Goal: Task Accomplishment & Management: Manage account settings

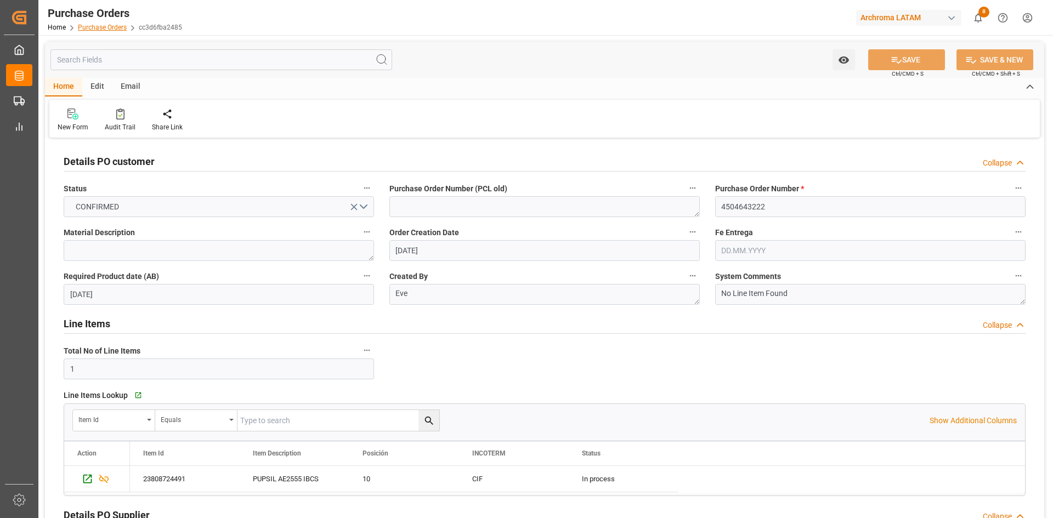
click at [87, 26] on link "Purchase Orders" at bounding box center [102, 28] width 49 height 8
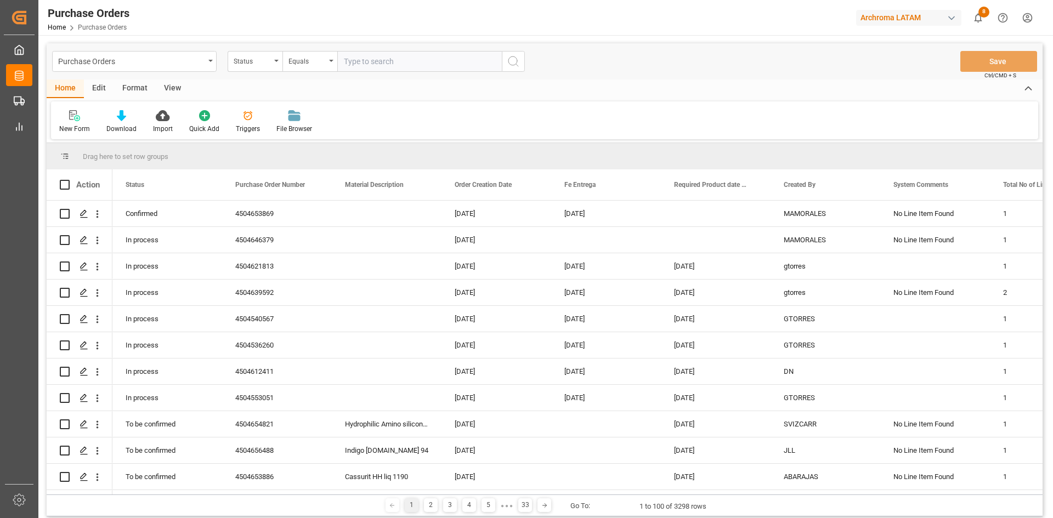
click at [360, 59] on input "text" at bounding box center [419, 61] width 165 height 21
click at [255, 60] on div "Status" at bounding box center [252, 60] width 37 height 13
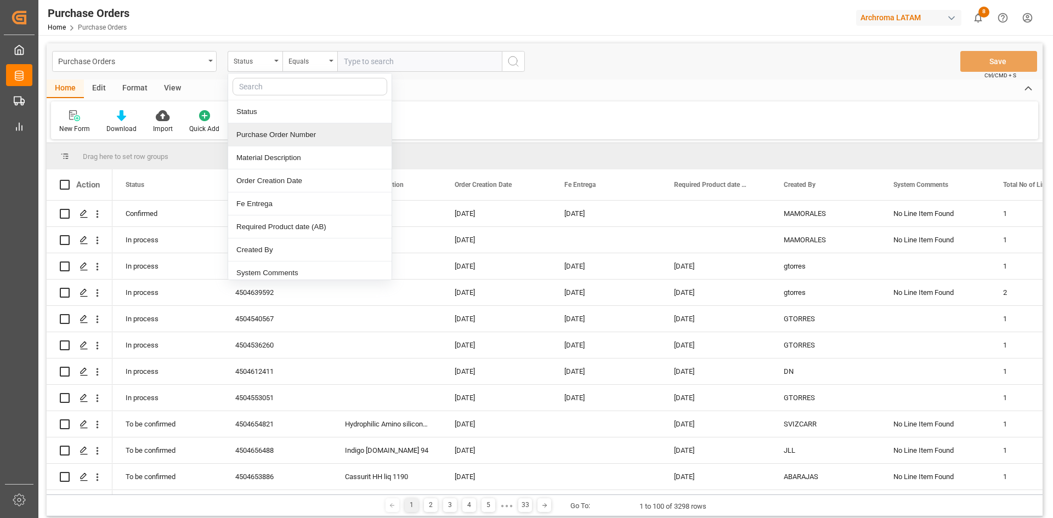
click at [301, 132] on div "Purchase Order Number" at bounding box center [309, 134] width 163 height 23
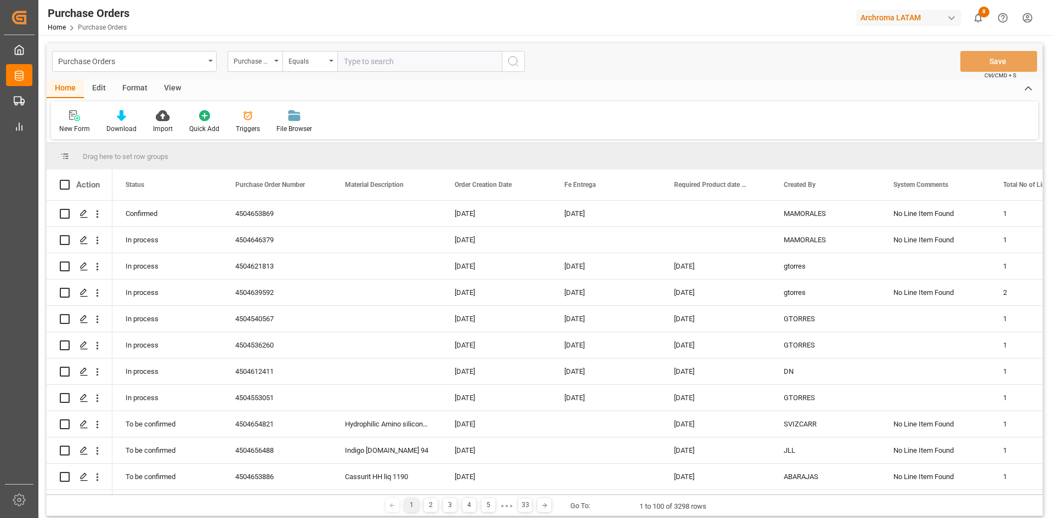
click at [380, 59] on input "text" at bounding box center [419, 61] width 165 height 21
paste input "4504645880"
type input "4504645880"
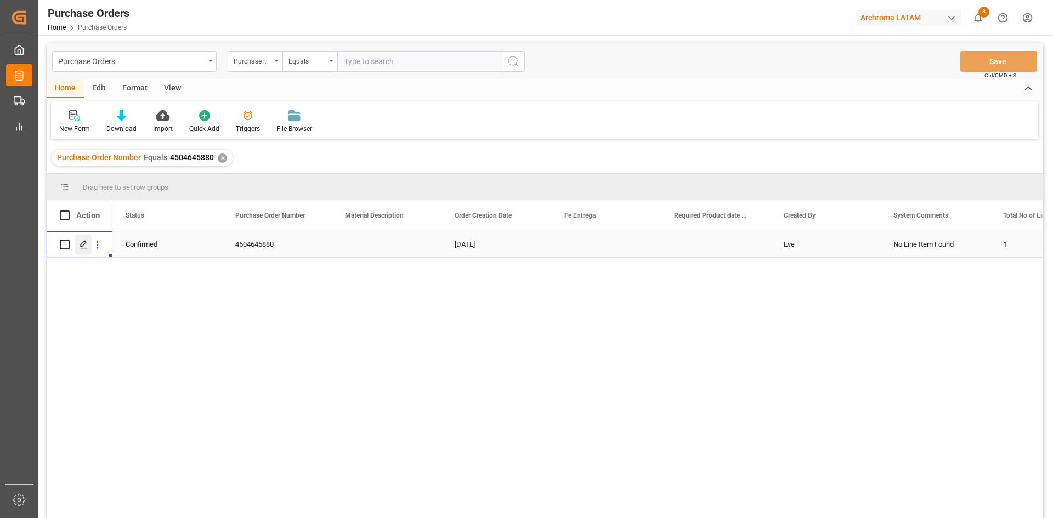
click at [81, 247] on polygon "Press SPACE to select this row." at bounding box center [83, 243] width 5 height 5
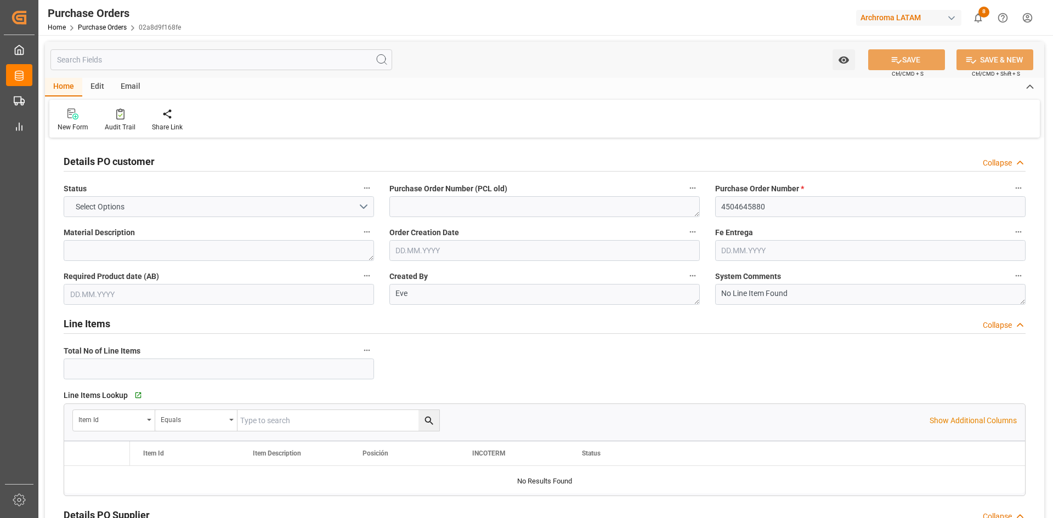
type input "1"
type input "[DATE]"
type input "26.08.2025"
type input "08.09.2025"
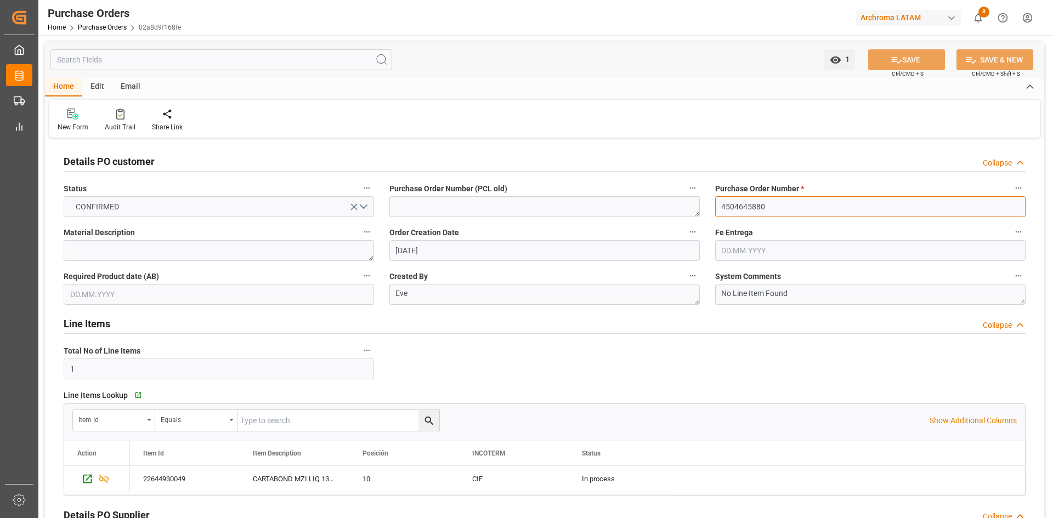
click at [759, 209] on input "4504645880" at bounding box center [870, 206] width 311 height 21
click at [98, 31] on div "Home Purchase Orders 02a8d9f168fe" at bounding box center [114, 27] width 133 height 12
click at [102, 27] on link "Purchase Orders" at bounding box center [102, 28] width 49 height 8
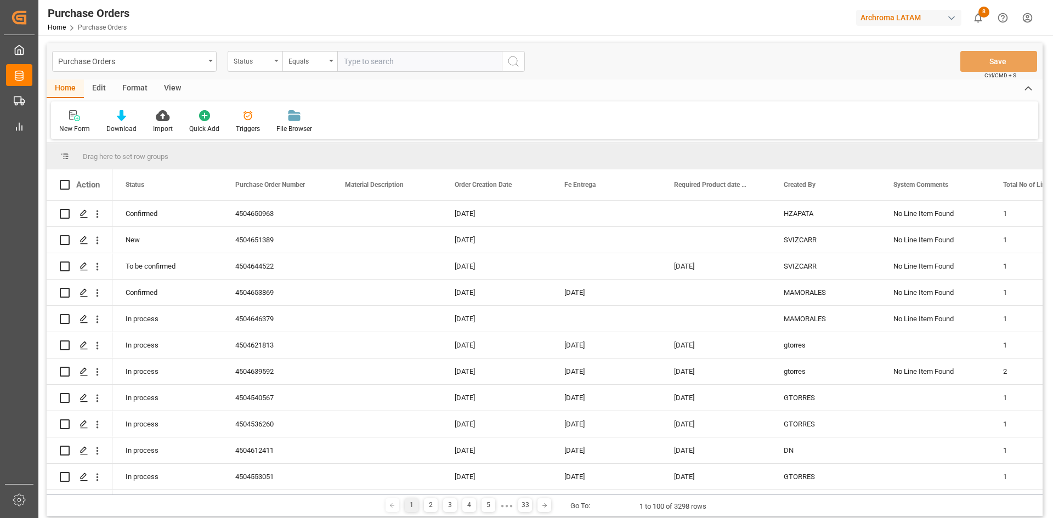
click at [245, 59] on div "Status" at bounding box center [252, 60] width 37 height 13
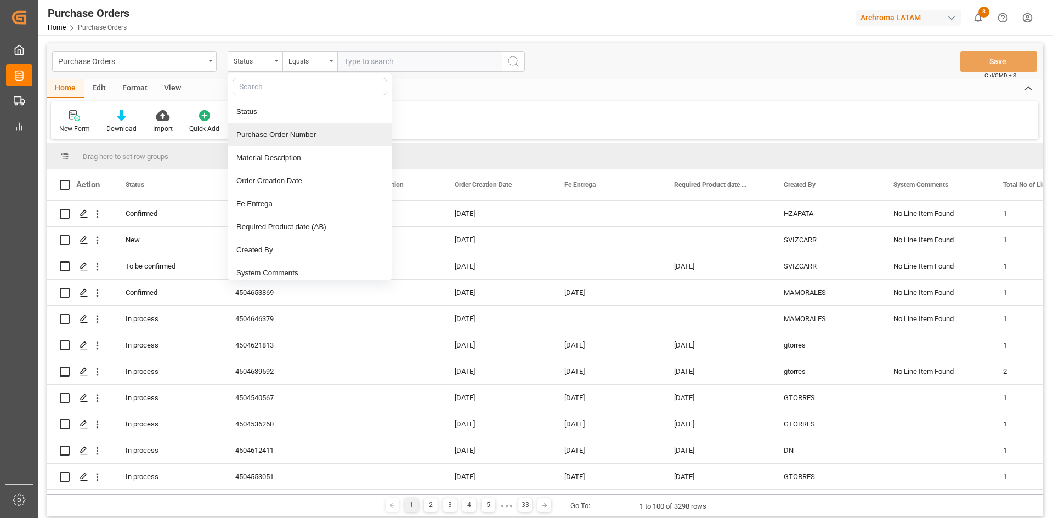
click at [303, 132] on div "Purchase Order Number" at bounding box center [309, 134] width 163 height 23
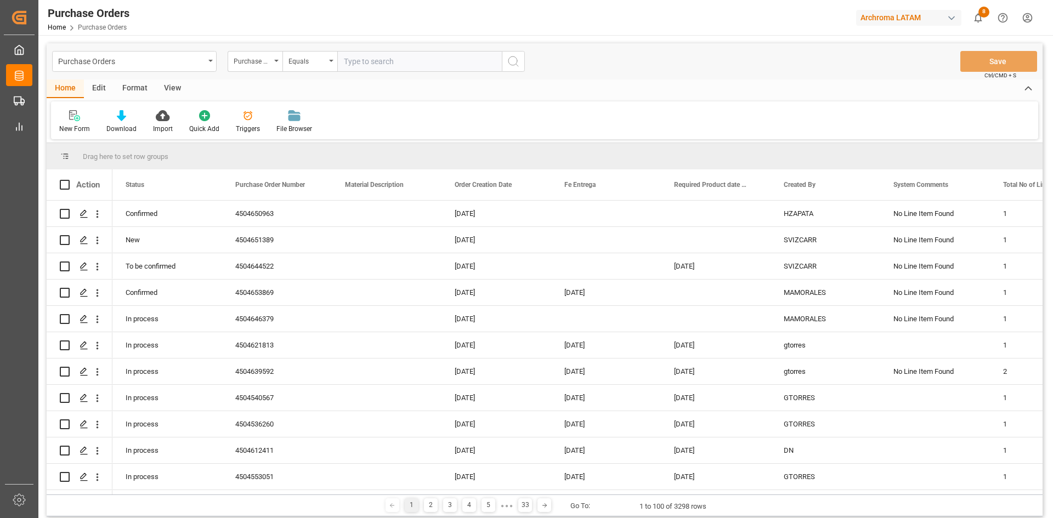
click at [368, 63] on input "text" at bounding box center [419, 61] width 165 height 21
paste input "4504638435"
type input "4504638435"
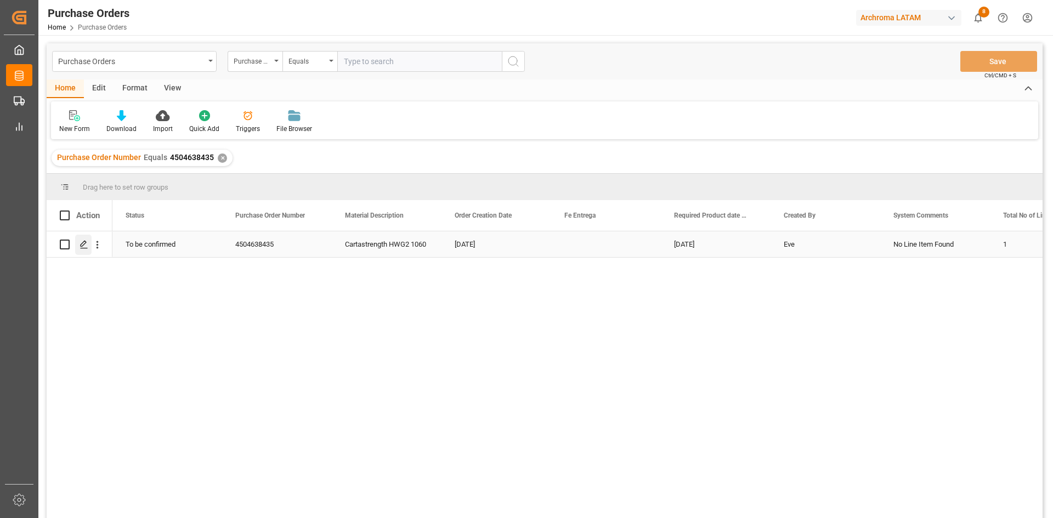
click at [86, 246] on icon "Press SPACE to select this row." at bounding box center [84, 244] width 9 height 9
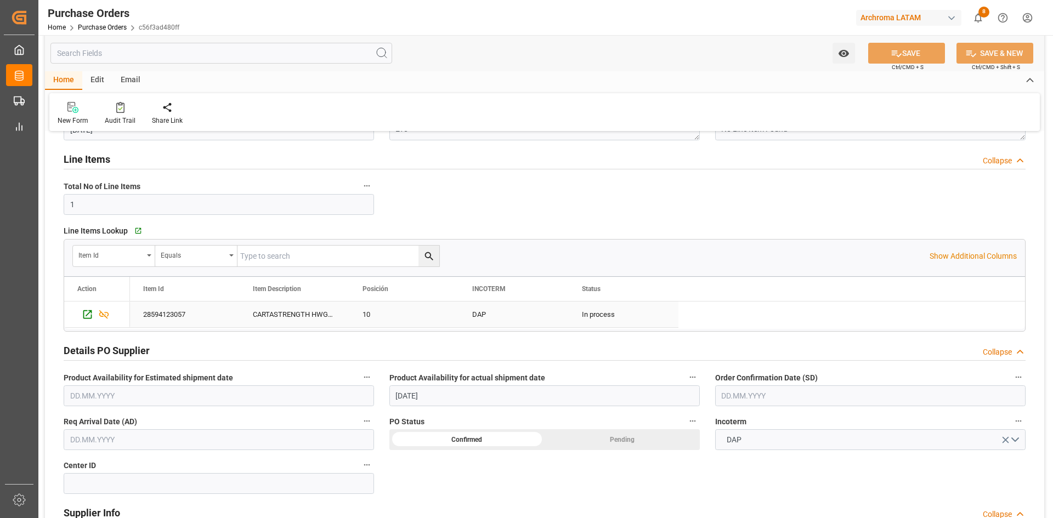
scroll to position [274, 0]
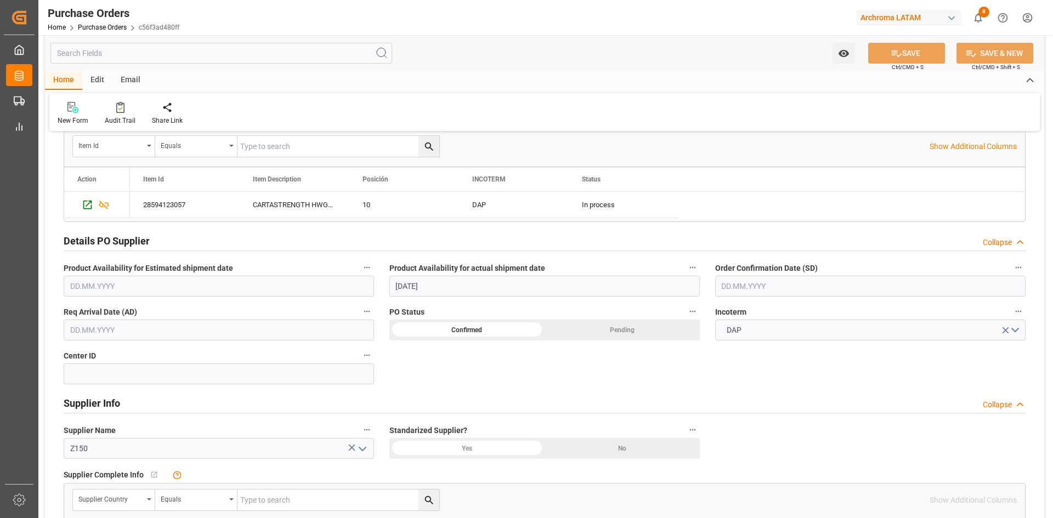
click at [787, 293] on input "text" at bounding box center [870, 286] width 311 height 21
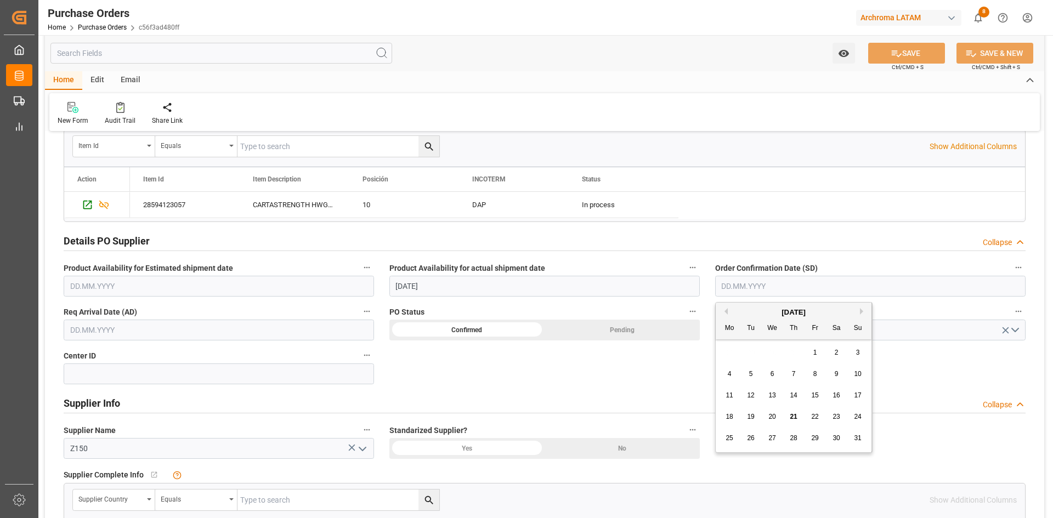
click at [754, 355] on div "28 29 30 31 1 2 3" at bounding box center [794, 352] width 150 height 21
click at [772, 415] on span "20" at bounding box center [772, 417] width 7 height 8
type input "[DATE]"
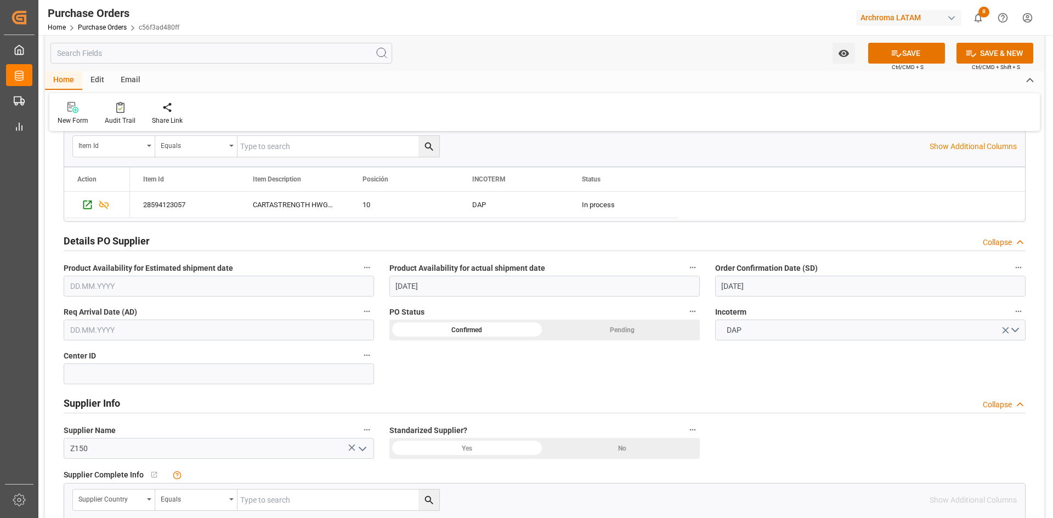
click at [124, 328] on input "text" at bounding box center [219, 330] width 311 height 21
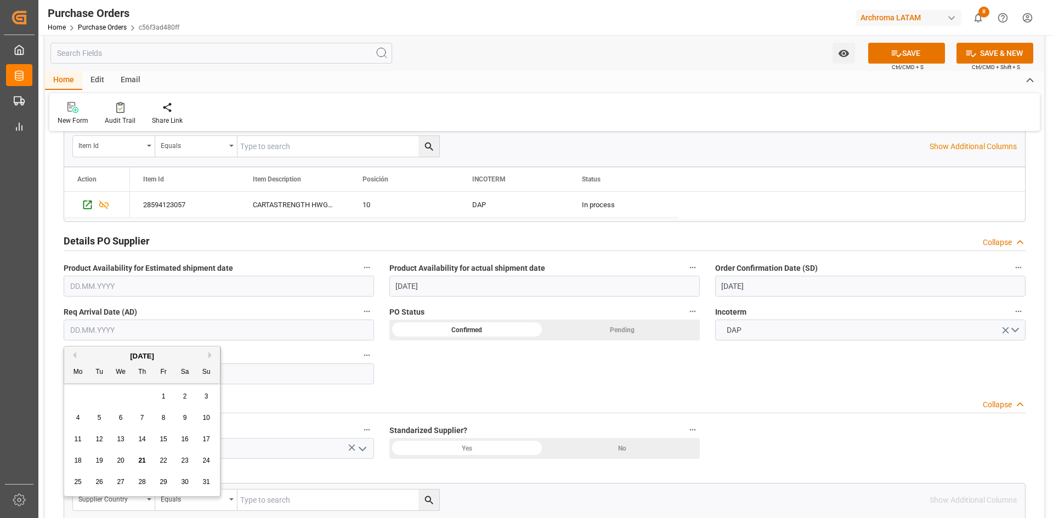
click at [94, 409] on div "4 5 6 7 8 9 10" at bounding box center [142, 418] width 150 height 21
click at [166, 463] on span "22" at bounding box center [163, 461] width 7 height 8
type input "[DATE]"
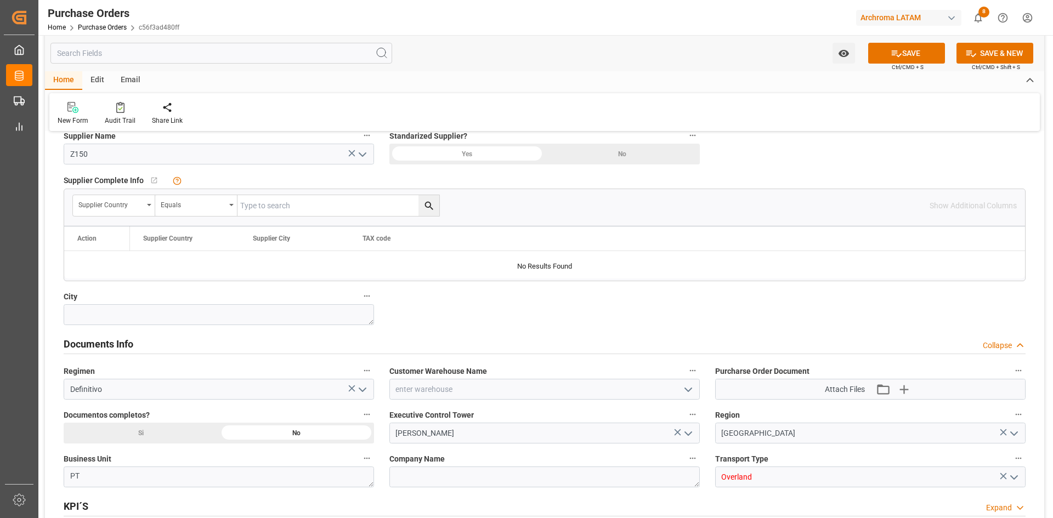
scroll to position [603, 0]
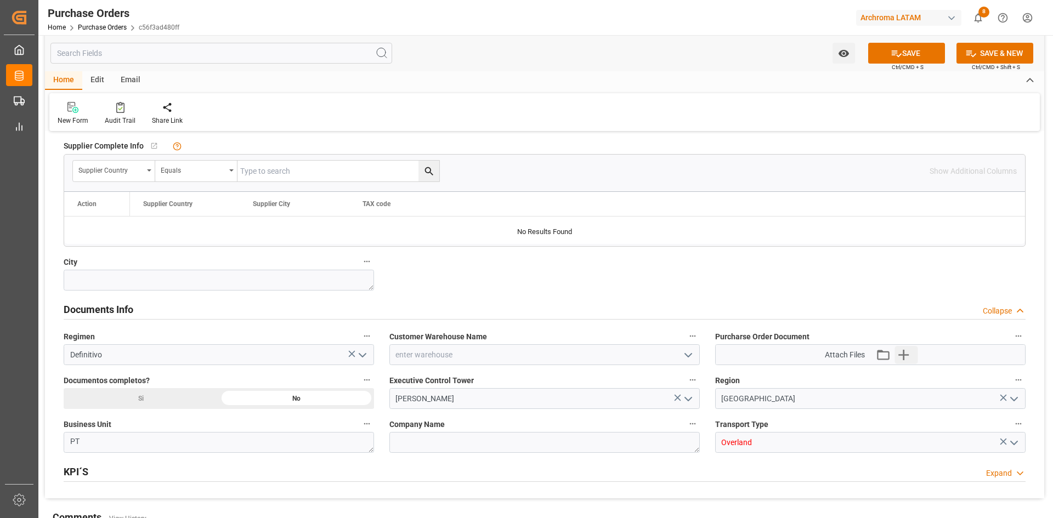
click at [914, 352] on button "Upload new file" at bounding box center [906, 355] width 23 height 18
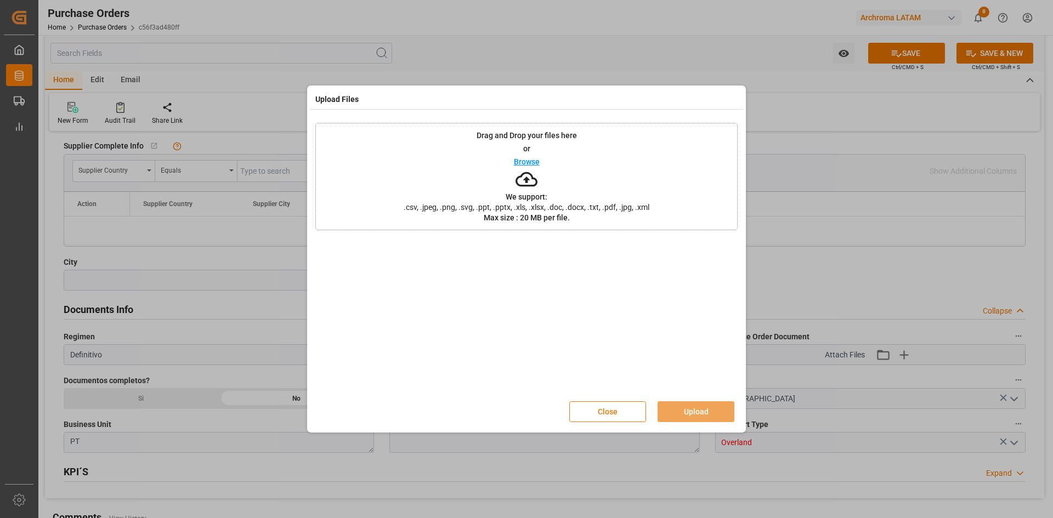
click at [616, 407] on button "Close" at bounding box center [607, 412] width 77 height 21
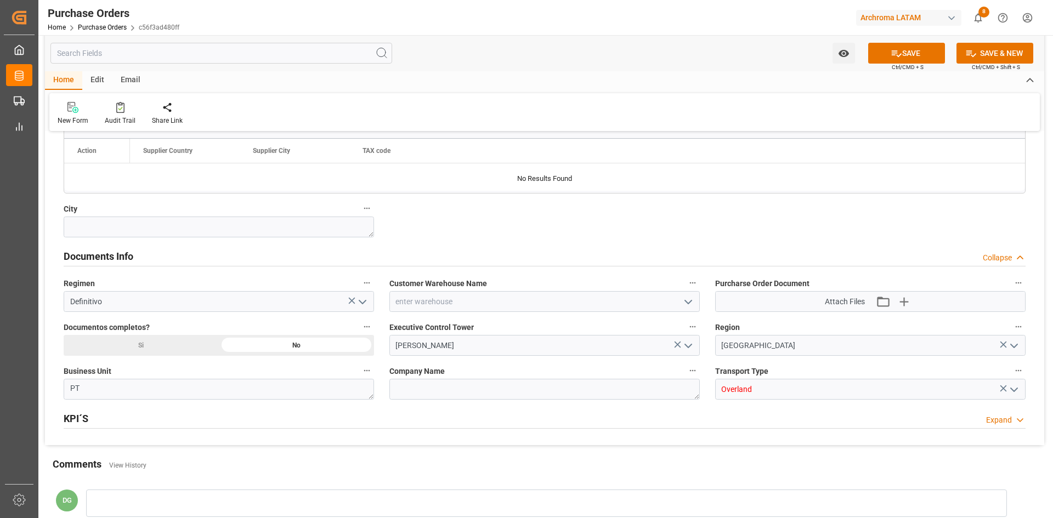
scroll to position [658, 0]
click at [910, 301] on icon "button" at bounding box center [904, 300] width 18 height 18
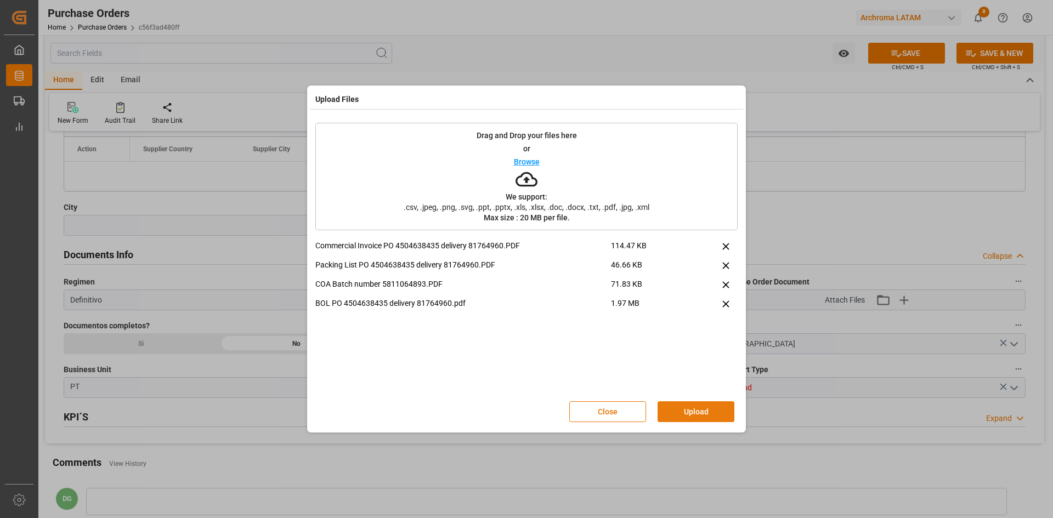
click at [677, 408] on button "Upload" at bounding box center [696, 412] width 77 height 21
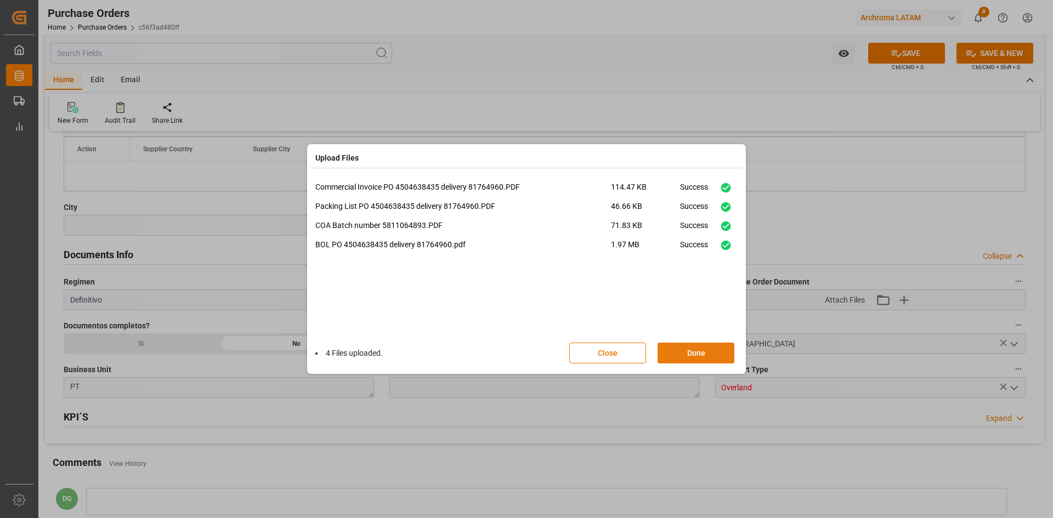
click at [678, 353] on button "Done" at bounding box center [696, 353] width 77 height 21
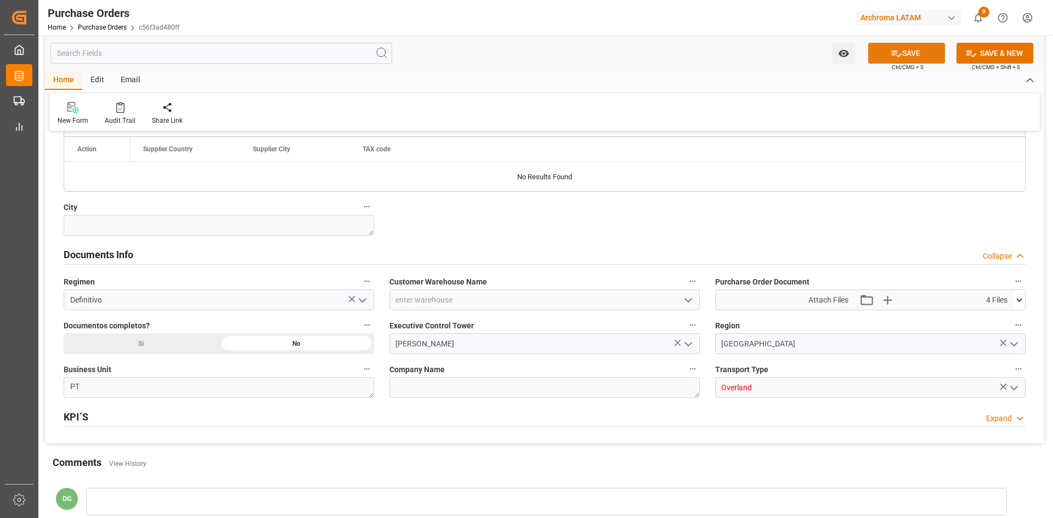
click at [899, 60] on button "SAVE" at bounding box center [906, 53] width 77 height 21
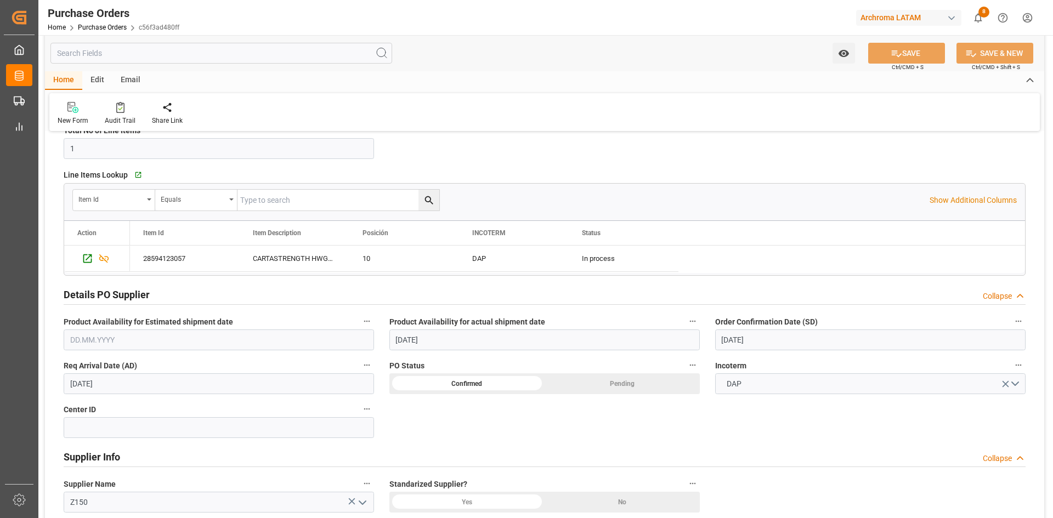
scroll to position [219, 0]
click at [91, 257] on icon "Press SPACE to select this row." at bounding box center [87, 260] width 9 height 9
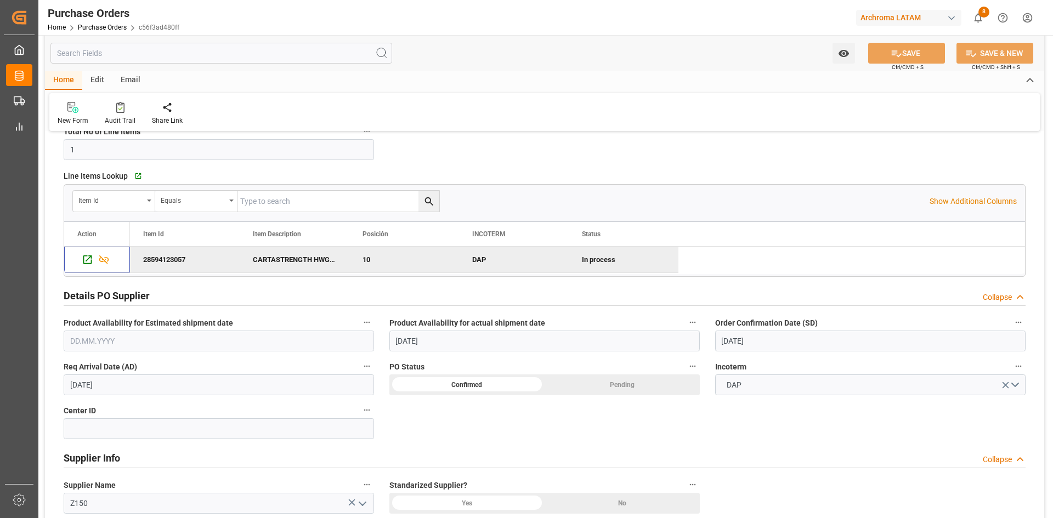
scroll to position [0, 0]
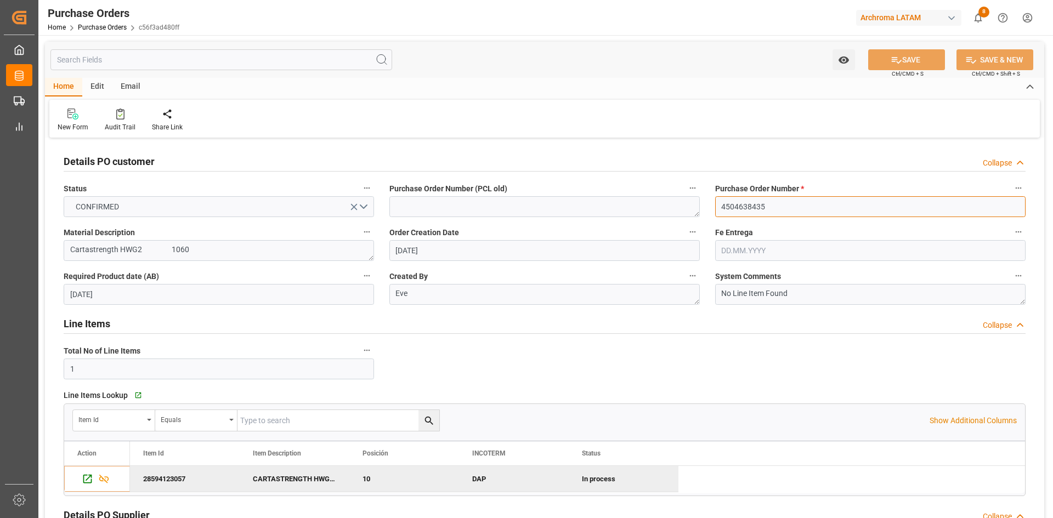
click at [742, 204] on input "4504638435" at bounding box center [870, 206] width 311 height 21
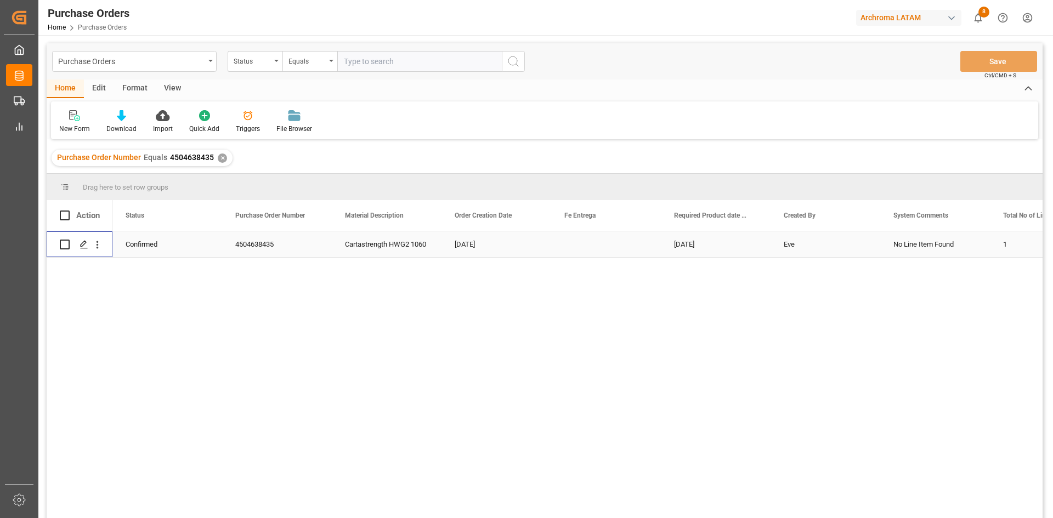
click at [66, 244] on input "Press Space to toggle row selection (unchecked)" at bounding box center [65, 245] width 10 height 10
checkbox input "true"
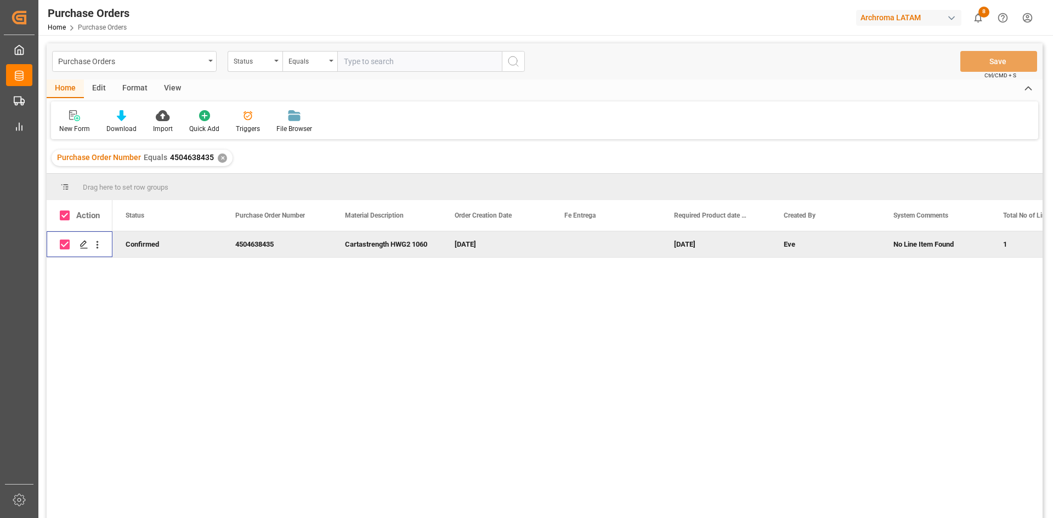
click at [131, 84] on div "Format" at bounding box center [135, 89] width 42 height 19
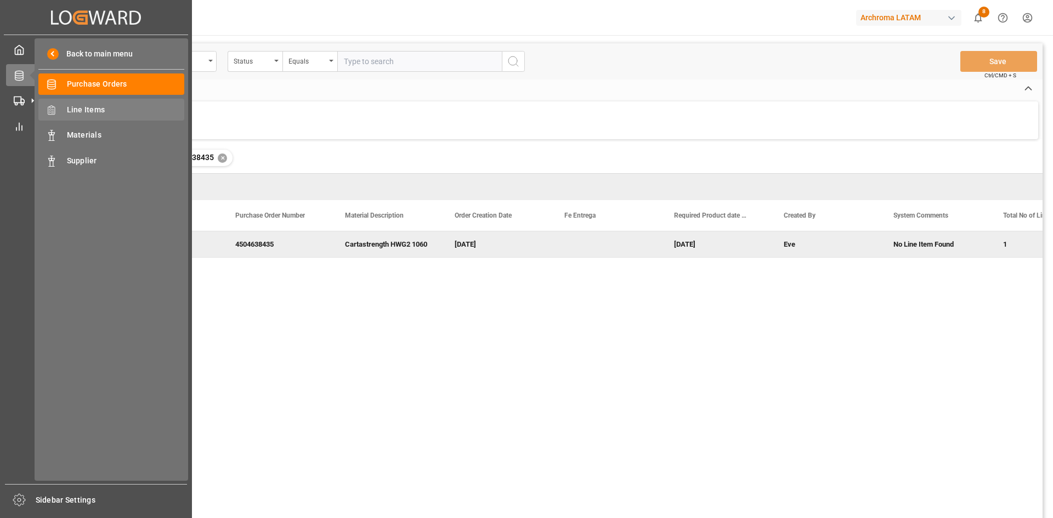
click at [80, 112] on span "Line Items" at bounding box center [126, 110] width 118 height 12
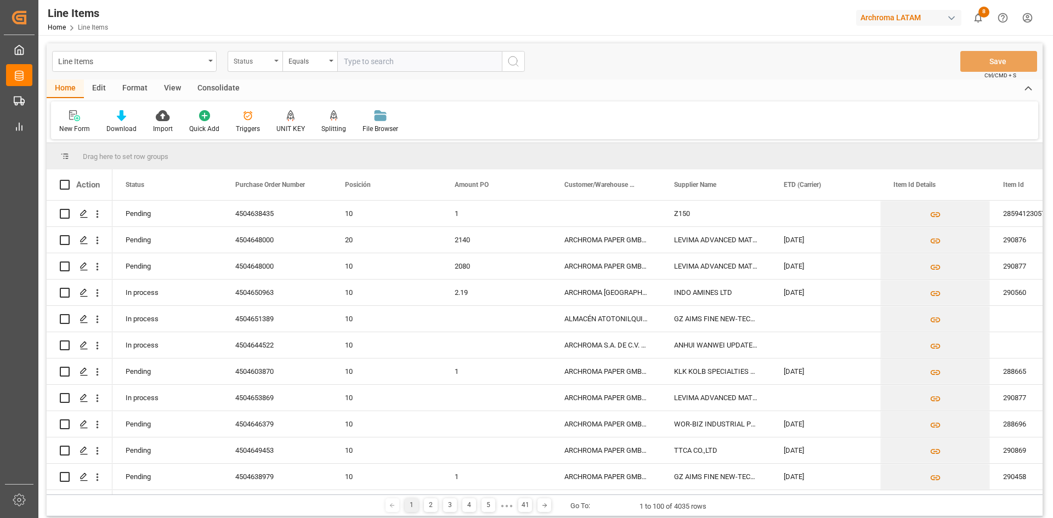
click at [254, 54] on div "Status" at bounding box center [252, 60] width 37 height 13
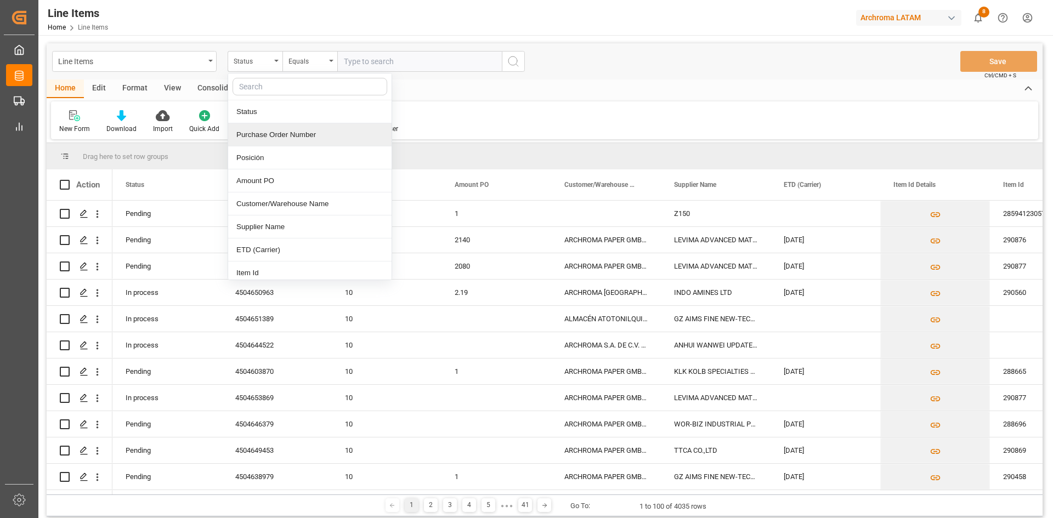
click at [290, 133] on div "Purchase Order Number" at bounding box center [309, 134] width 163 height 23
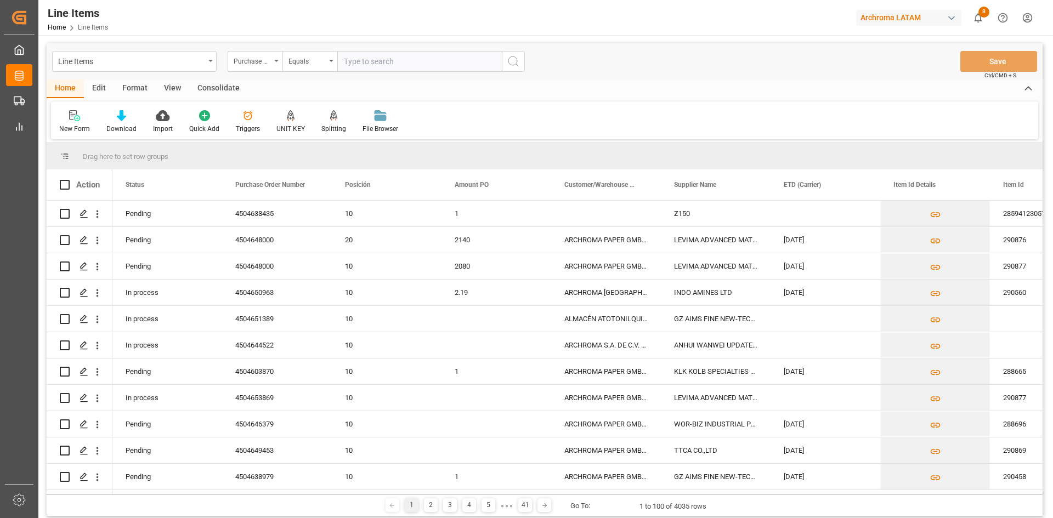
click at [364, 63] on input "text" at bounding box center [419, 61] width 165 height 21
paste input "4504638435"
type input "4504638435"
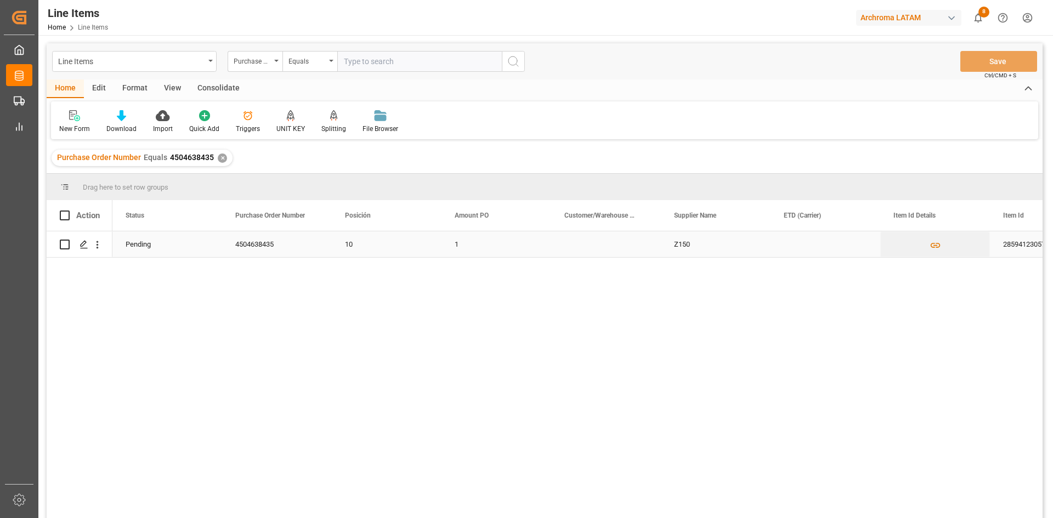
click at [65, 246] on input "Press Space to toggle row selection (unchecked)" at bounding box center [65, 245] width 10 height 10
checkbox input "true"
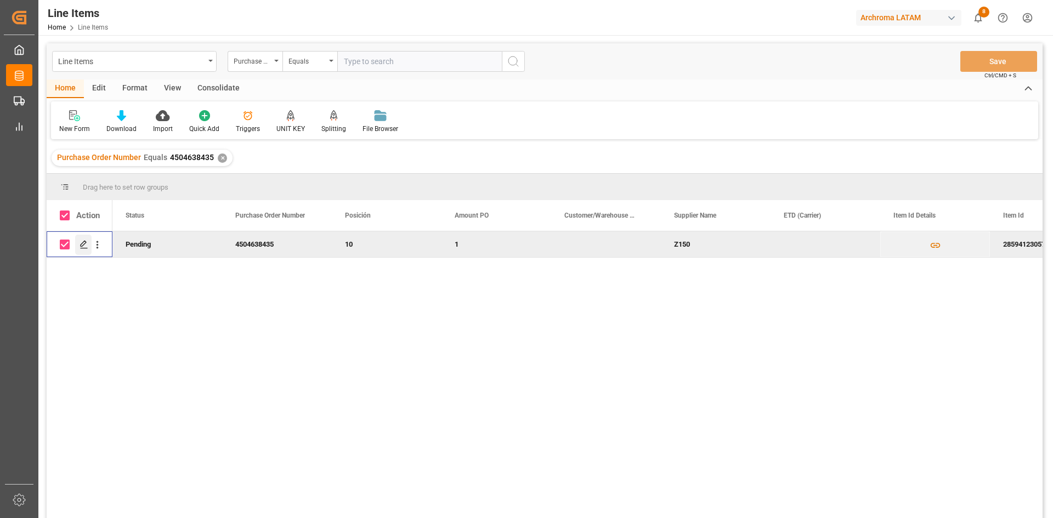
click at [84, 244] on polygon "Press SPACE to deselect this row." at bounding box center [83, 243] width 5 height 5
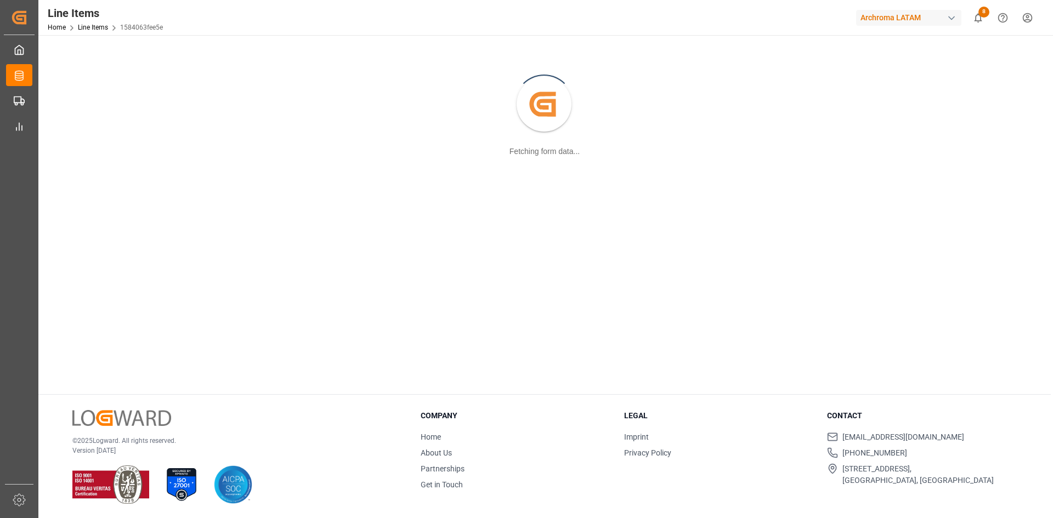
scroll to position [119, 0]
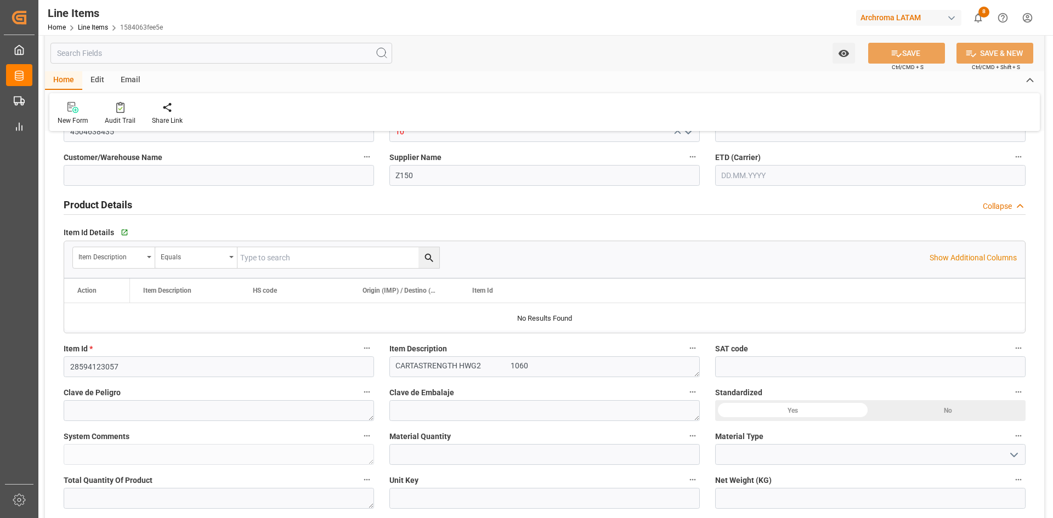
type input "1"
type input "12352401"
type input "18020"
type input "24507.2"
type input "[DATE]"
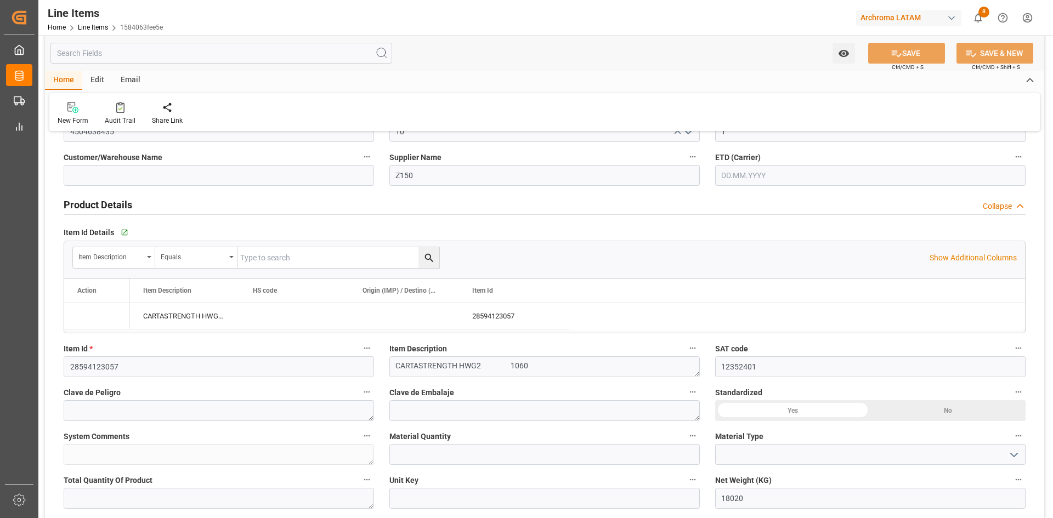
type input "21.08.2025 17:56"
type input "08.07.2025 19:46"
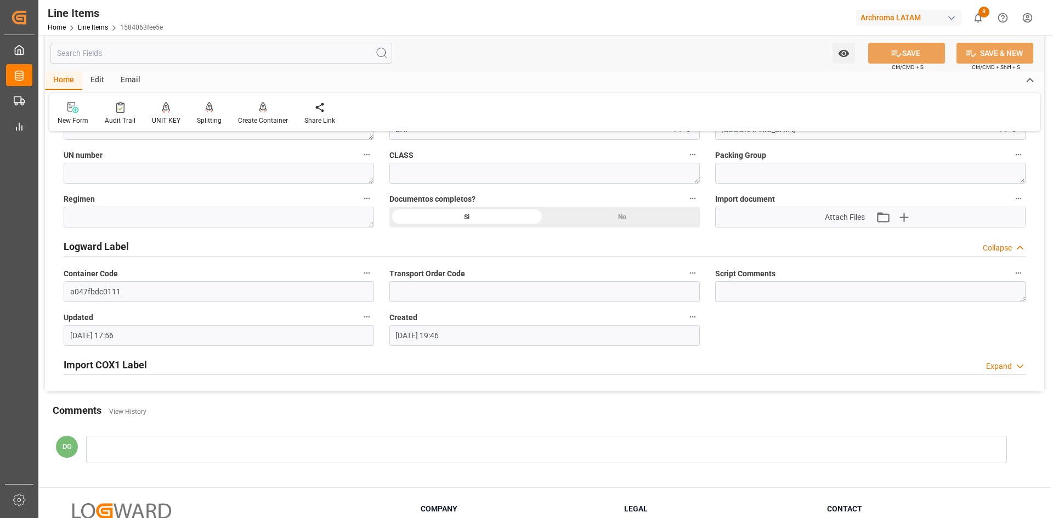
scroll to position [918, 0]
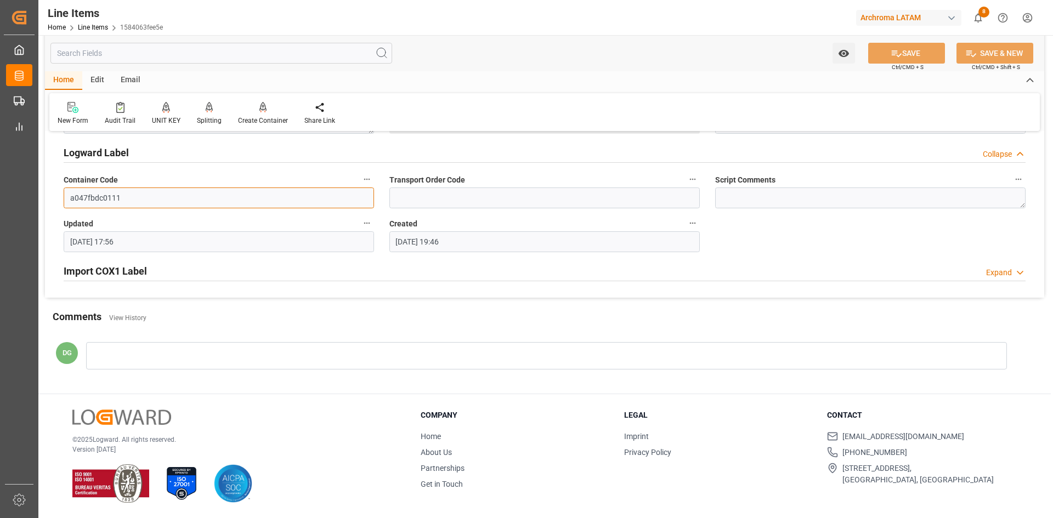
drag, startPoint x: 118, startPoint y: 197, endPoint x: 50, endPoint y: 197, distance: 67.5
click at [155, 273] on div "Import COX1 Label Expand" at bounding box center [545, 270] width 962 height 21
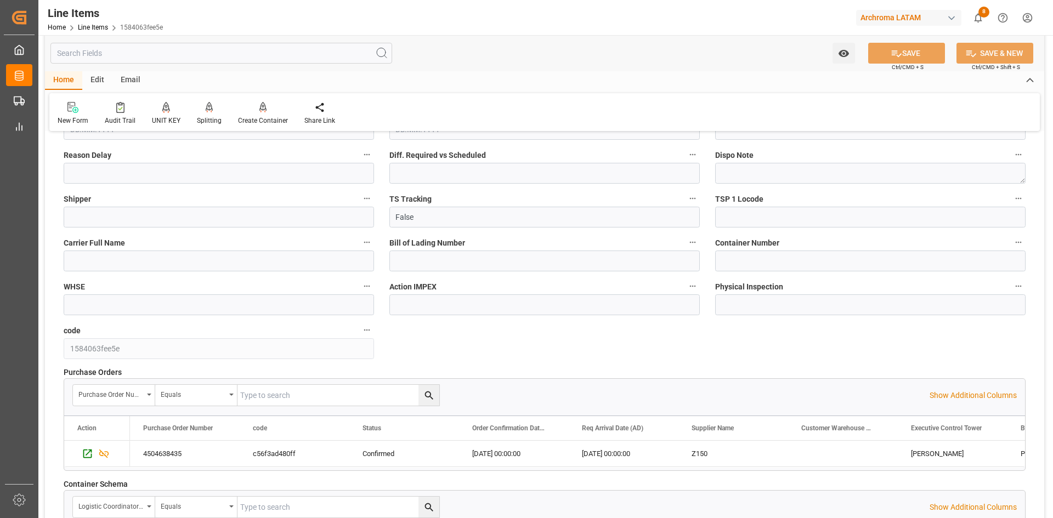
scroll to position [1412, 0]
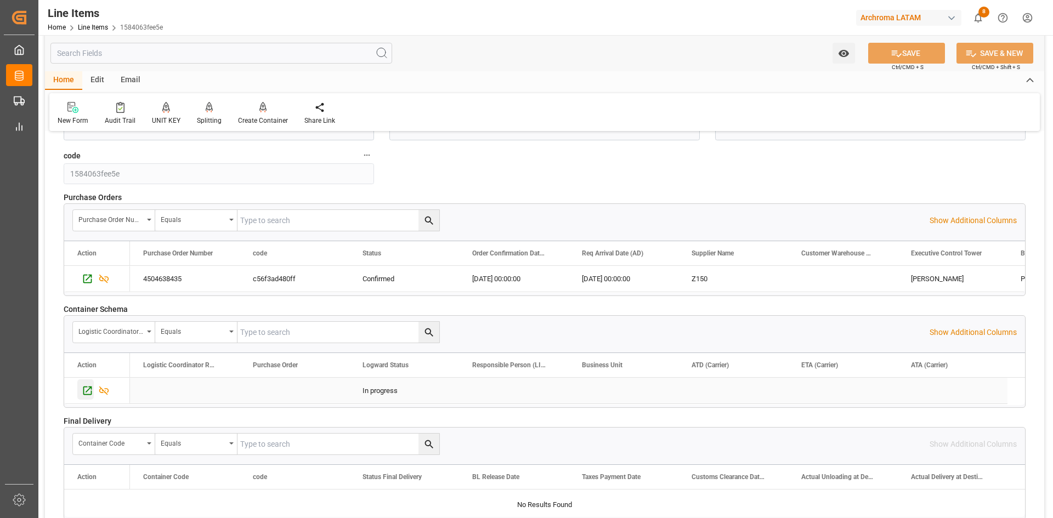
click at [82, 388] on icon "Press SPACE to select this row." at bounding box center [88, 391] width 12 height 12
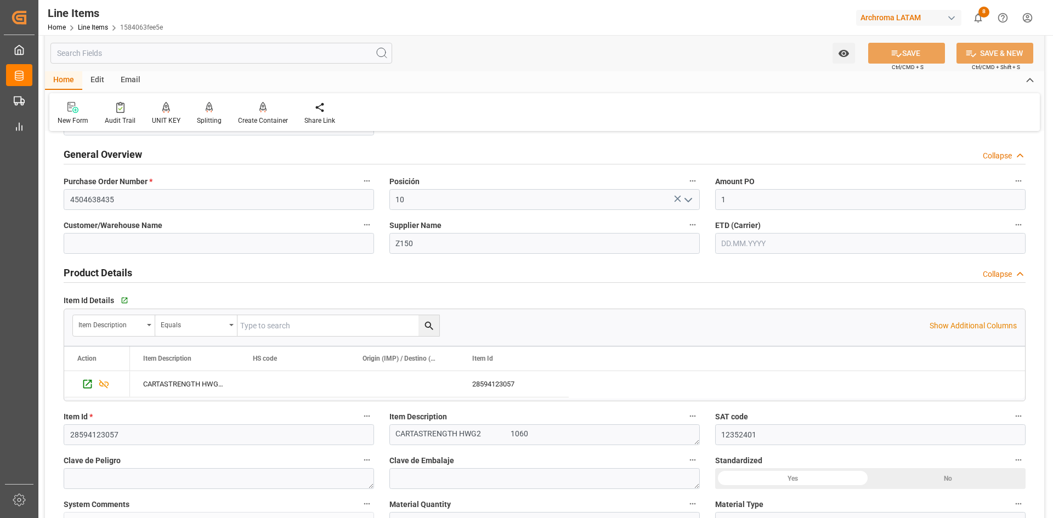
scroll to position [0, 0]
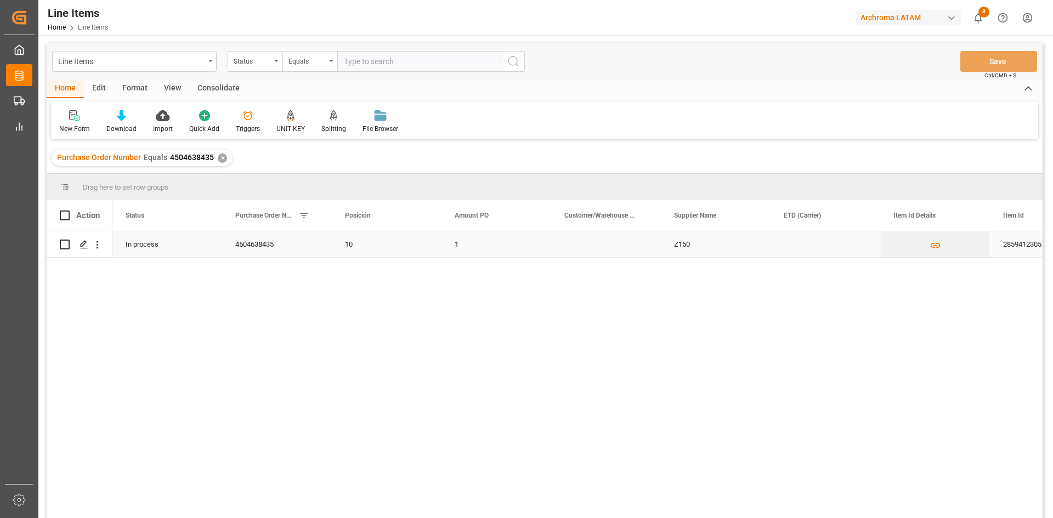
click at [69, 244] on input "Press Space to toggle row selection (unchecked)" at bounding box center [65, 245] width 10 height 10
checkbox input "true"
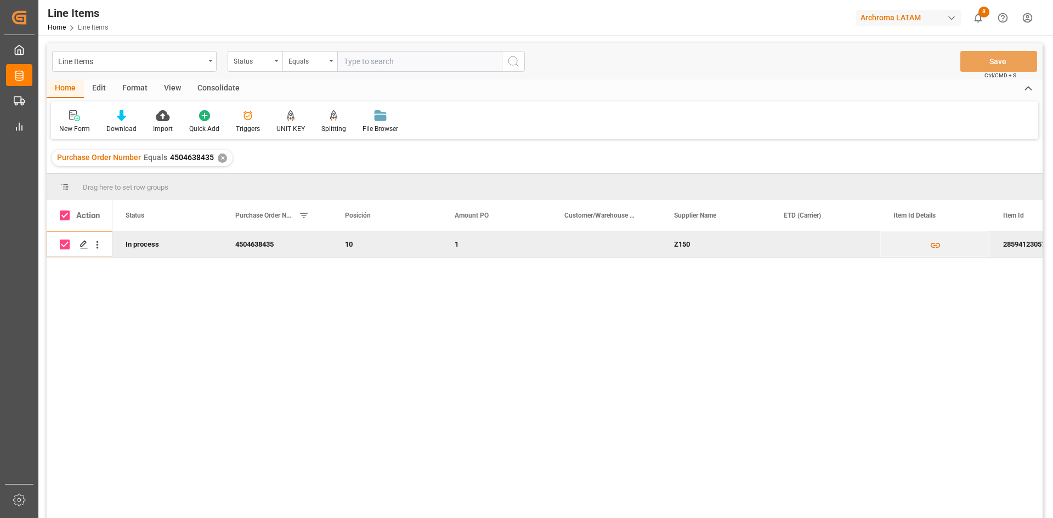
click at [221, 91] on div "Consolidate" at bounding box center [218, 89] width 59 height 19
click at [91, 123] on div "Consolidation List" at bounding box center [86, 122] width 70 height 24
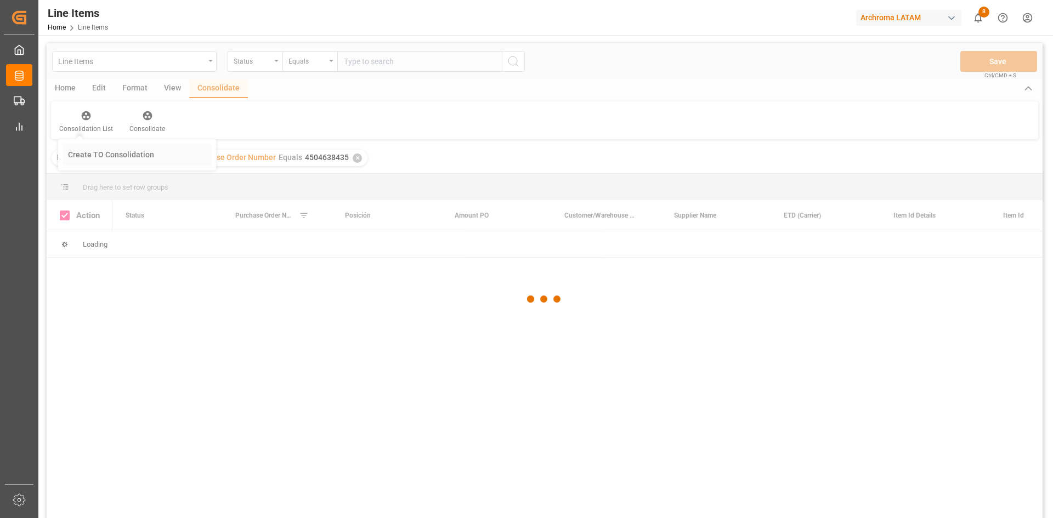
click at [138, 155] on div "Line Items Status Equals Save Ctrl/CMD + S Home Edit Format View Consolidate Co…" at bounding box center [545, 295] width 996 height 504
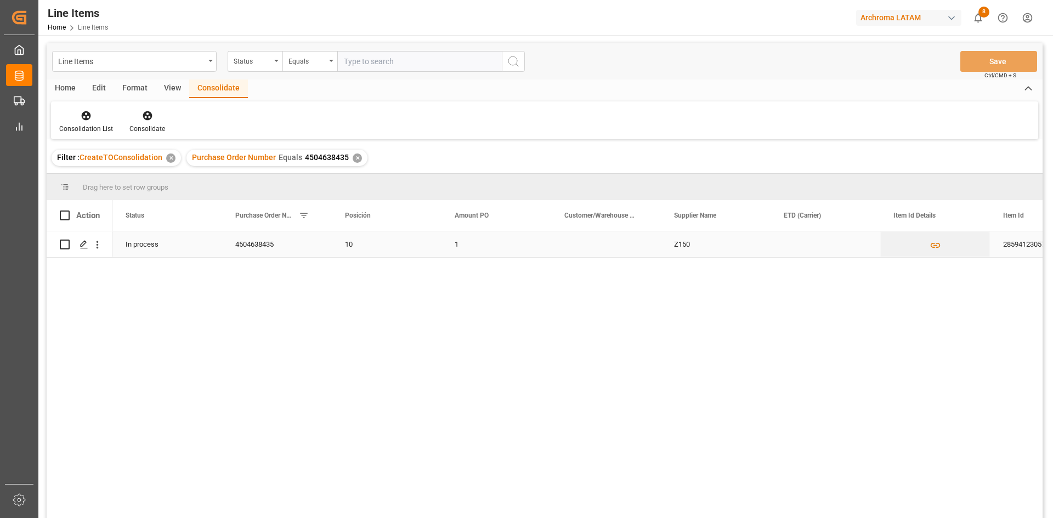
click at [59, 244] on div "Press SPACE to select this row." at bounding box center [80, 245] width 66 height 26
click at [146, 114] on icon at bounding box center [147, 115] width 11 height 11
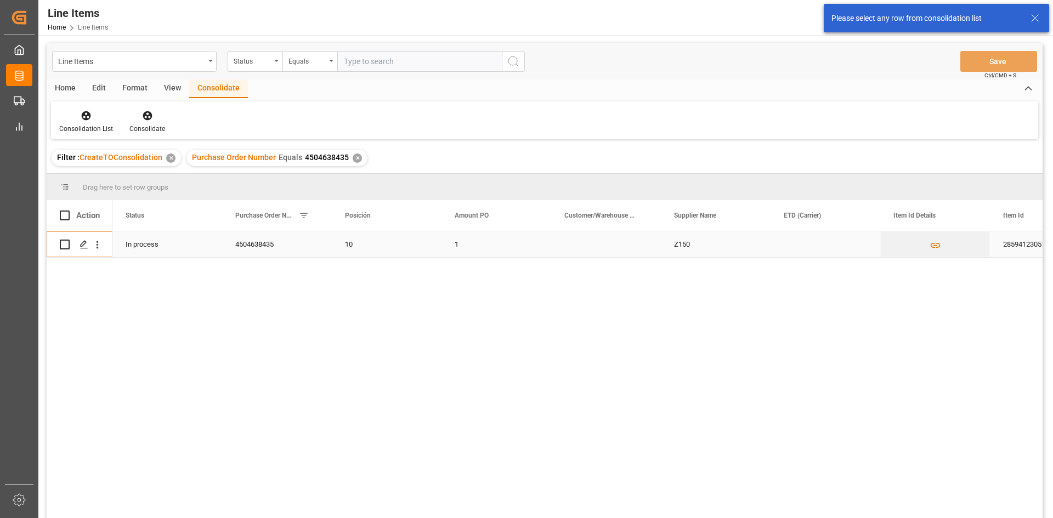
click at [65, 245] on input "Press Space to toggle row selection (unchecked)" at bounding box center [65, 245] width 10 height 10
checkbox input "true"
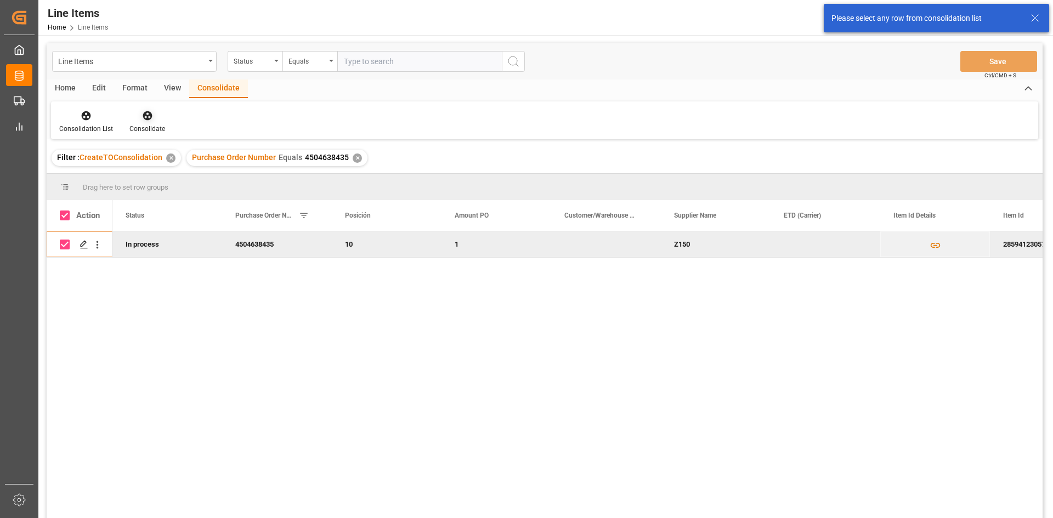
click at [144, 118] on icon at bounding box center [147, 115] width 9 height 9
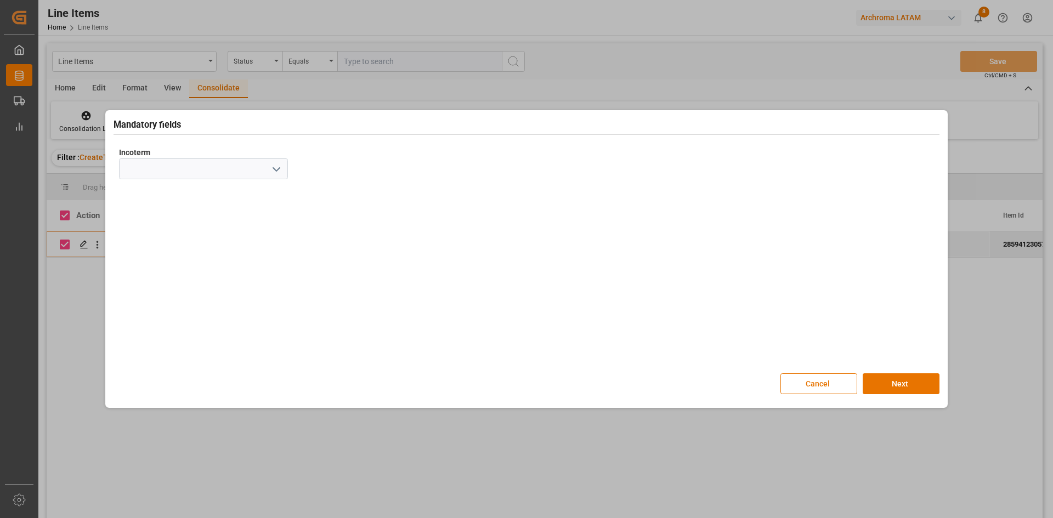
click at [277, 165] on icon "open menu" at bounding box center [276, 169] width 13 height 13
click at [144, 326] on div "DAP" at bounding box center [204, 330] width 168 height 25
type input "DAP"
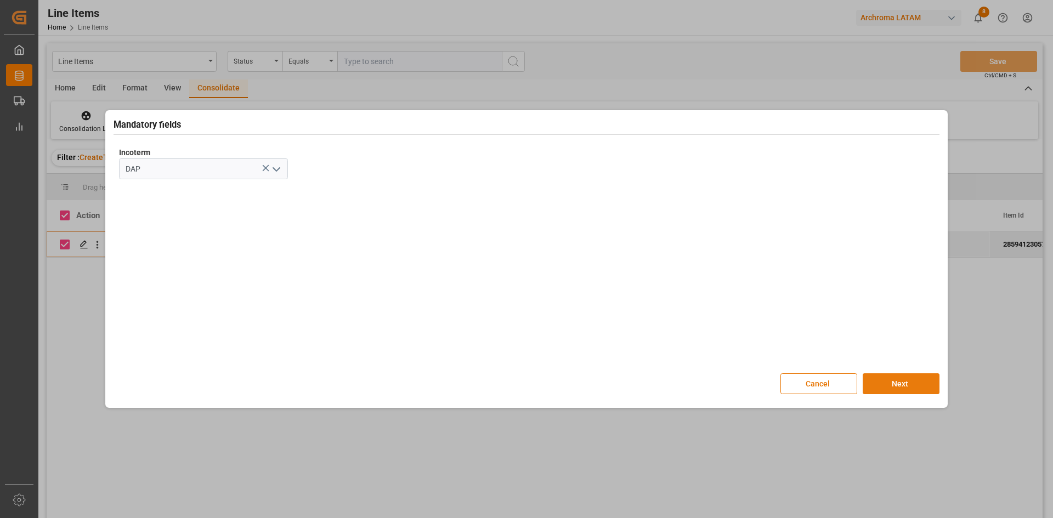
click at [886, 377] on button "Next" at bounding box center [901, 384] width 77 height 21
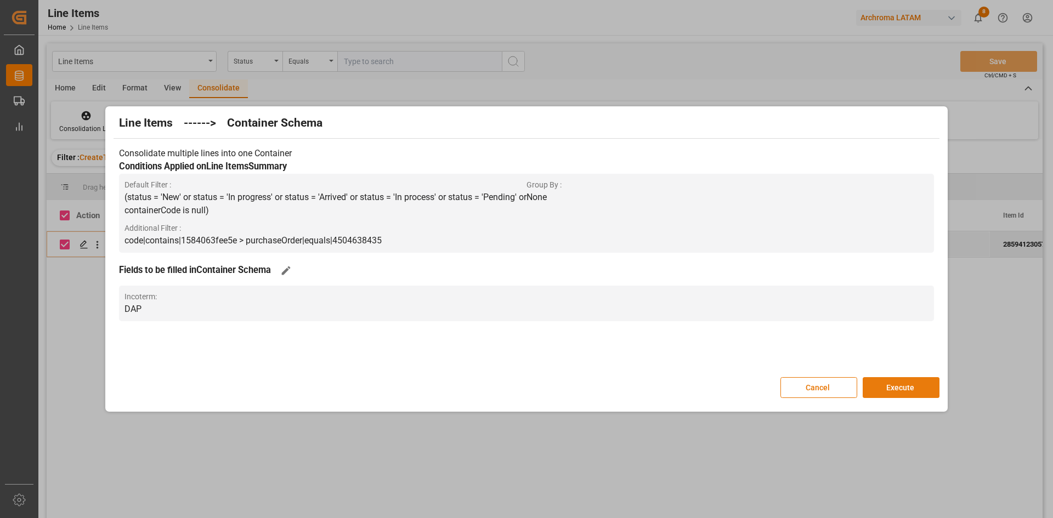
click at [896, 393] on button "Execute" at bounding box center [901, 387] width 77 height 21
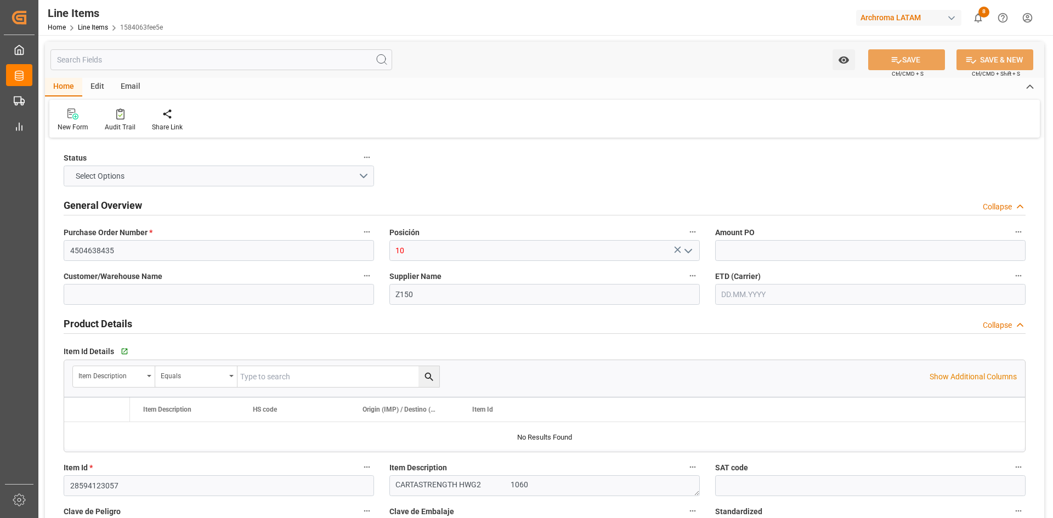
type input "1"
type input "12352401"
type input "18020"
type input "21.08.2025 17:50"
type input "08.07.2025 19:46"
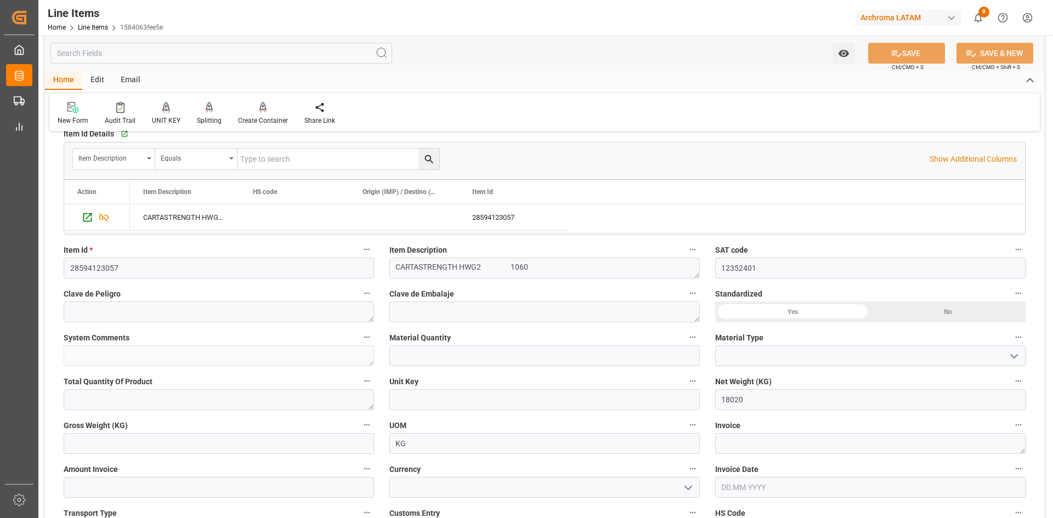
scroll to position [274, 0]
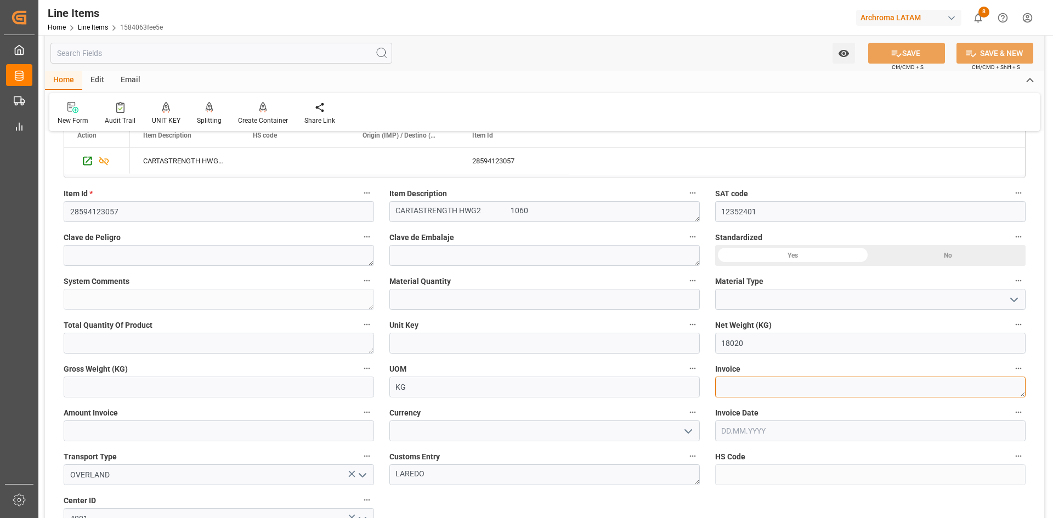
click at [760, 388] on textarea at bounding box center [870, 387] width 311 height 21
paste textarea "9021166661"
type textarea "9021166661"
drag, startPoint x: 131, startPoint y: 435, endPoint x: 135, endPoint y: 441, distance: 7.5
click at [135, 441] on input "text" at bounding box center [219, 431] width 311 height 21
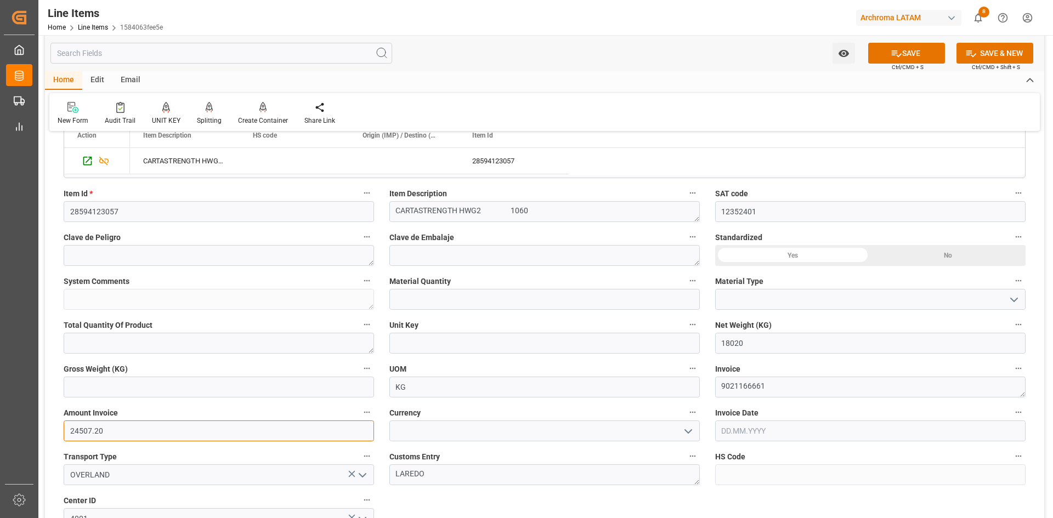
type input "24507.20"
click at [688, 437] on icon "open menu" at bounding box center [688, 431] width 13 height 13
click at [428, 458] on div "USD" at bounding box center [544, 455] width 309 height 25
type input "USD"
click at [770, 426] on input "text" at bounding box center [870, 431] width 311 height 21
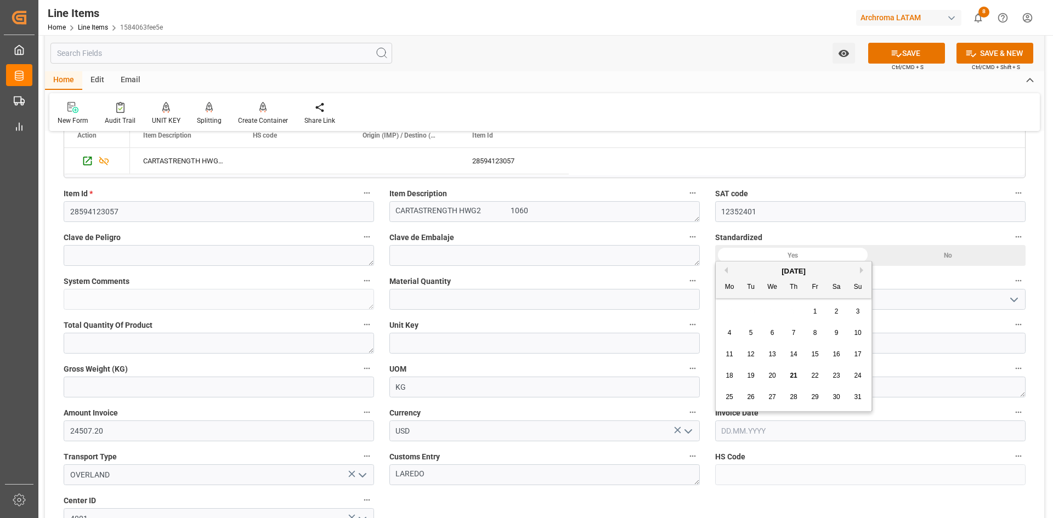
click at [733, 311] on div "28 29 30 31 1 2 3" at bounding box center [794, 311] width 150 height 21
click at [773, 375] on span "20" at bounding box center [772, 376] width 7 height 8
type input "[DATE]"
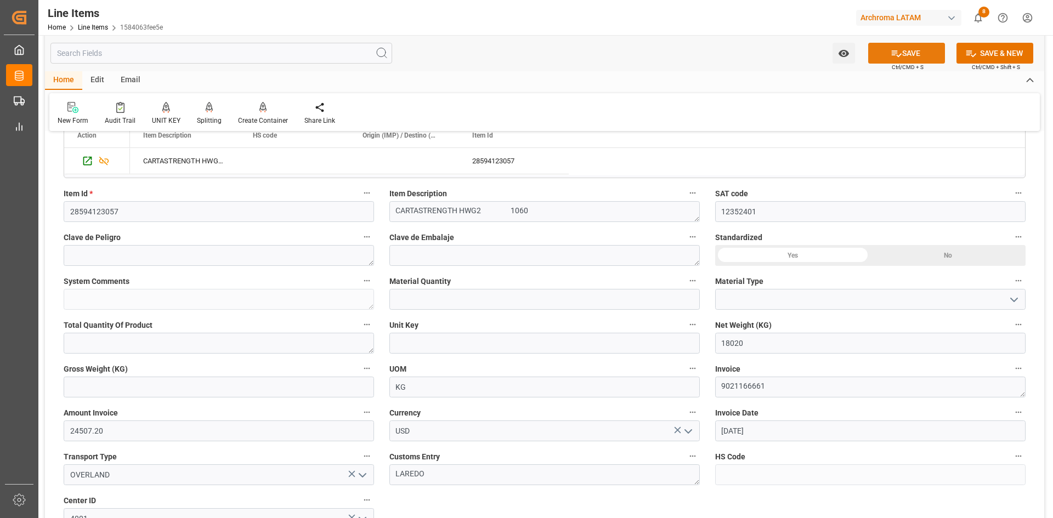
click at [917, 55] on button "SAVE" at bounding box center [906, 53] width 77 height 21
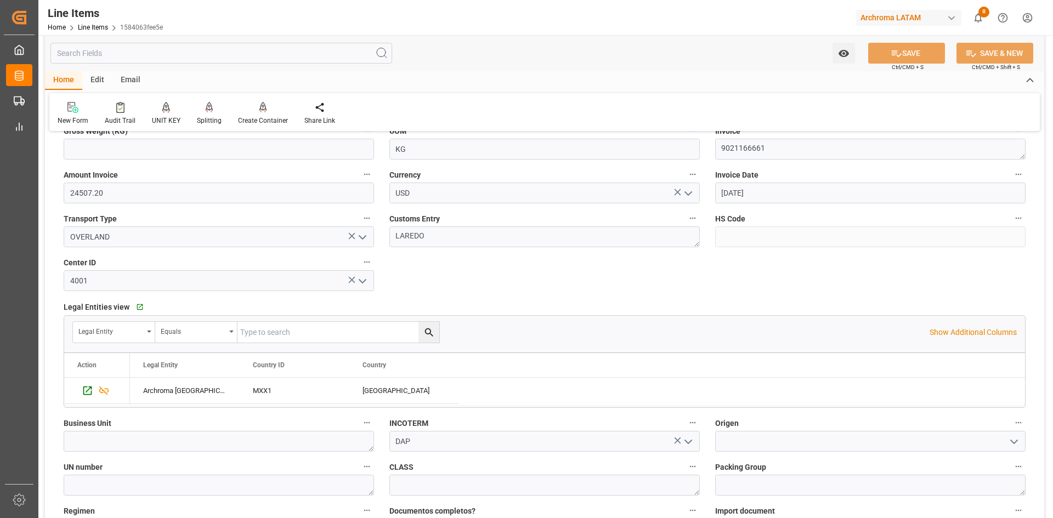
scroll to position [713, 0]
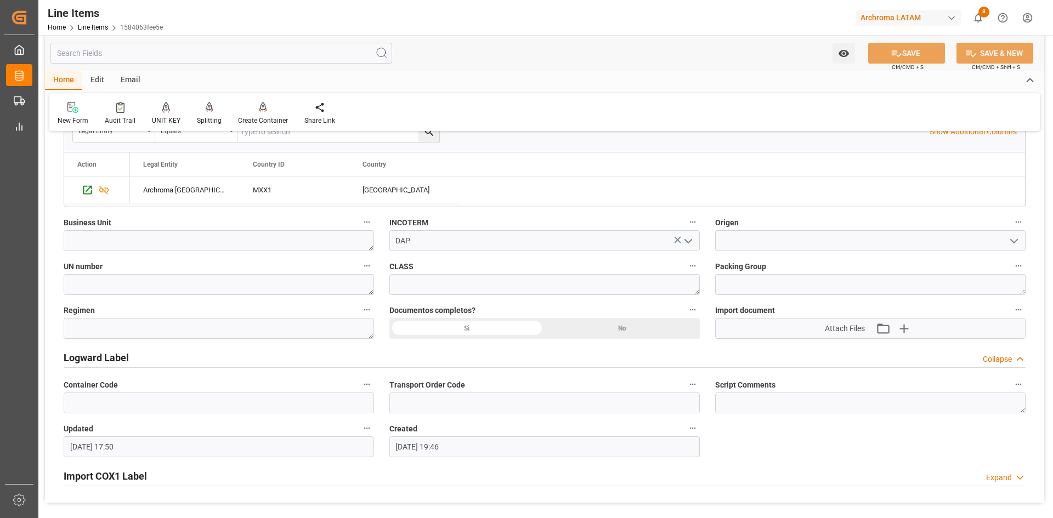
type input "21.08.2025 17:52"
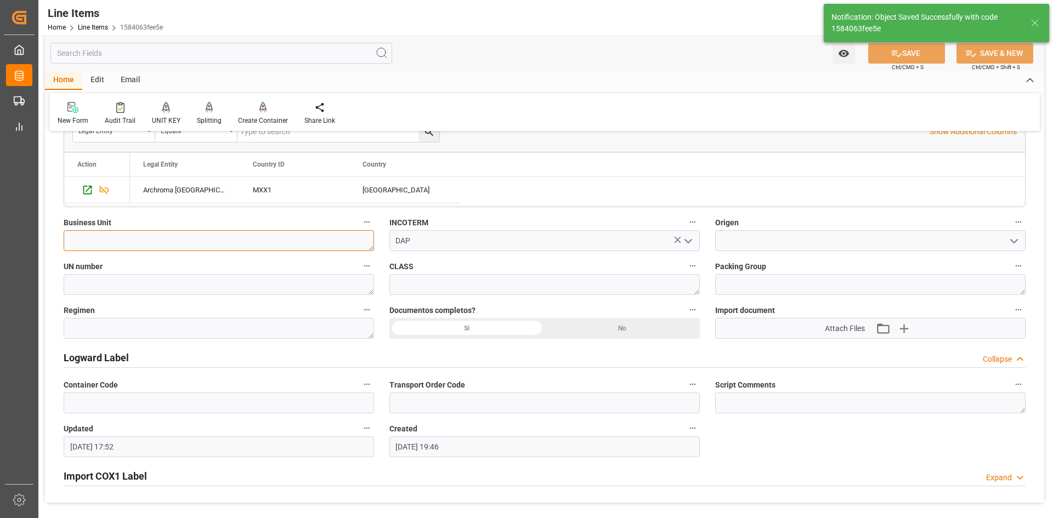
click at [266, 247] on textarea at bounding box center [219, 240] width 311 height 21
type textarea "PT"
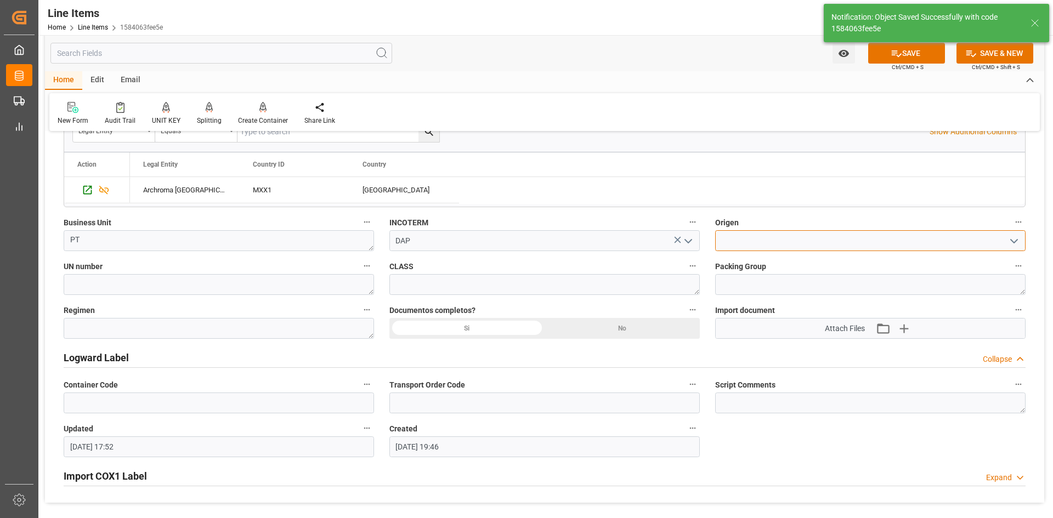
click at [912, 242] on input at bounding box center [870, 240] width 311 height 21
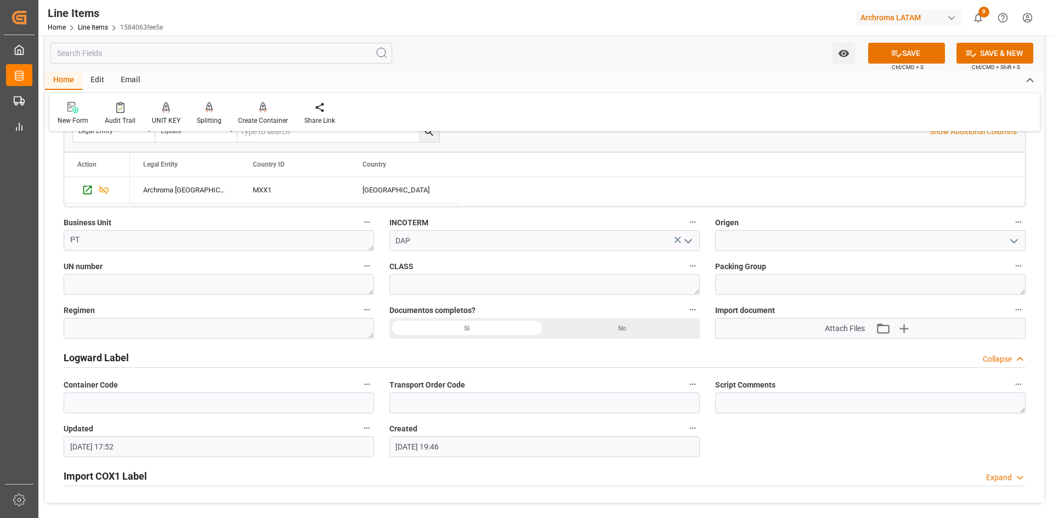
click at [1013, 243] on icon "open menu" at bounding box center [1014, 241] width 13 height 13
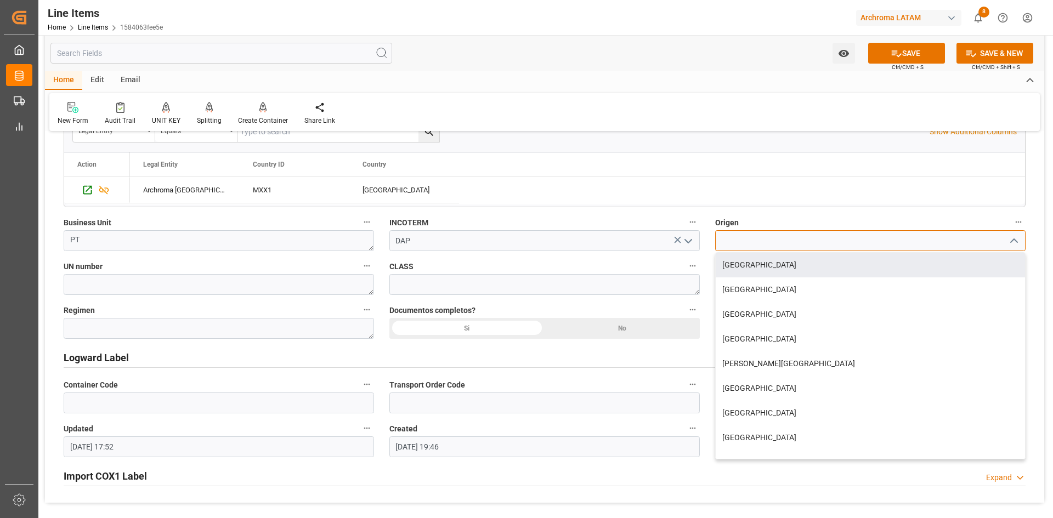
click at [756, 246] on input at bounding box center [870, 240] width 311 height 21
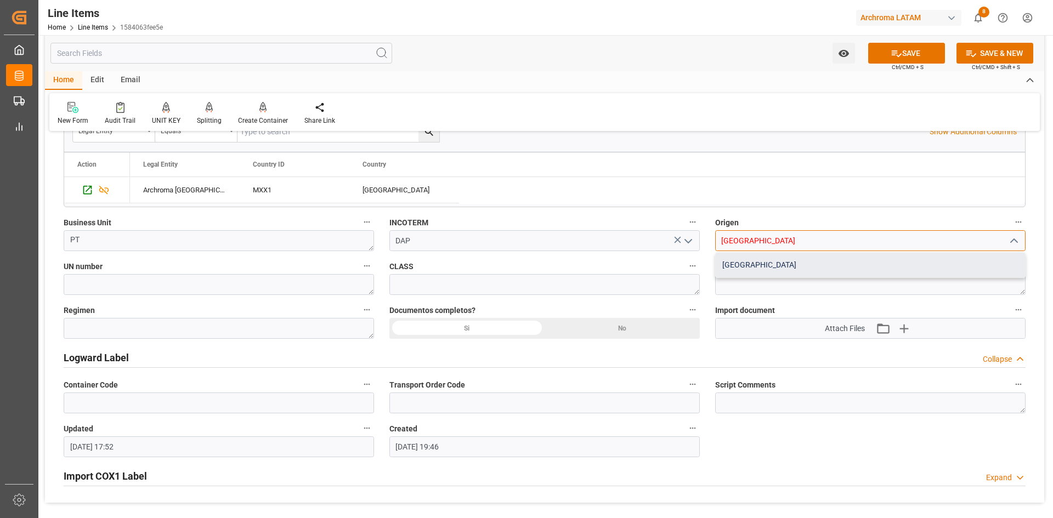
click at [750, 262] on div "USA" at bounding box center [870, 265] width 309 height 25
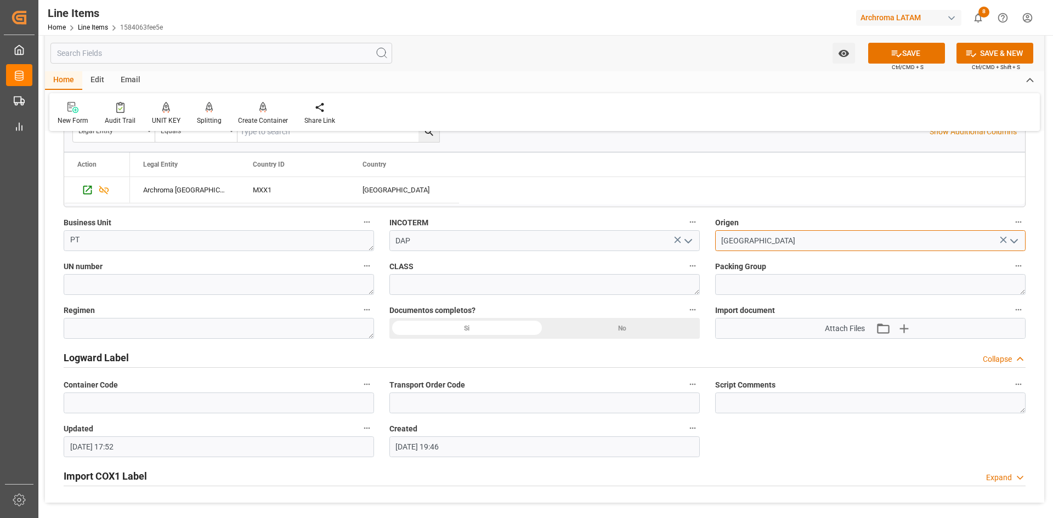
type input "USA"
click at [189, 281] on textarea at bounding box center [219, 284] width 311 height 21
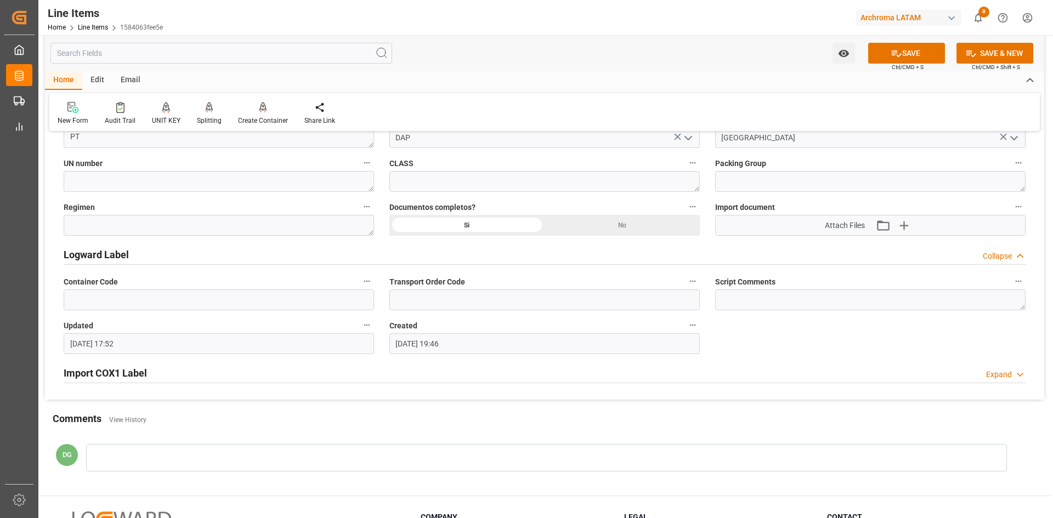
scroll to position [823, 0]
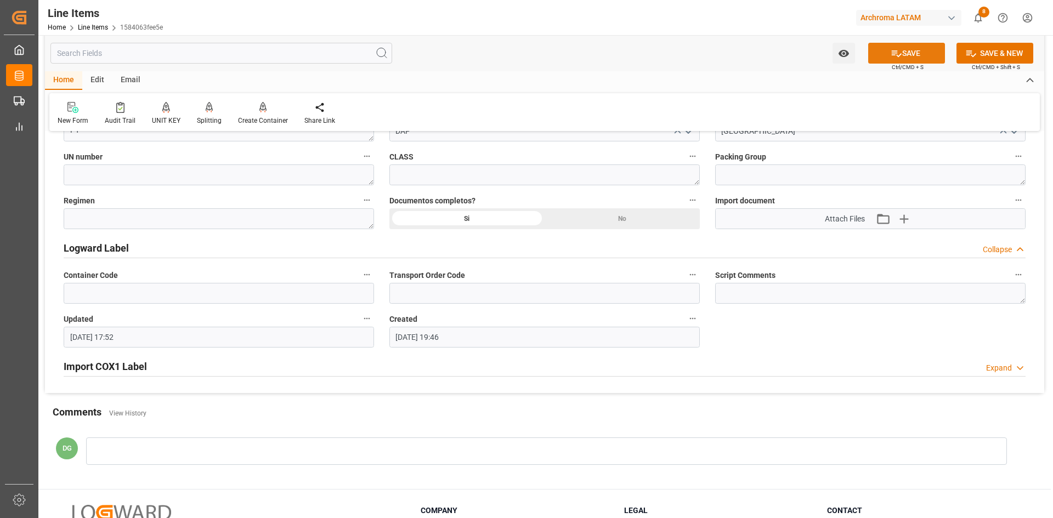
click at [923, 54] on button "SAVE" at bounding box center [906, 53] width 77 height 21
type input "21.08.2025 17:53"
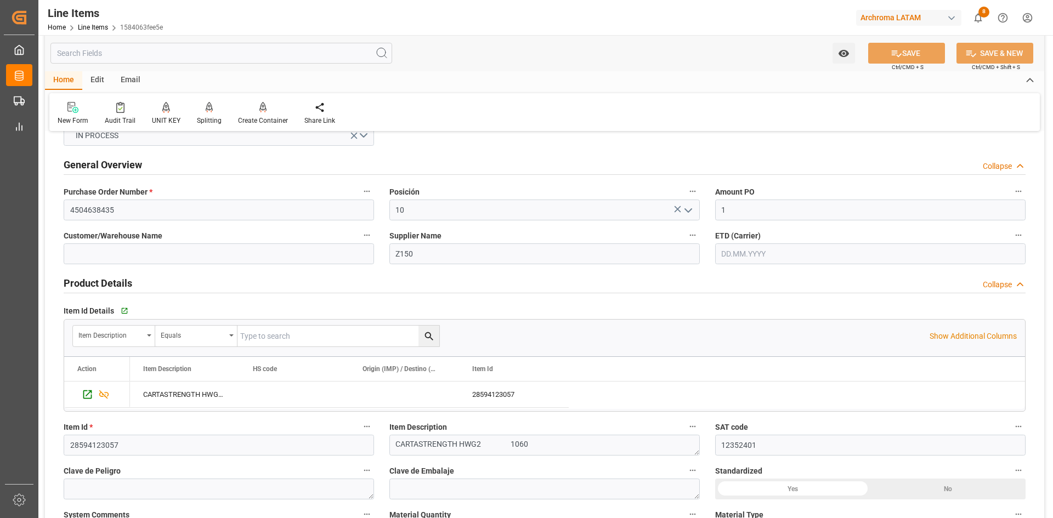
scroll to position [0, 0]
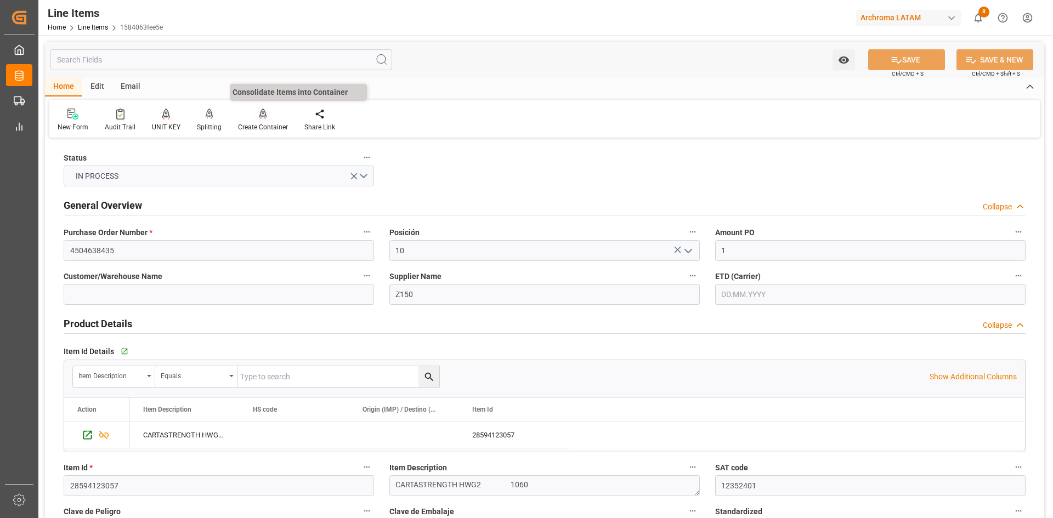
click at [265, 121] on div "Create Container" at bounding box center [263, 120] width 66 height 24
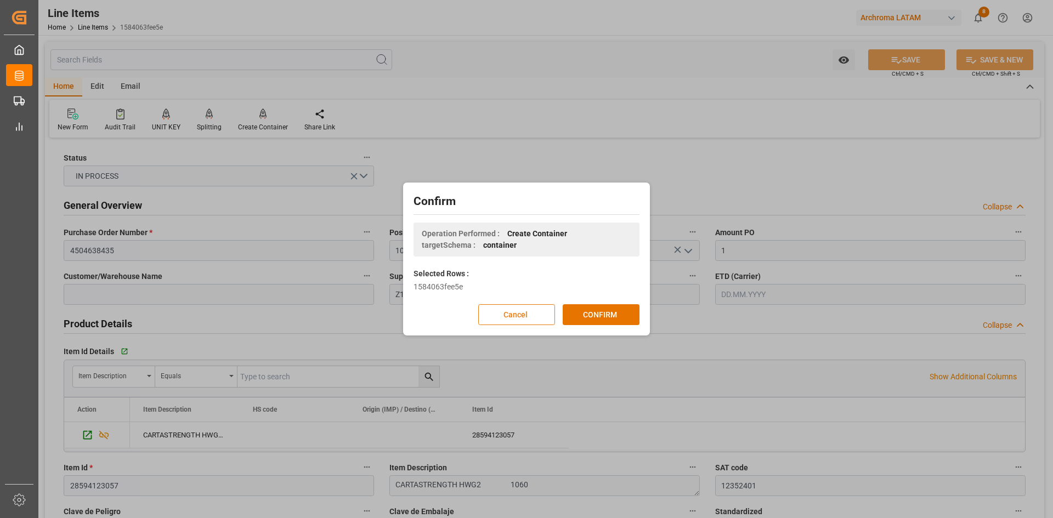
click at [503, 312] on button "Cancel" at bounding box center [516, 314] width 77 height 21
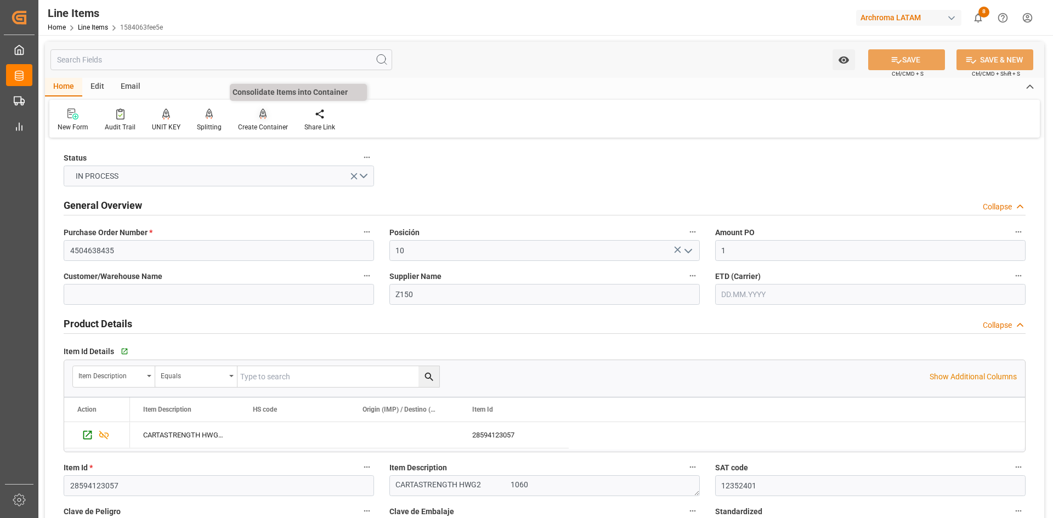
click at [261, 116] on icon at bounding box center [263, 114] width 8 height 11
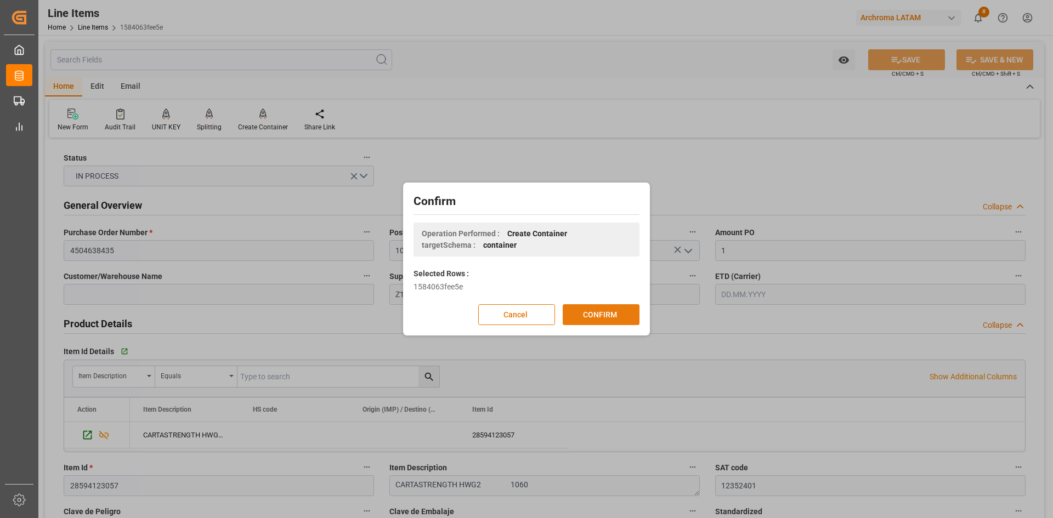
click at [592, 311] on button "CONFIRM" at bounding box center [601, 314] width 77 height 21
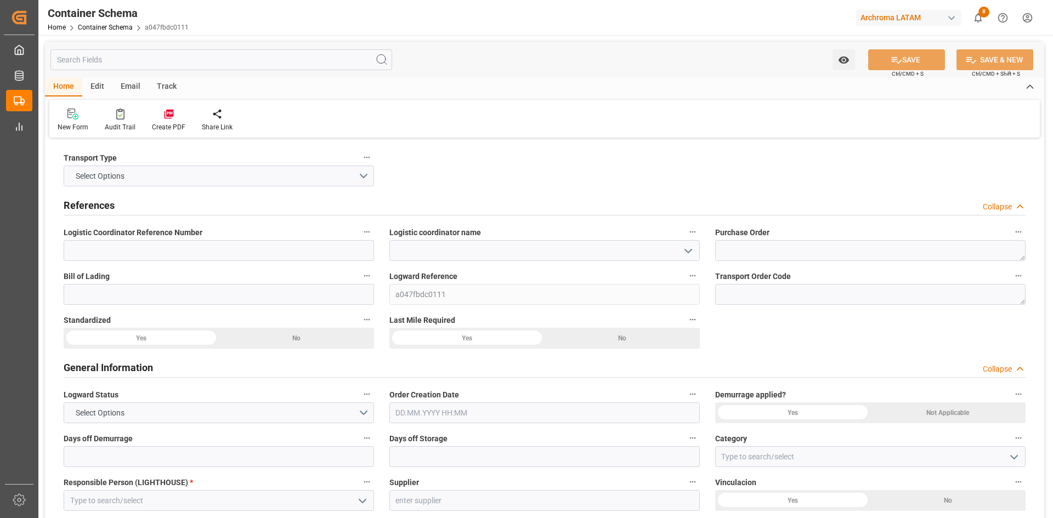
type input "0"
type input "1"
type input "0"
type input "18020"
type input "0"
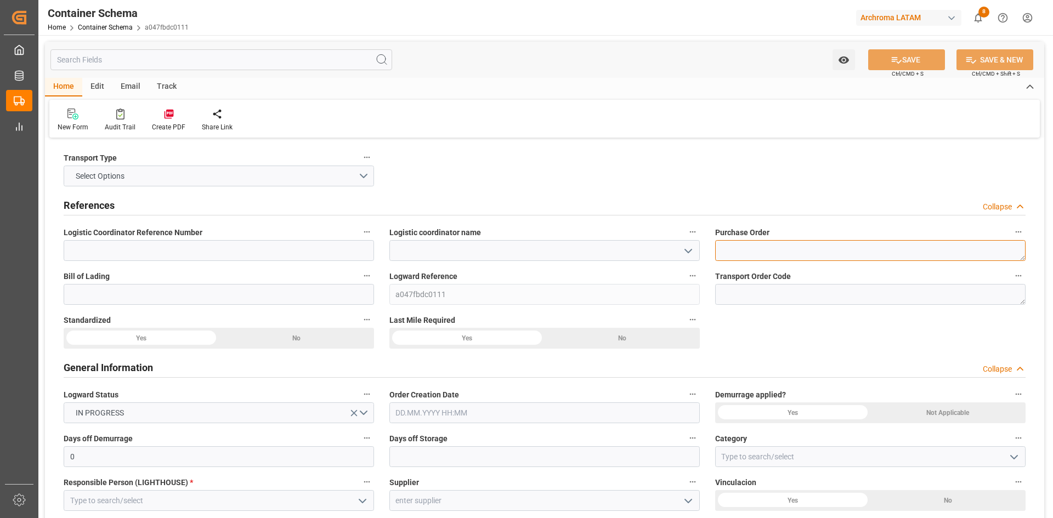
click at [804, 253] on textarea at bounding box center [870, 250] width 311 height 21
paste textarea "4504638435"
type textarea "4504638435"
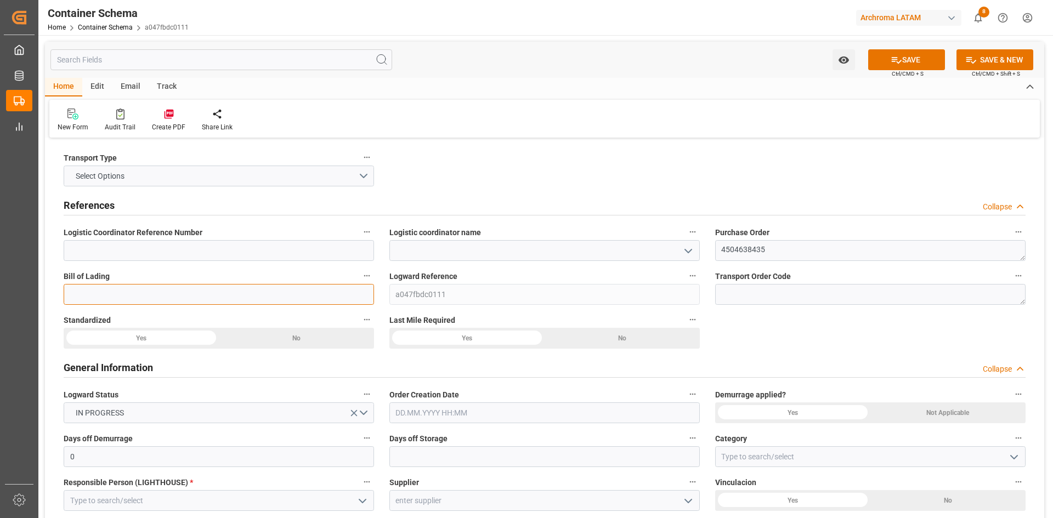
click at [226, 292] on input at bounding box center [219, 294] width 311 height 21
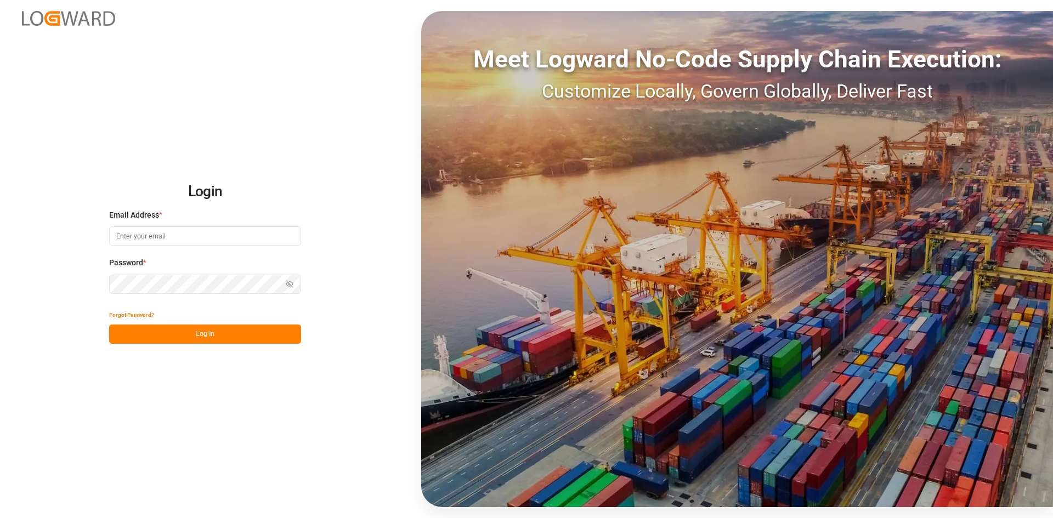
type input "[PERSON_NAME][EMAIL_ADDRESS][PERSON_NAME][DOMAIN_NAME]"
click at [232, 332] on button "Log In" at bounding box center [205, 334] width 192 height 19
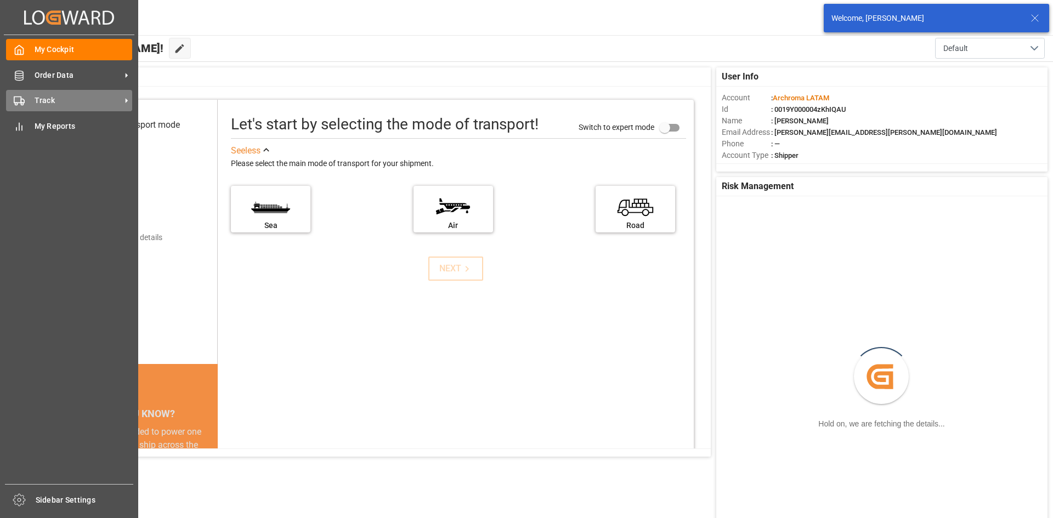
click at [57, 103] on span "Track" at bounding box center [78, 101] width 87 height 12
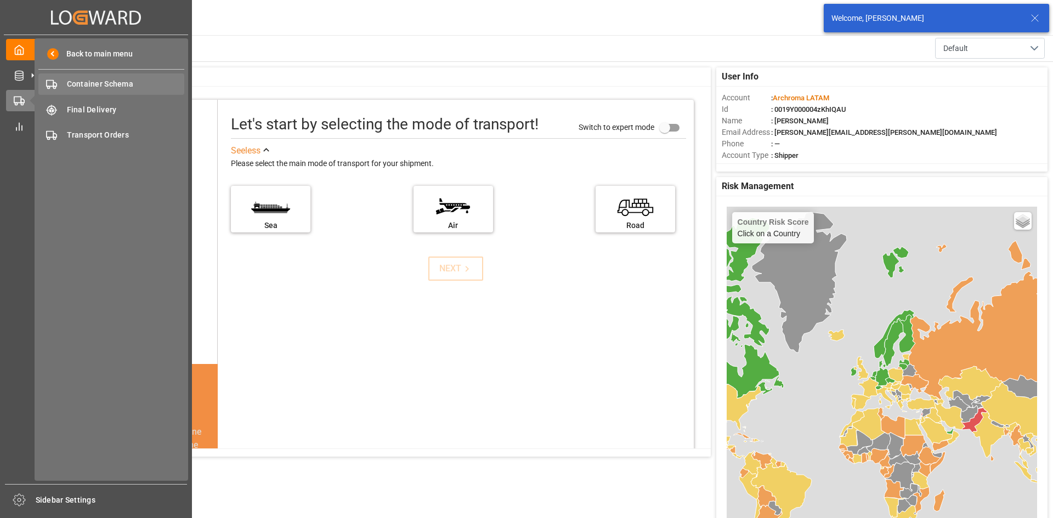
click at [133, 86] on span "Container Schema" at bounding box center [126, 84] width 118 height 12
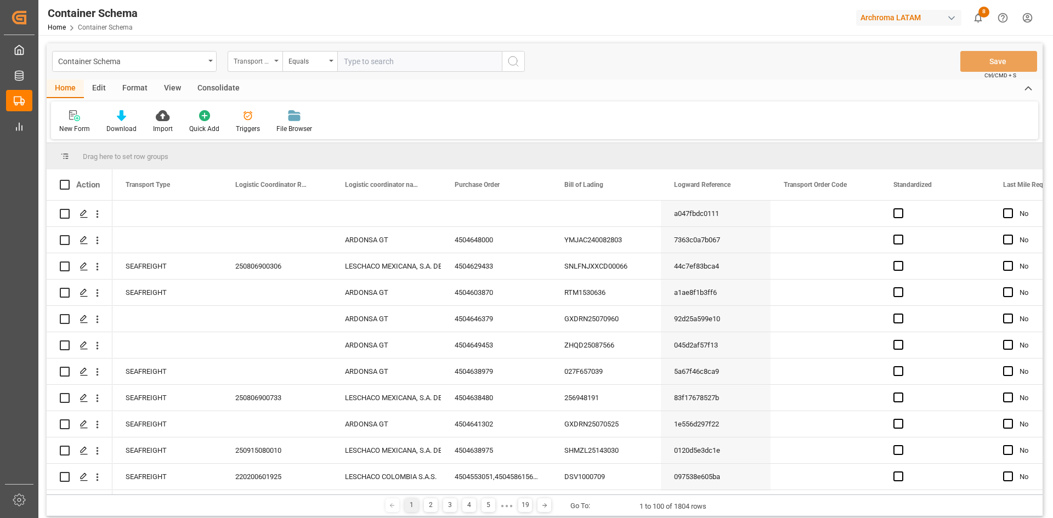
click at [259, 57] on div "Transport Type" at bounding box center [252, 60] width 37 height 13
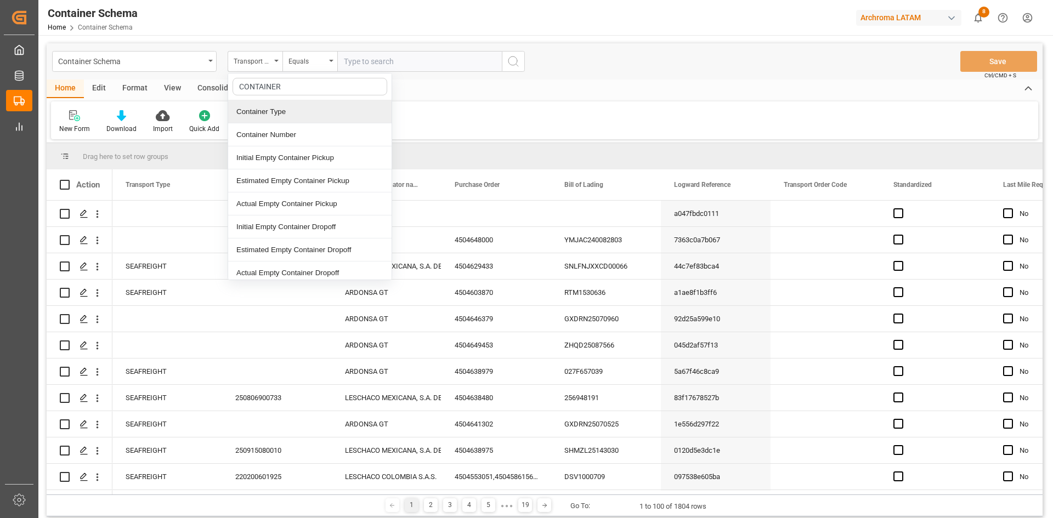
type input "CONTAINER C"
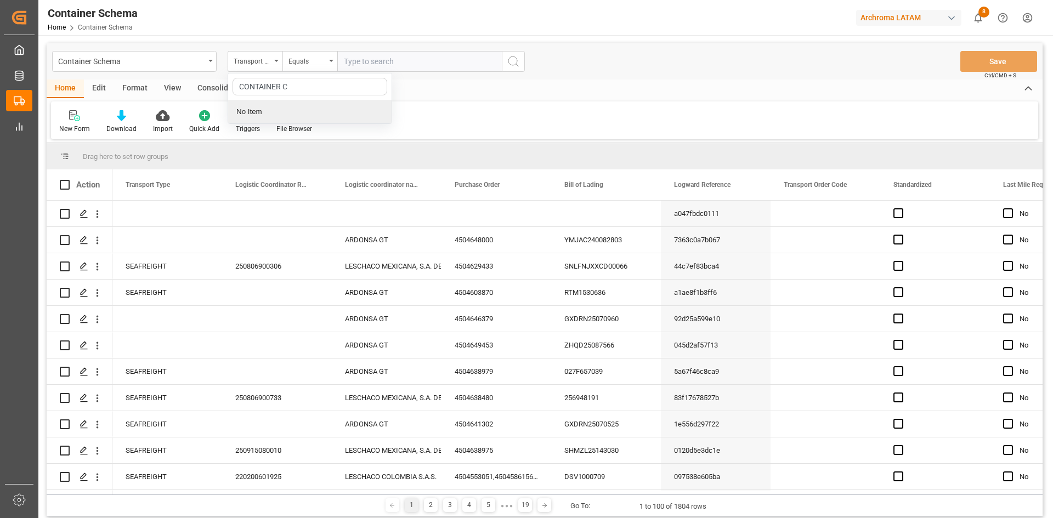
drag, startPoint x: 290, startPoint y: 84, endPoint x: 222, endPoint y: 92, distance: 67.9
click at [222, 92] on div "Container Schema Transport Type CONTAINER C No Item Equals Save Ctrl/CMD + S Ho…" at bounding box center [545, 279] width 996 height 473
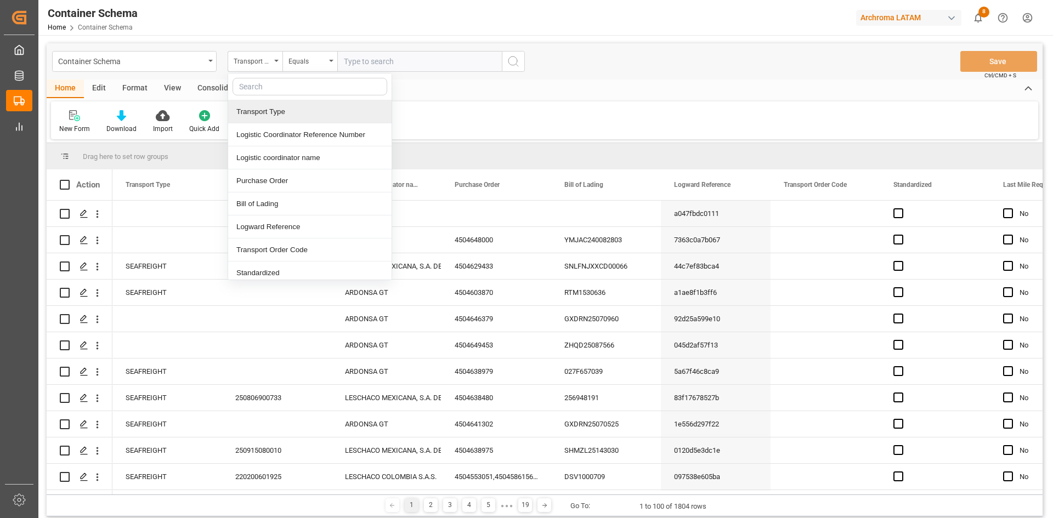
click at [674, 117] on div "New Form Download Import Quick Add Triggers File Browser" at bounding box center [544, 120] width 987 height 38
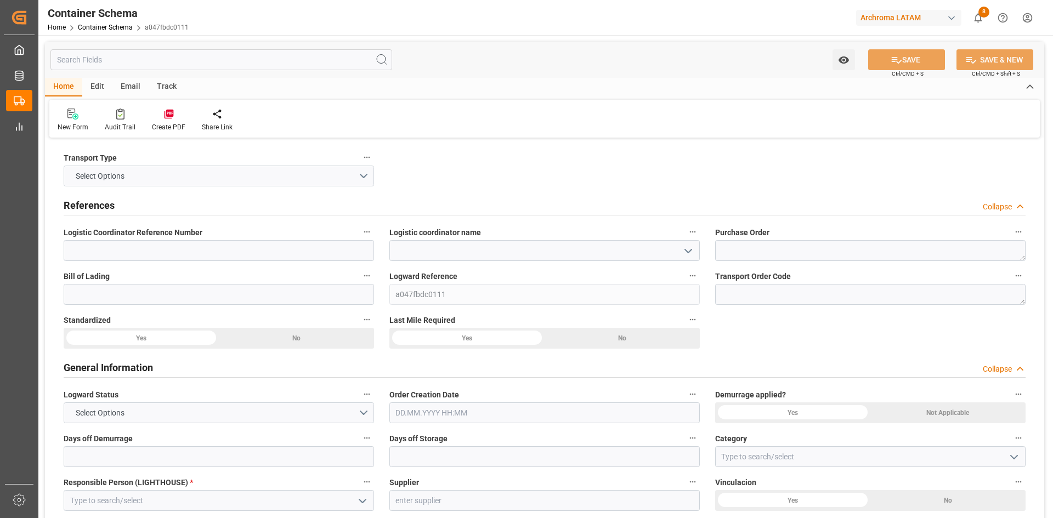
type input "0"
type input "1"
type input "0"
type input "18020"
type input "0"
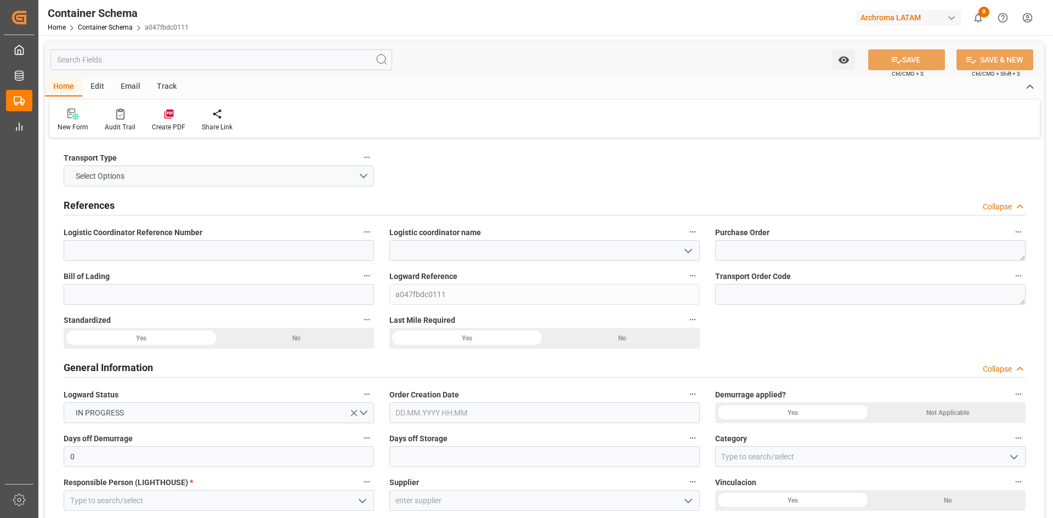
click at [100, 85] on div "Edit" at bounding box center [97, 87] width 30 height 19
click at [118, 116] on div at bounding box center [111, 114] width 18 height 12
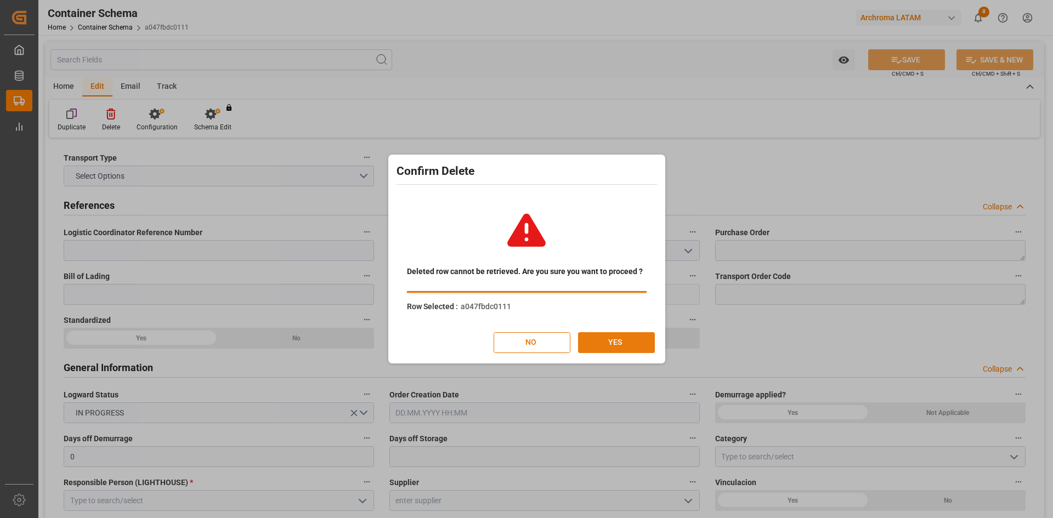
click at [634, 340] on button "YES" at bounding box center [616, 342] width 77 height 21
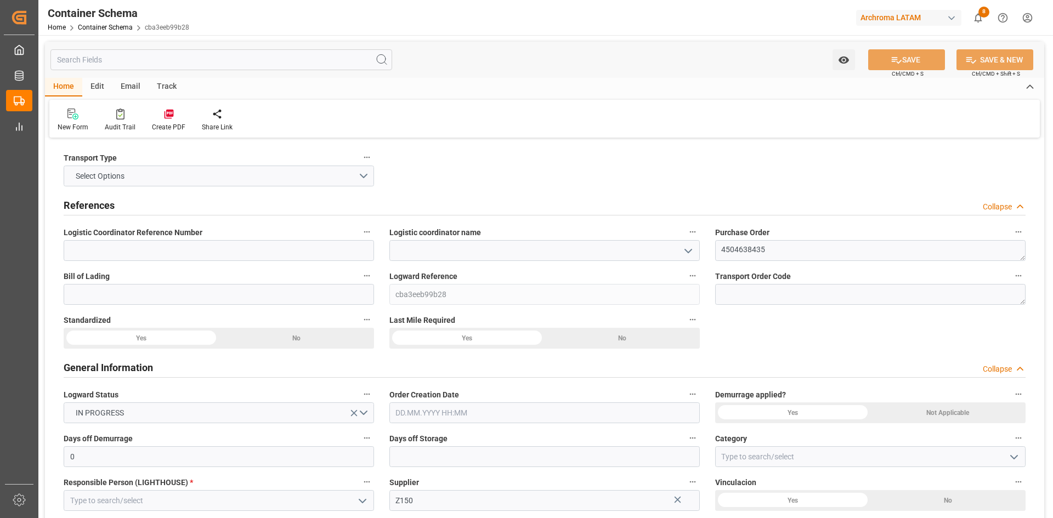
type input "0"
type input "1"
type input "0"
type input "18020"
type input "0"
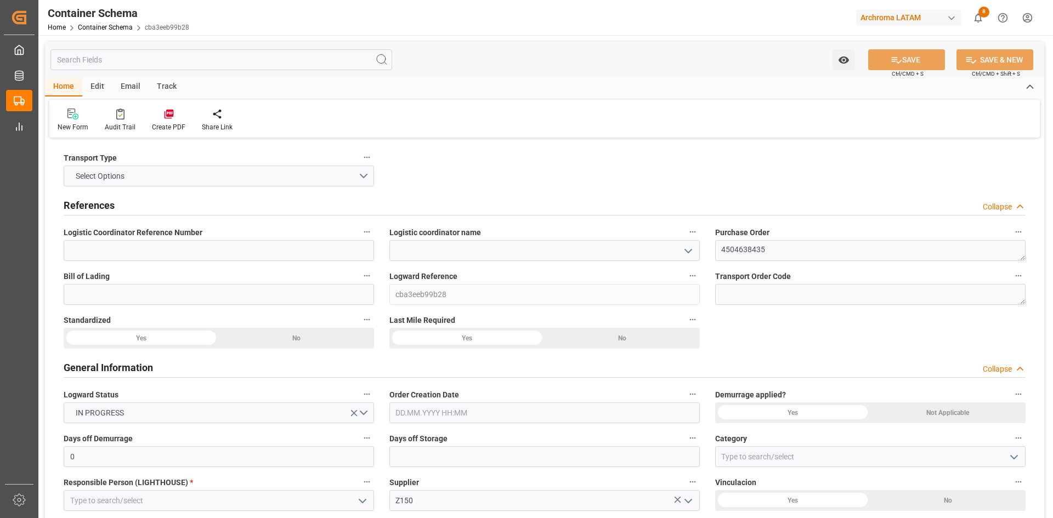
click at [690, 255] on icon "open menu" at bounding box center [688, 251] width 13 height 13
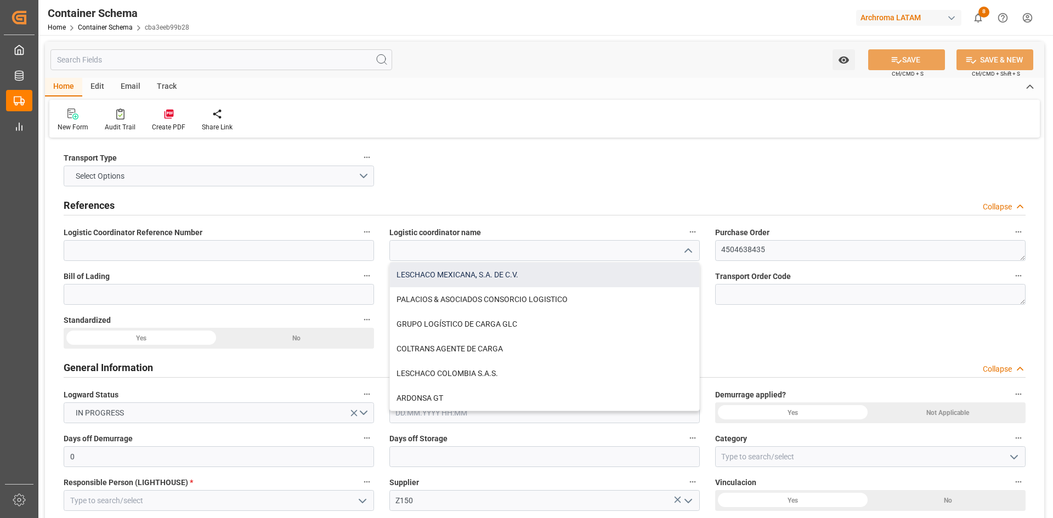
click at [478, 281] on div "LESCHACO MEXICANA, S.A. DE C.V." at bounding box center [544, 275] width 309 height 25
type input "LESCHACO MEXICANA, S.A. DE C.V."
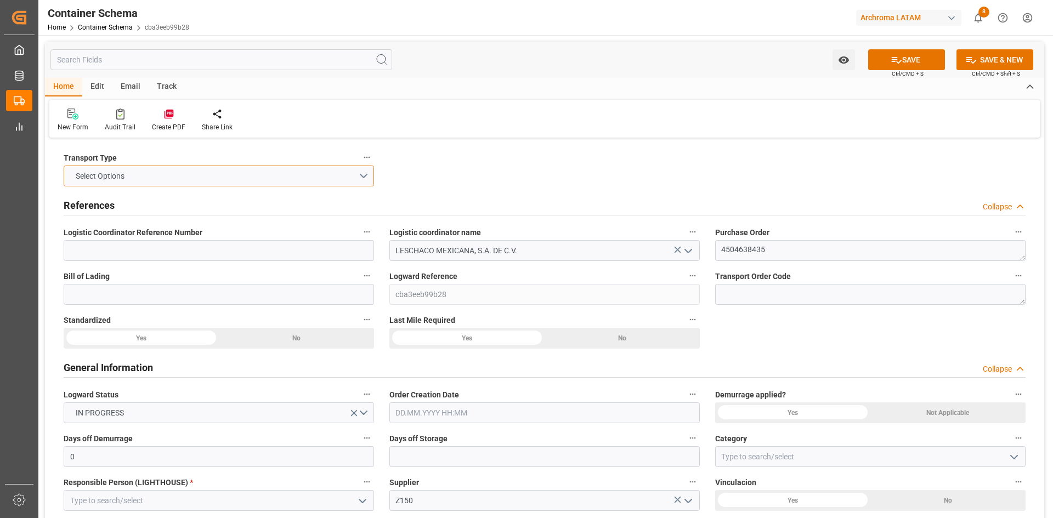
click at [361, 173] on button "Select Options" at bounding box center [219, 176] width 311 height 21
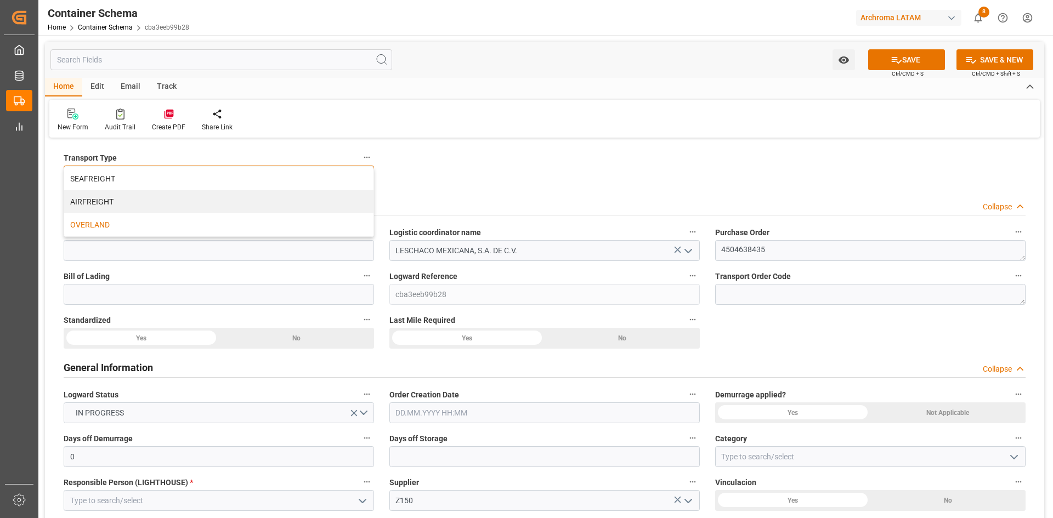
click at [94, 219] on div "OVERLAND" at bounding box center [218, 224] width 309 height 23
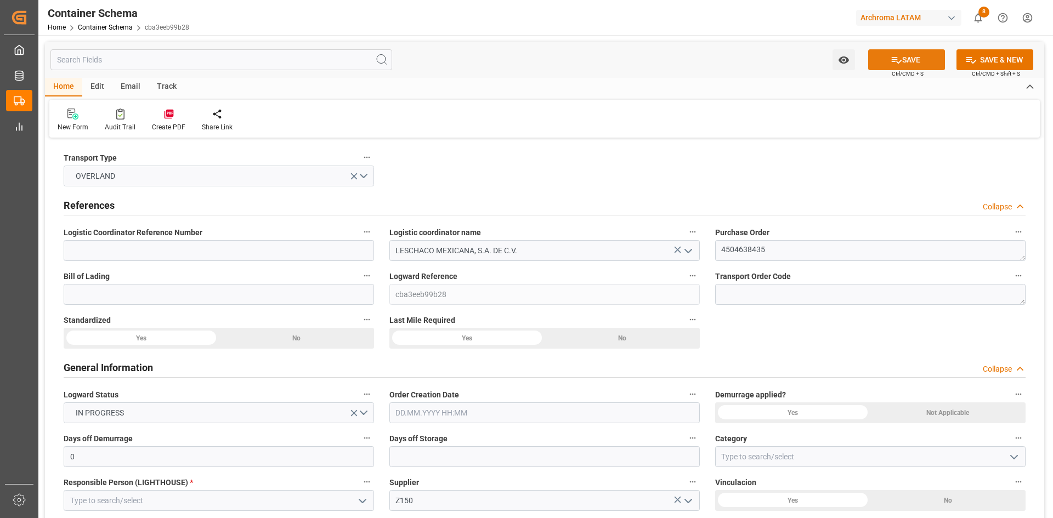
click at [906, 58] on button "SAVE" at bounding box center [906, 59] width 77 height 21
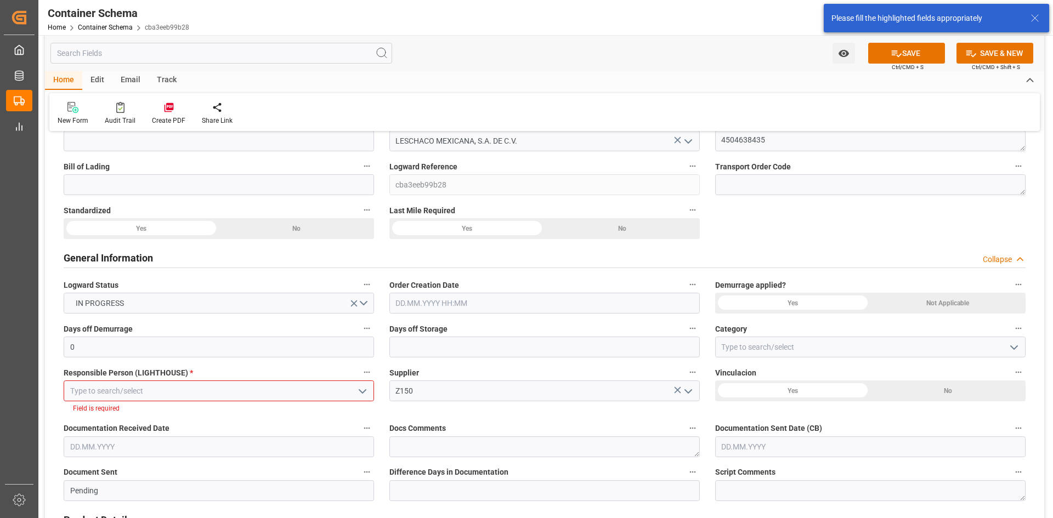
scroll to position [224, 0]
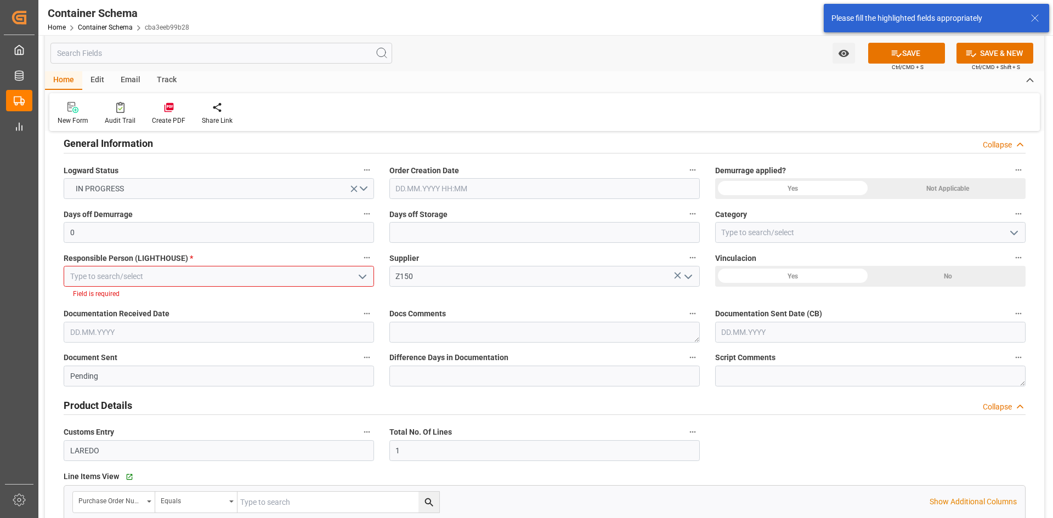
click at [363, 270] on icon "open menu" at bounding box center [362, 276] width 13 height 13
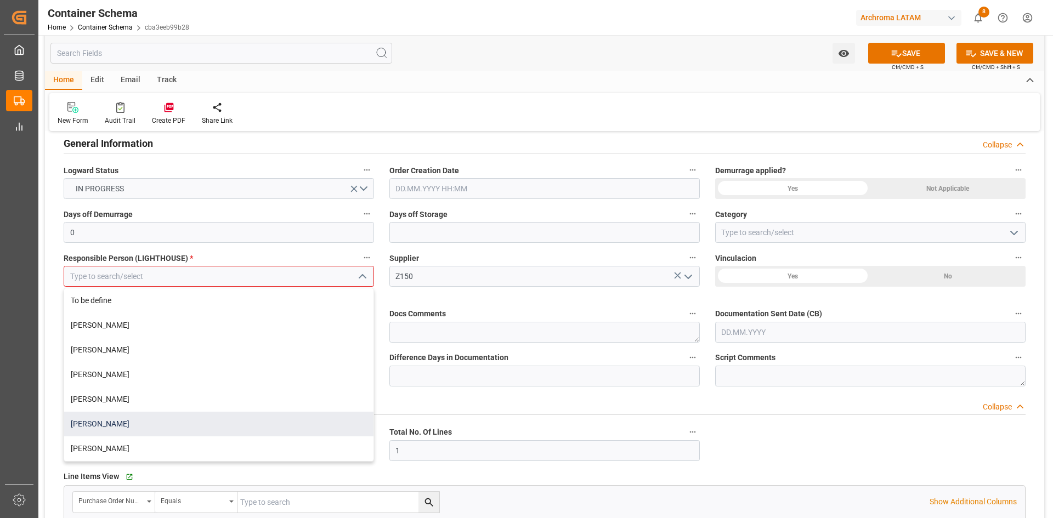
click at [148, 418] on div "[PERSON_NAME]" at bounding box center [218, 424] width 309 height 25
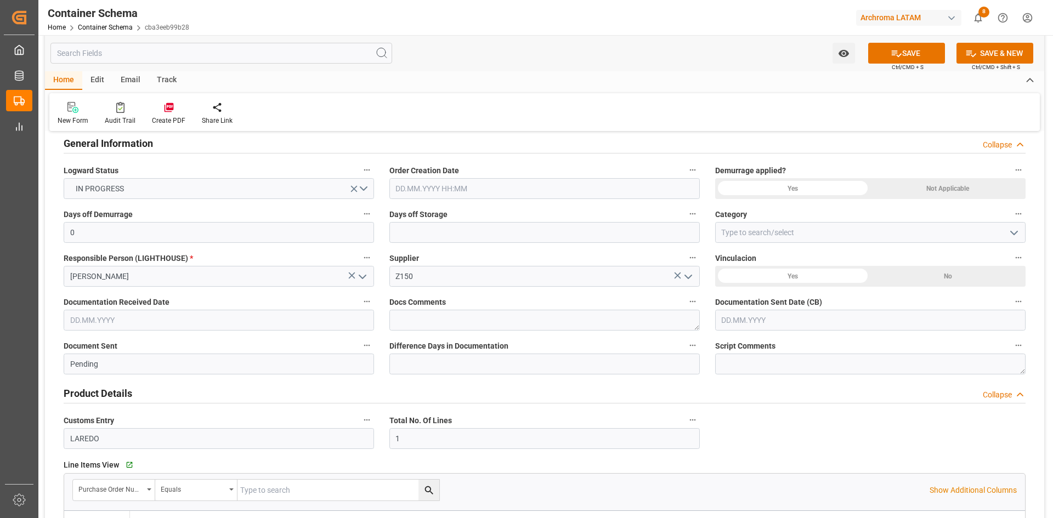
click at [364, 276] on icon "open menu" at bounding box center [362, 276] width 13 height 13
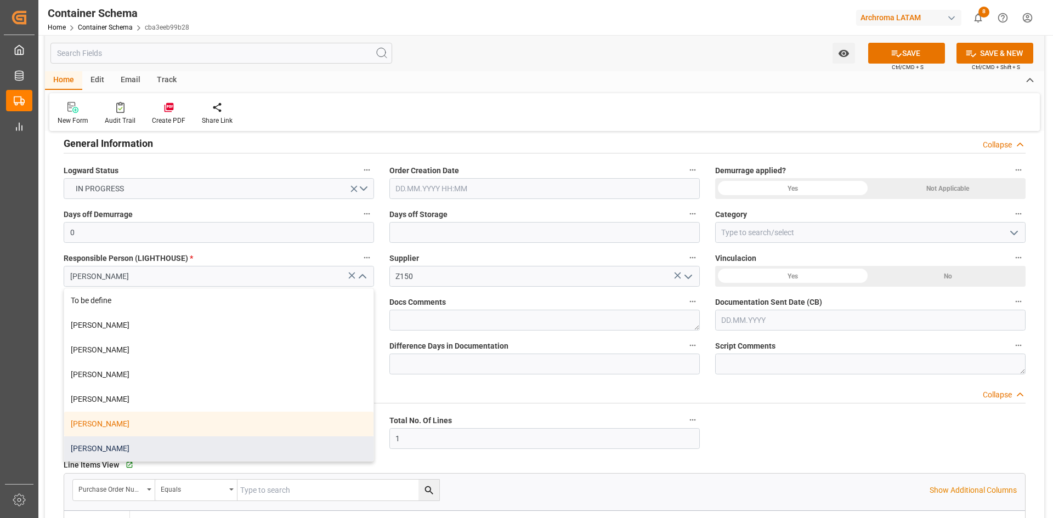
click at [99, 443] on div "[PERSON_NAME]" at bounding box center [218, 449] width 309 height 25
type input "[PERSON_NAME]"
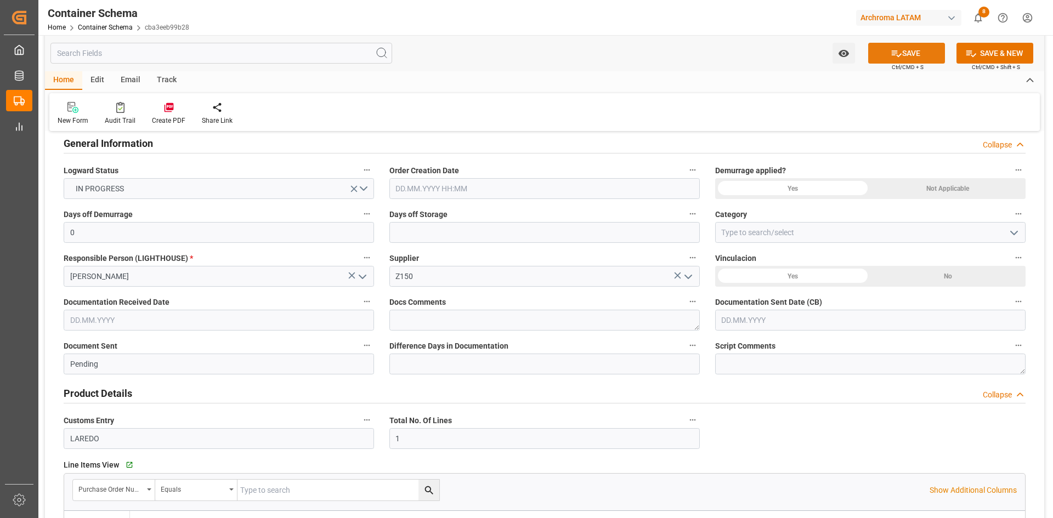
click at [916, 47] on button "SAVE" at bounding box center [906, 53] width 77 height 21
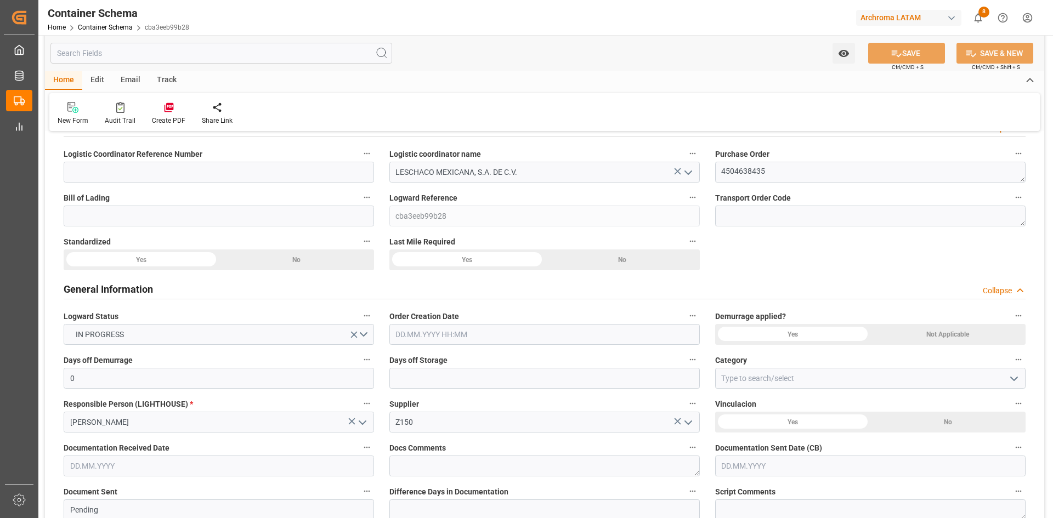
scroll to position [55, 0]
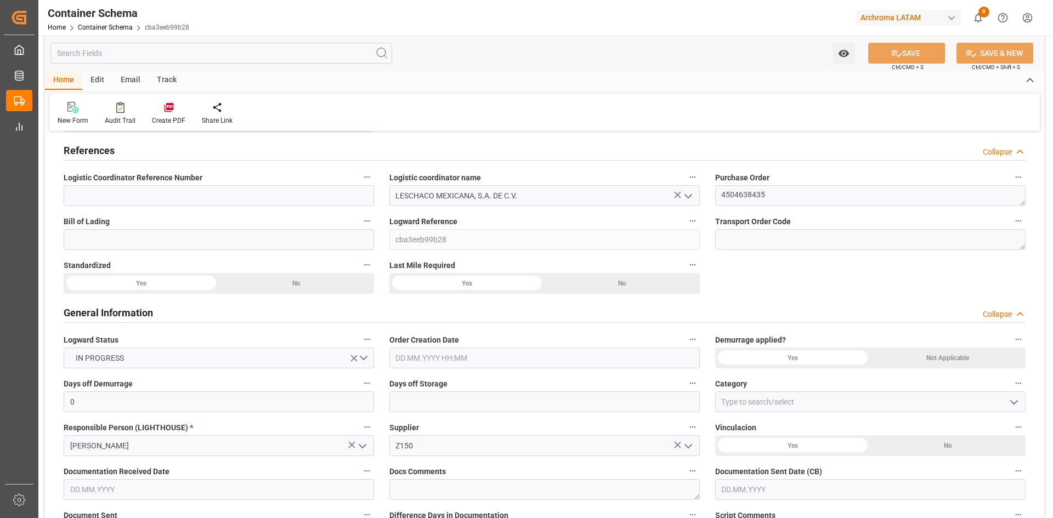
click at [374, 294] on div "Not Applicable" at bounding box center [296, 283] width 155 height 21
click at [438, 359] on input "text" at bounding box center [545, 358] width 311 height 21
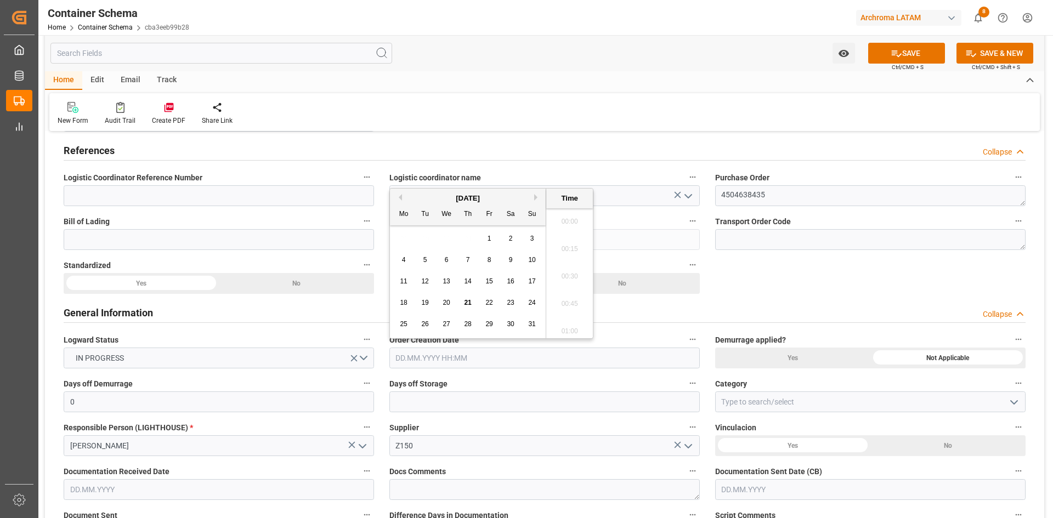
scroll to position [1266, 0]
click at [470, 302] on span "21" at bounding box center [467, 303] width 7 height 8
type input "[DATE] 00:00"
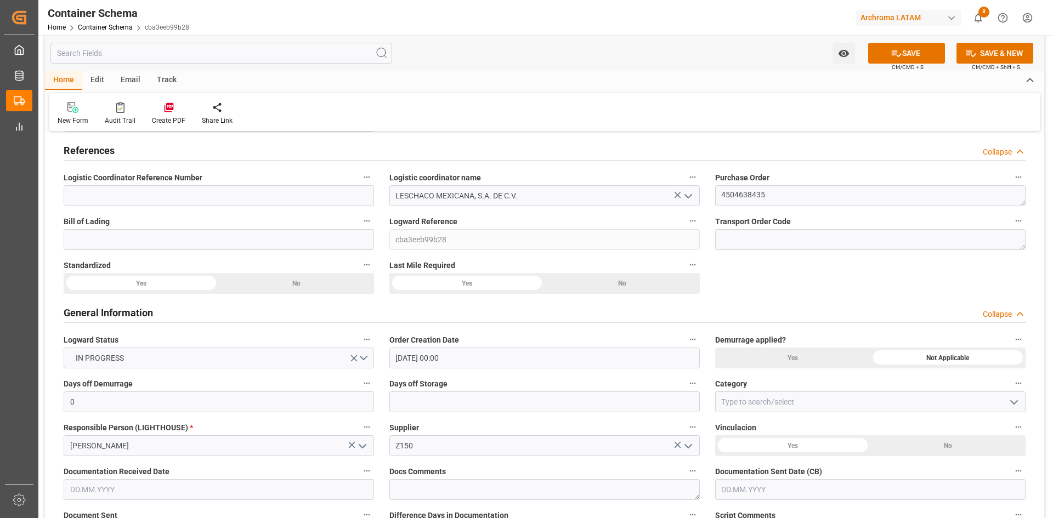
click at [111, 234] on input at bounding box center [219, 239] width 311 height 21
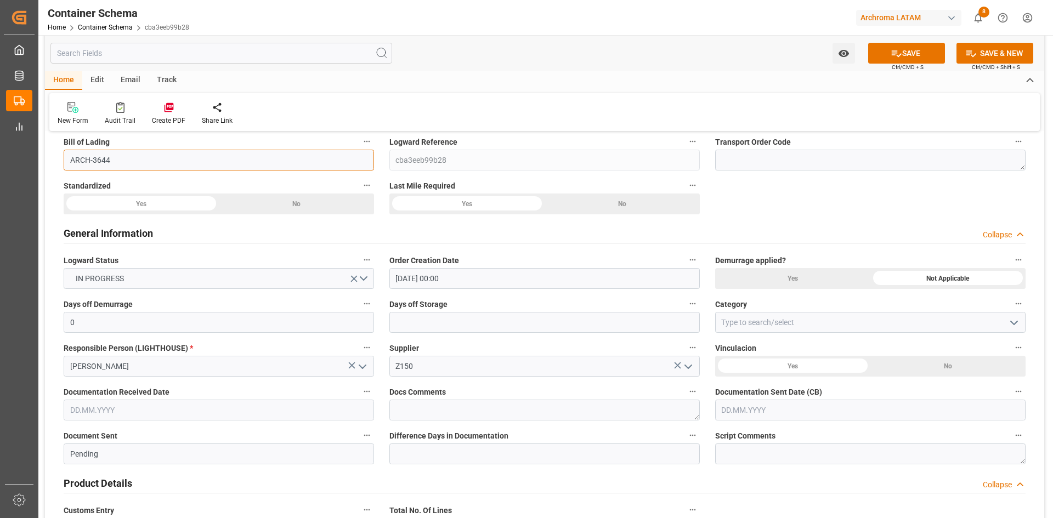
scroll to position [219, 0]
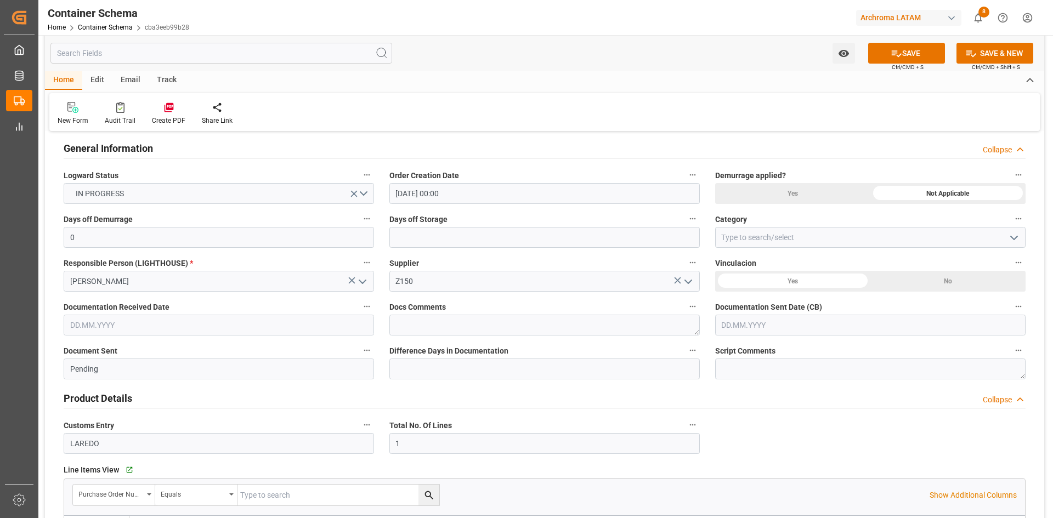
type input "ARCH-3644"
click at [1011, 241] on icon "open menu" at bounding box center [1014, 238] width 13 height 13
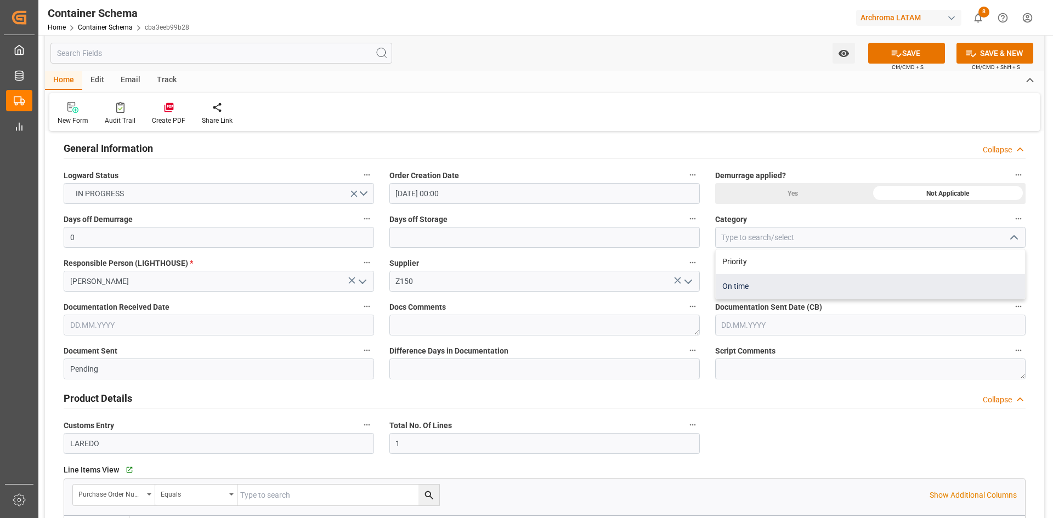
click at [755, 285] on div "On time" at bounding box center [870, 286] width 309 height 25
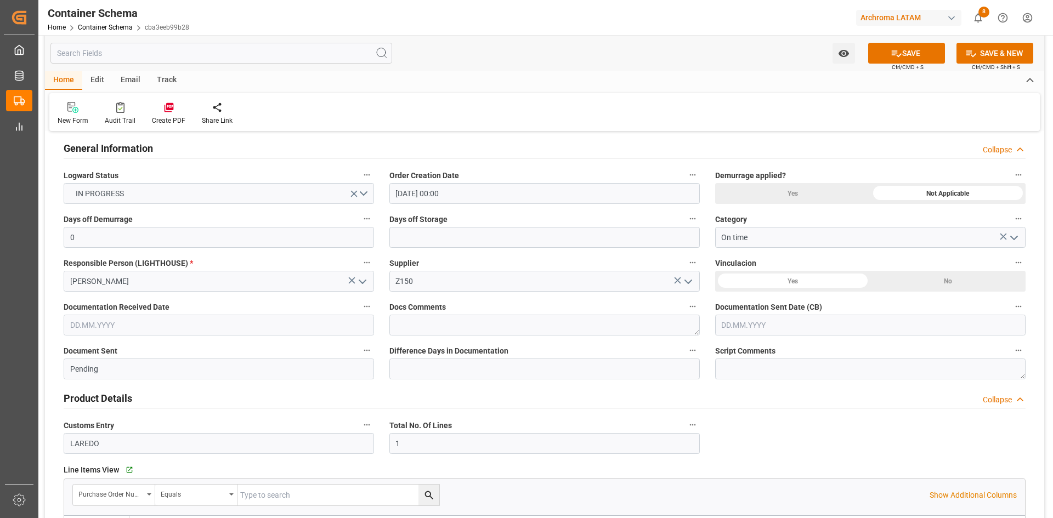
click at [1013, 237] on icon "open menu" at bounding box center [1014, 238] width 13 height 13
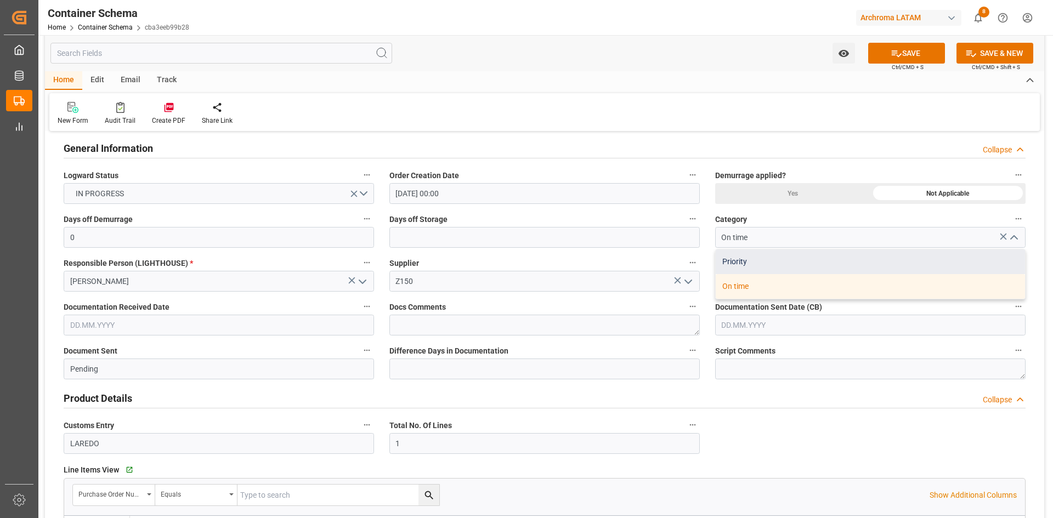
click at [831, 259] on div "Priority" at bounding box center [870, 262] width 309 height 25
type input "Priority"
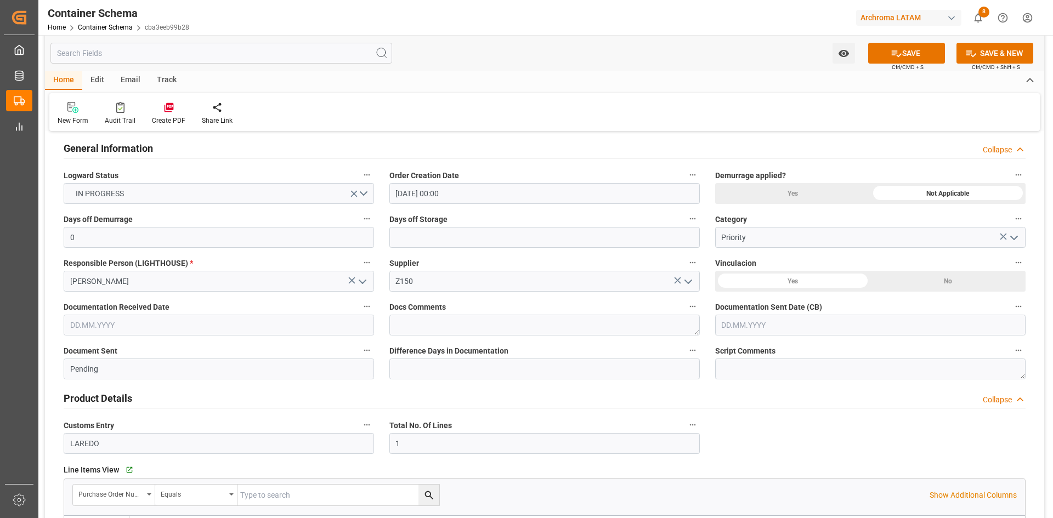
click at [374, 129] on div "No" at bounding box center [296, 119] width 155 height 21
click at [186, 328] on input "text" at bounding box center [219, 325] width 311 height 21
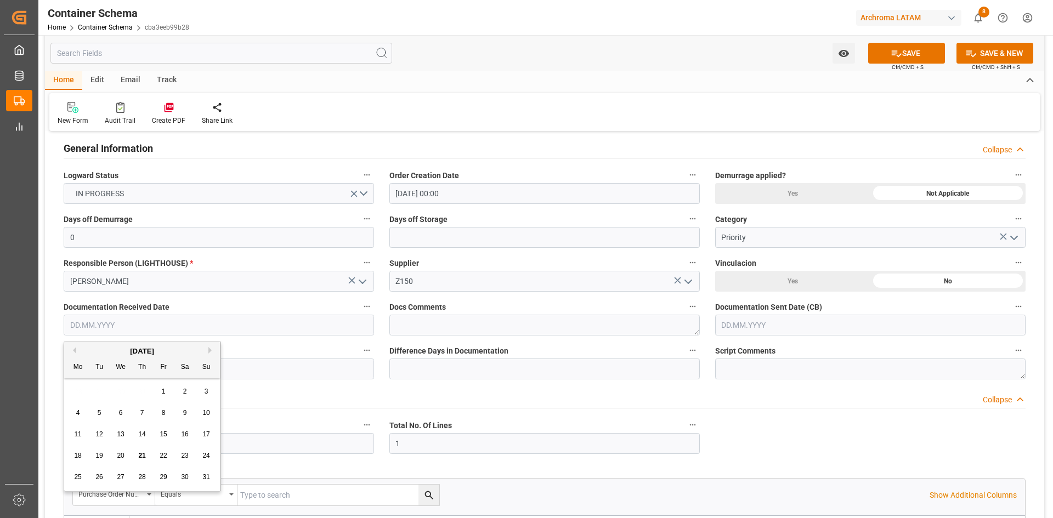
click at [82, 376] on div "Mo Tu We Th Fr Sa Su" at bounding box center [142, 367] width 156 height 21
click at [142, 454] on span "21" at bounding box center [141, 456] width 7 height 8
type input "[DATE]"
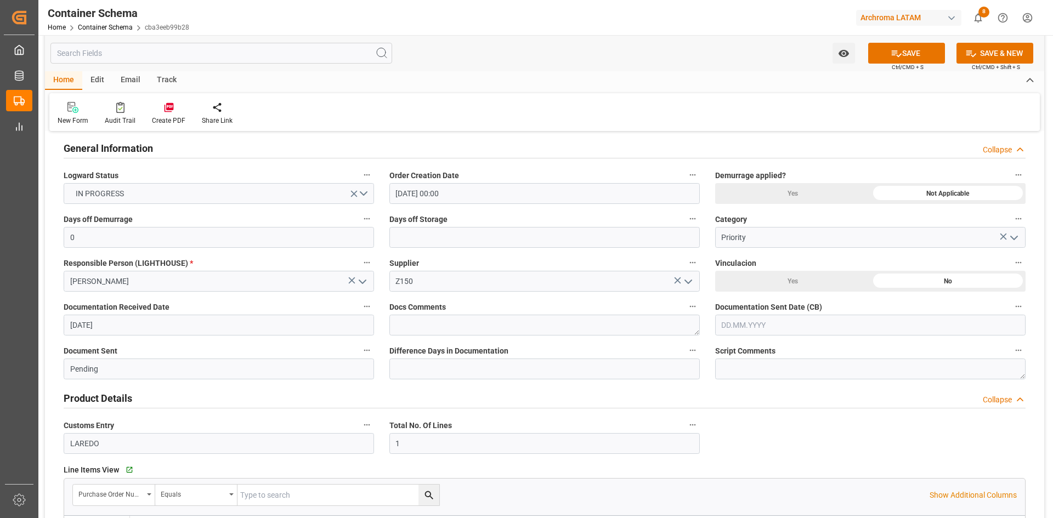
click at [757, 334] on input "text" at bounding box center [870, 325] width 311 height 21
click at [728, 391] on div "28 29 30 31 1 2 3" at bounding box center [794, 391] width 150 height 21
click at [799, 457] on div "21" at bounding box center [794, 456] width 14 height 13
type input "[DATE]"
click at [219, 365] on input "Pending" at bounding box center [219, 369] width 311 height 21
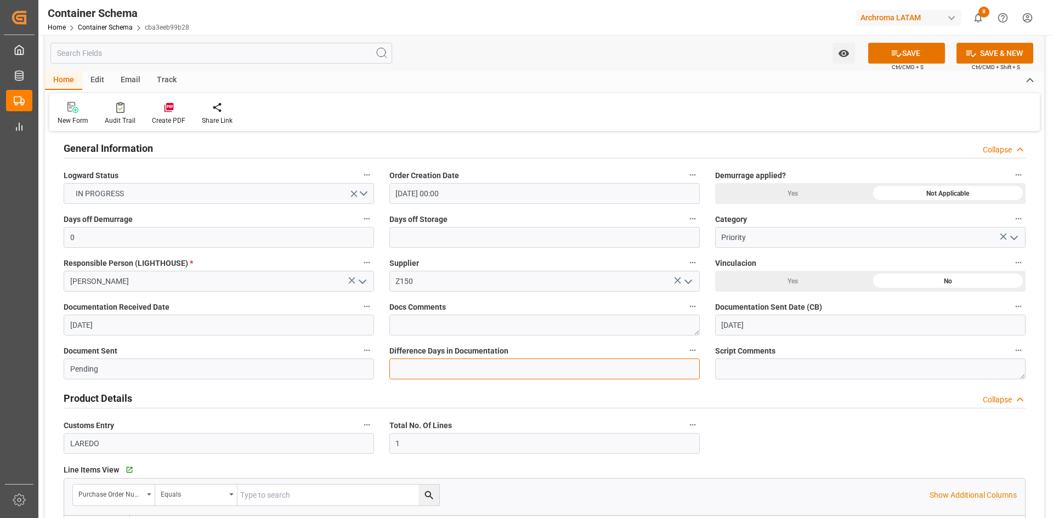
click at [483, 371] on input "text" at bounding box center [545, 369] width 311 height 21
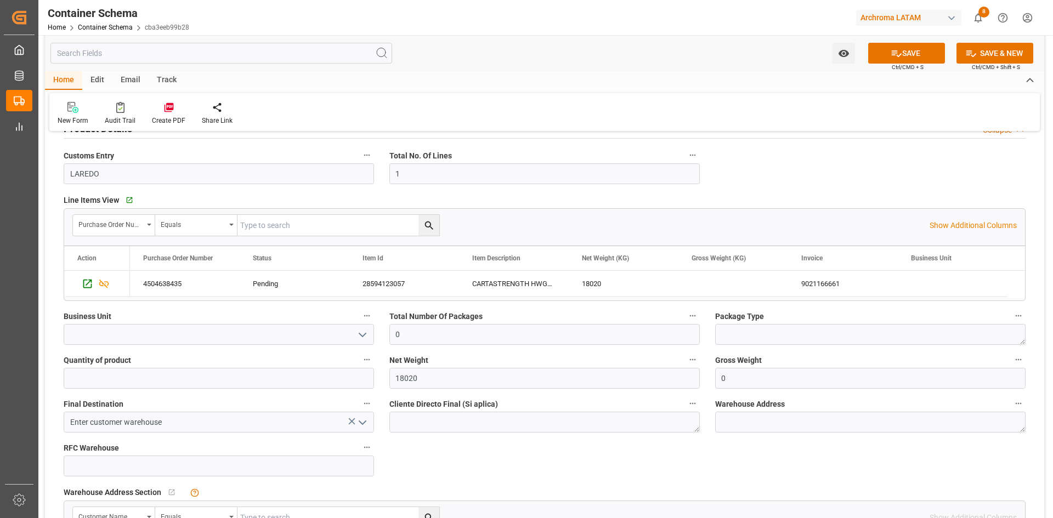
scroll to position [494, 0]
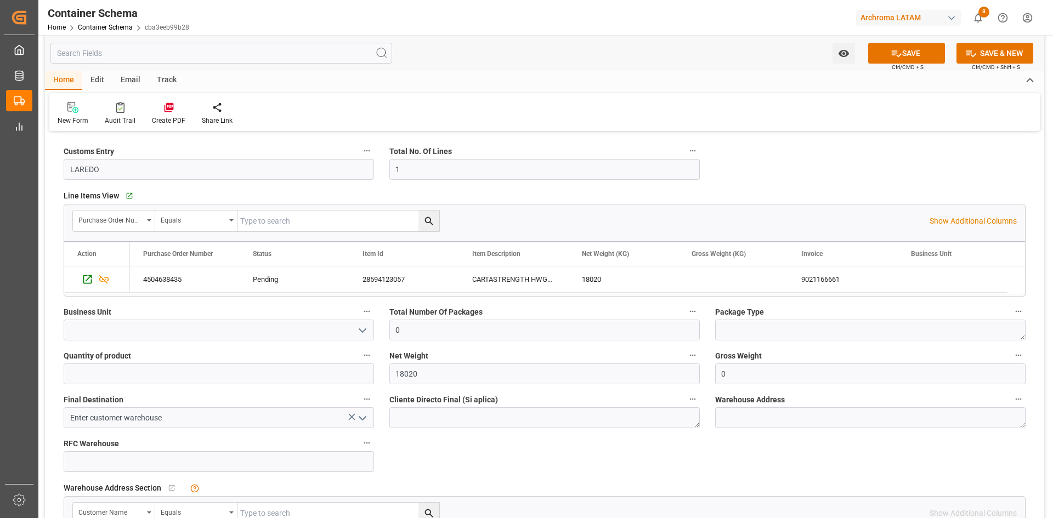
click at [364, 328] on icon "open menu" at bounding box center [362, 330] width 13 height 13
drag, startPoint x: 98, startPoint y: 357, endPoint x: 125, endPoint y: 357, distance: 26.3
click at [99, 357] on div "PT" at bounding box center [218, 354] width 309 height 25
type input "PT"
click at [594, 330] on input "0" at bounding box center [545, 330] width 311 height 21
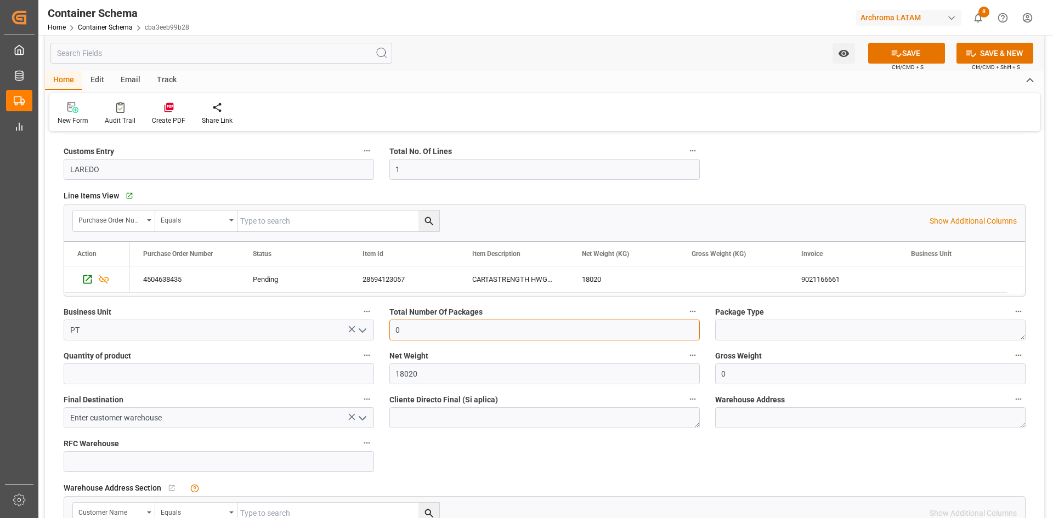
drag, startPoint x: 584, startPoint y: 330, endPoint x: 379, endPoint y: 333, distance: 205.2
type input "1"
click at [761, 330] on textarea at bounding box center [870, 330] width 311 height 21
type textarea "PIPA"
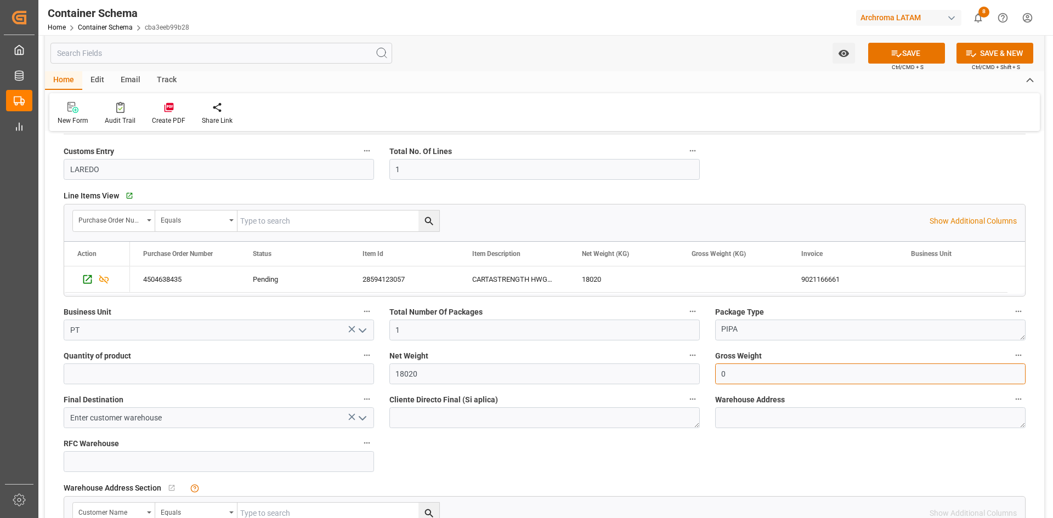
drag, startPoint x: 736, startPoint y: 381, endPoint x: 693, endPoint y: 384, distance: 43.5
type input "18020"
click at [360, 418] on polyline "open menu" at bounding box center [362, 418] width 7 height 3
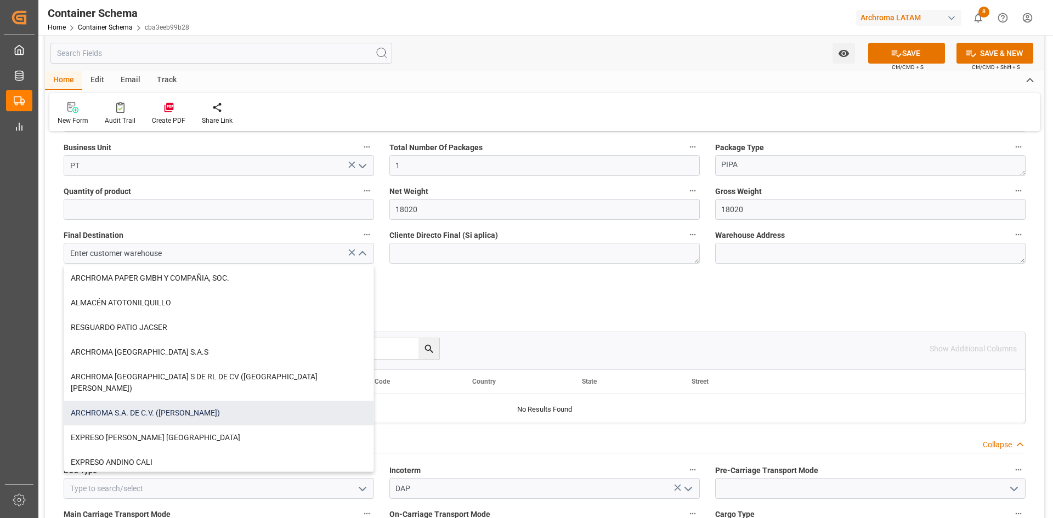
scroll to position [0, 0]
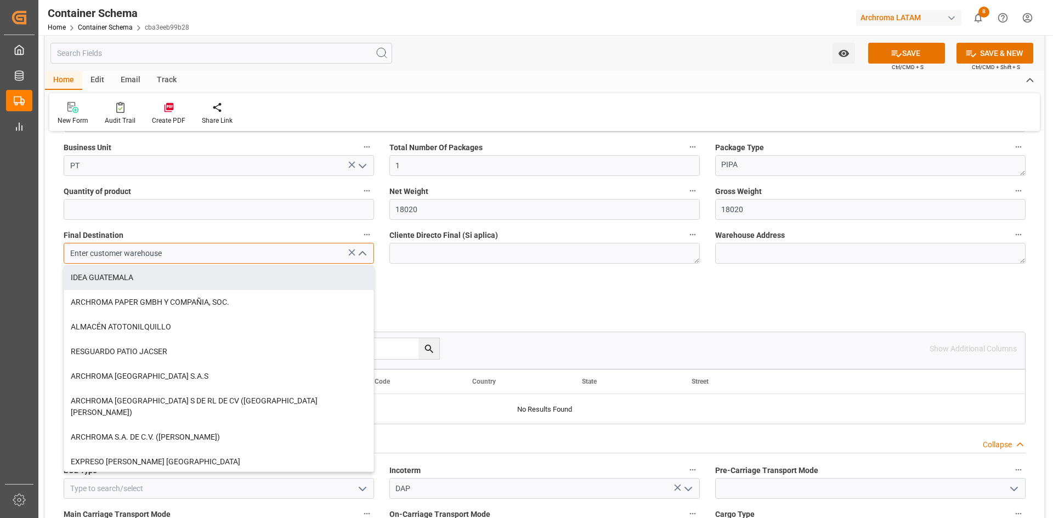
click at [169, 256] on input "Enter customer warehouse" at bounding box center [219, 253] width 311 height 21
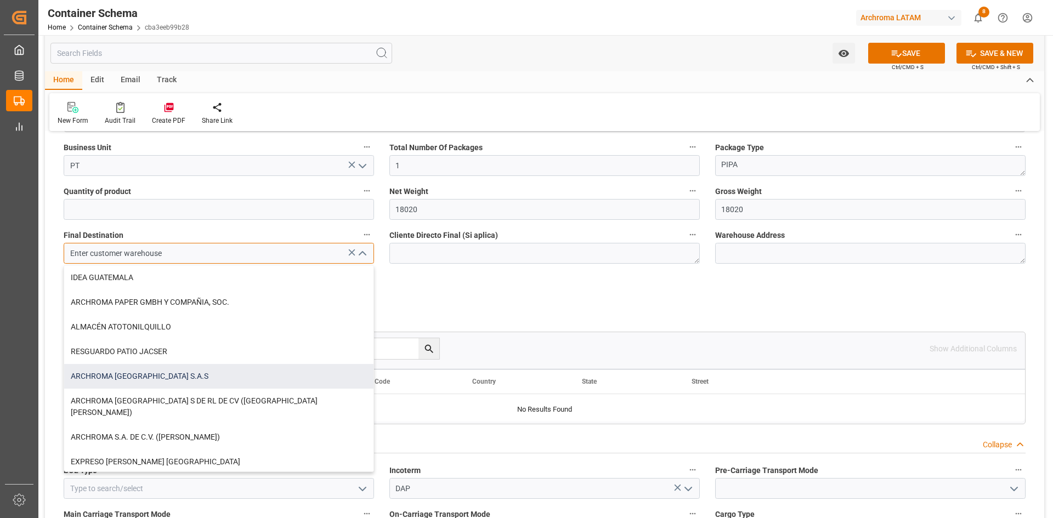
scroll to position [55, 0]
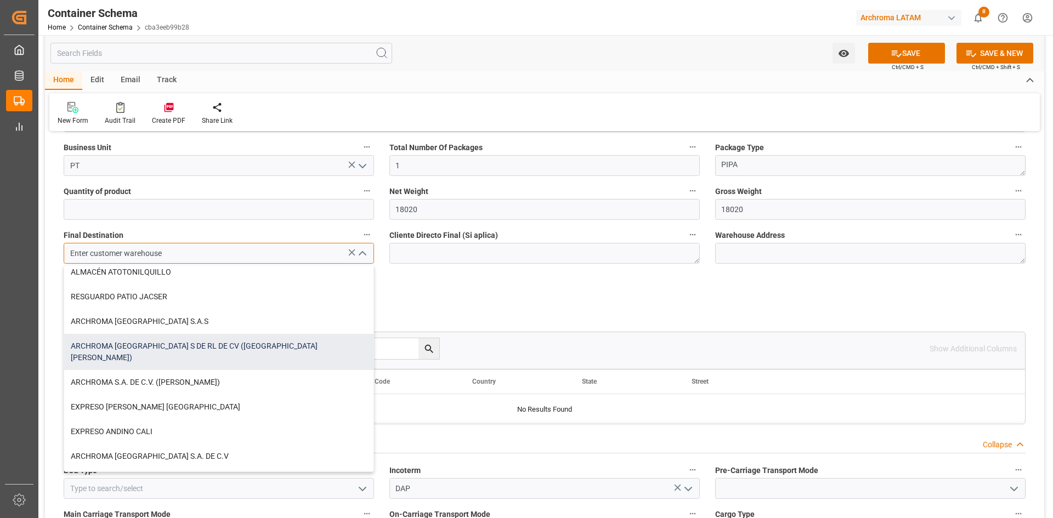
click at [262, 352] on div "ARCHROMA [GEOGRAPHIC_DATA] S DE RL DE CV ([GEOGRAPHIC_DATA][PERSON_NAME])" at bounding box center [218, 352] width 309 height 36
type input "ARCHROMA [GEOGRAPHIC_DATA] S DE RL DE CV ([GEOGRAPHIC_DATA][PERSON_NAME])"
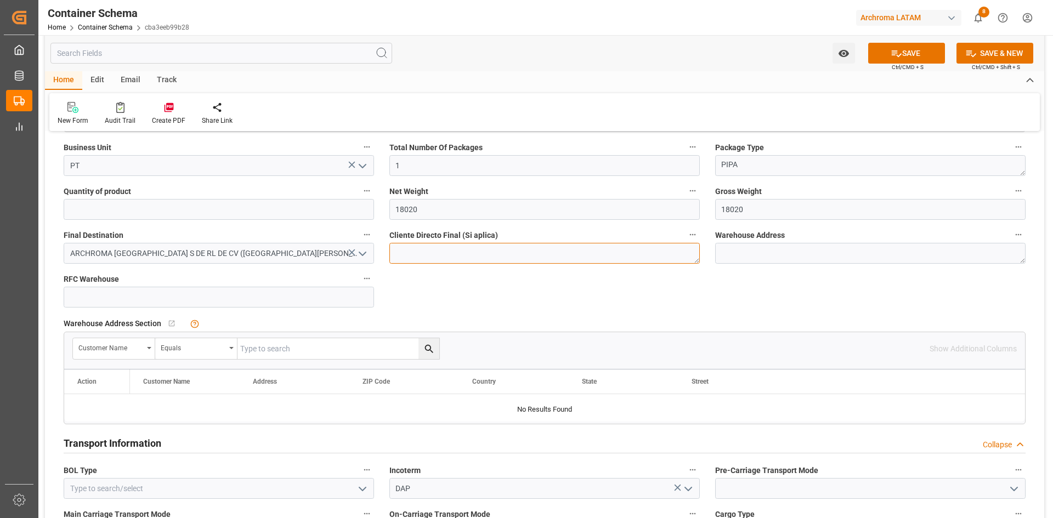
click at [495, 256] on textarea at bounding box center [545, 253] width 311 height 21
type textarea "BIO PAPEL"
click at [267, 298] on input at bounding box center [219, 297] width 311 height 21
click at [441, 295] on div "Transport Type OVERLAND References Collapse Logistic Coordinator Reference Numb…" at bounding box center [545, 475] width 1000 height 1985
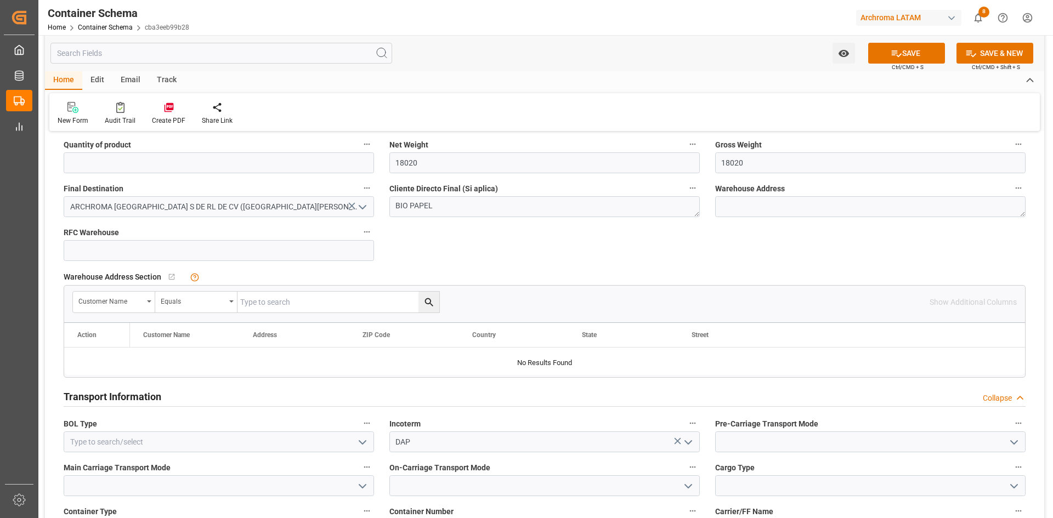
scroll to position [823, 0]
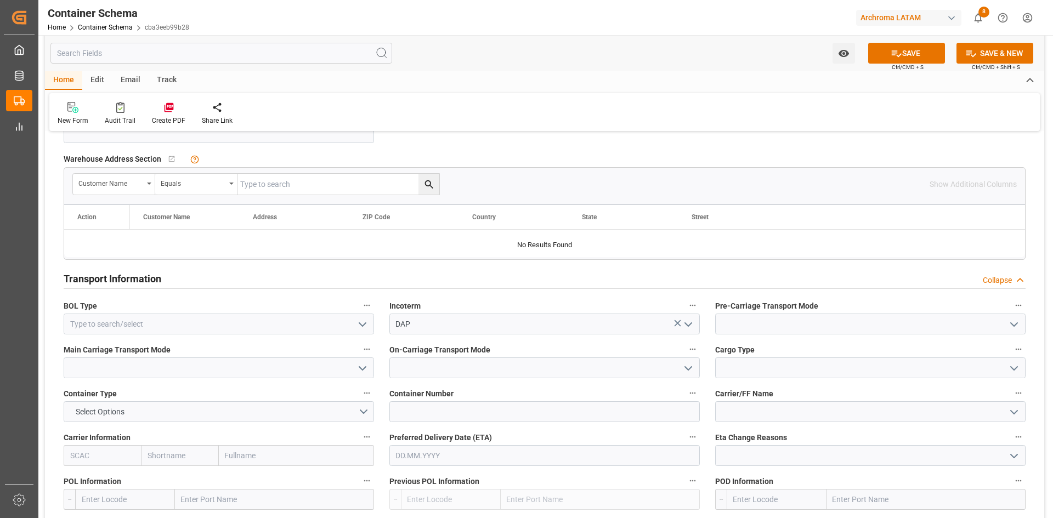
click at [360, 325] on icon "open menu" at bounding box center [362, 324] width 13 height 13
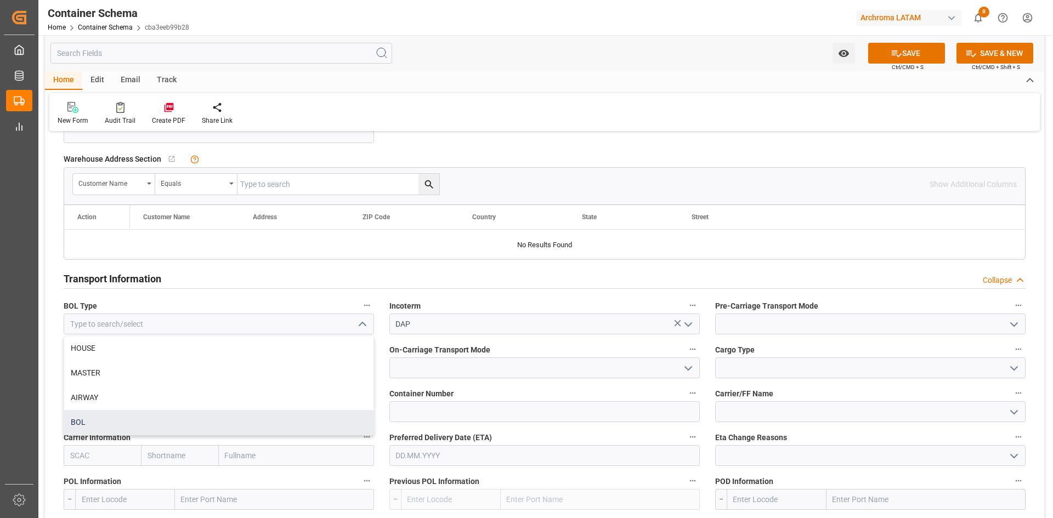
click at [117, 419] on div "BOL" at bounding box center [218, 422] width 309 height 25
type input "BOL"
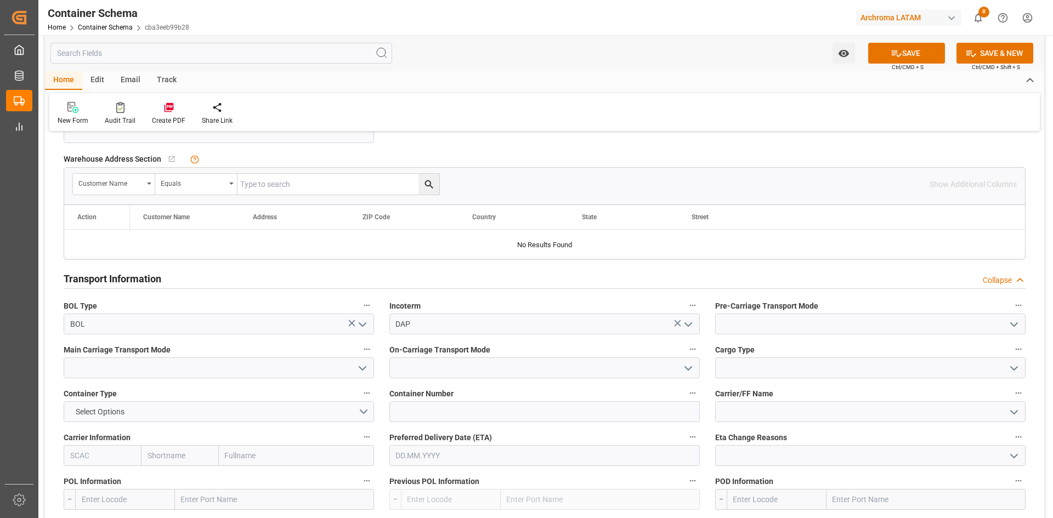
click at [1014, 326] on polyline "open menu" at bounding box center [1014, 324] width 7 height 3
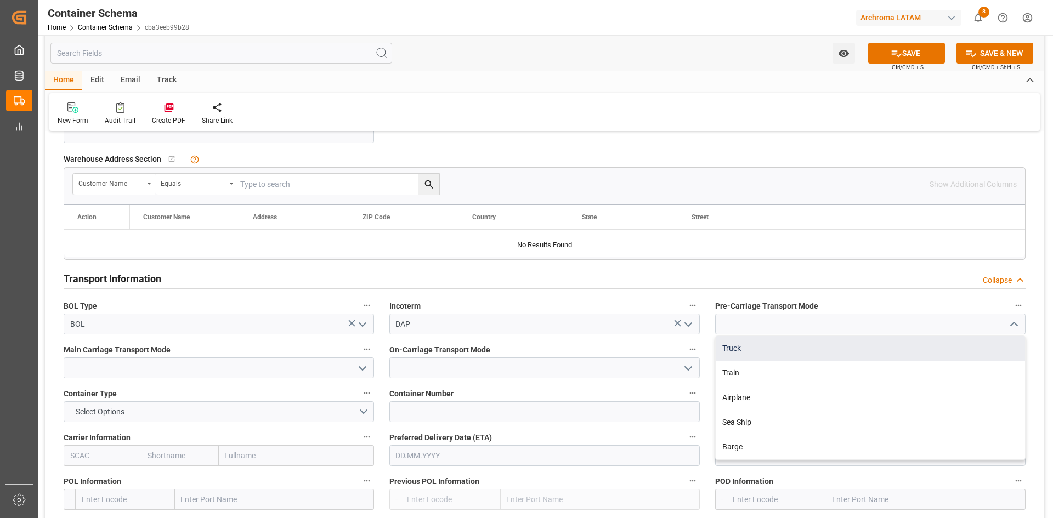
click at [757, 347] on div "Truck" at bounding box center [870, 348] width 309 height 25
type input "Truck"
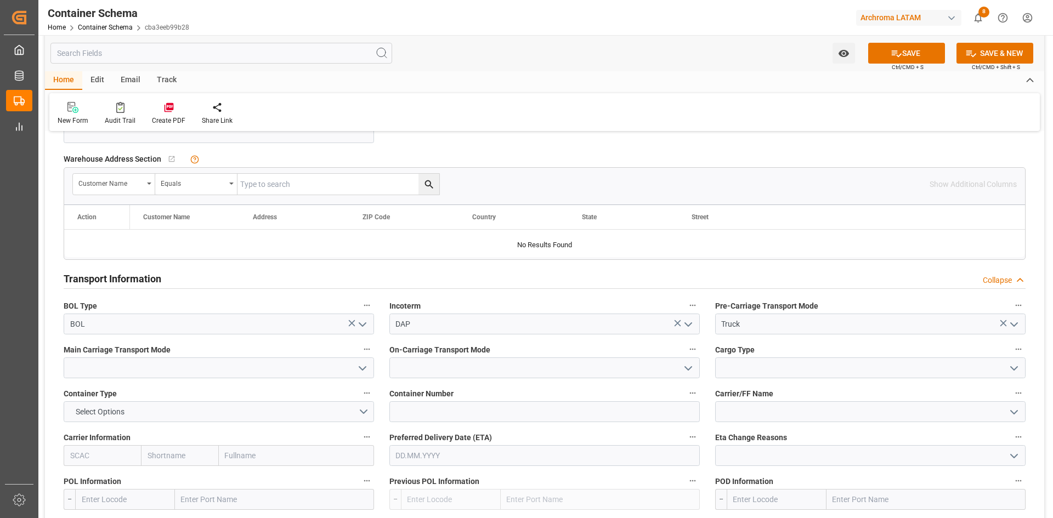
click at [356, 376] on button "open menu" at bounding box center [361, 368] width 16 height 17
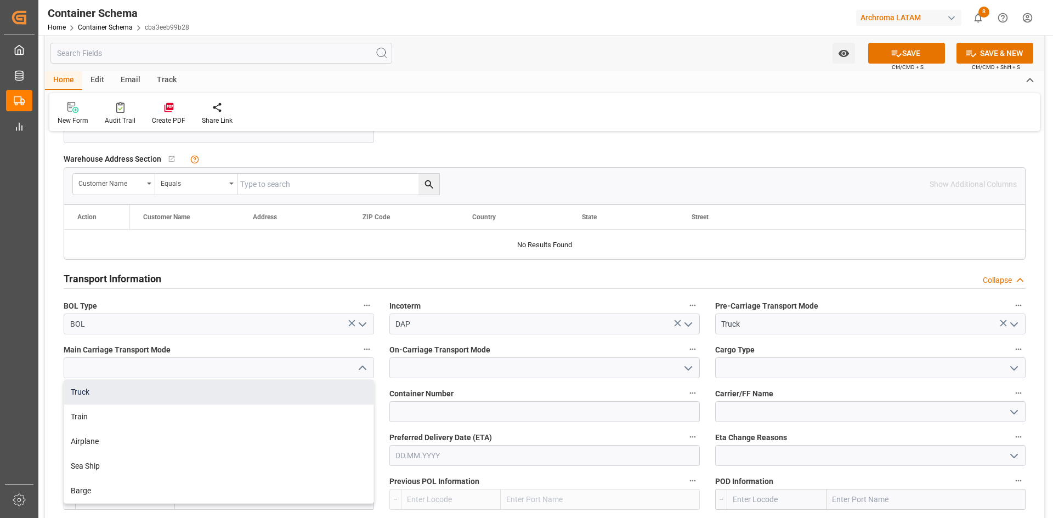
drag, startPoint x: 144, startPoint y: 392, endPoint x: 240, endPoint y: 395, distance: 95.5
click at [145, 392] on div "Truck" at bounding box center [218, 392] width 309 height 25
type input "Truck"
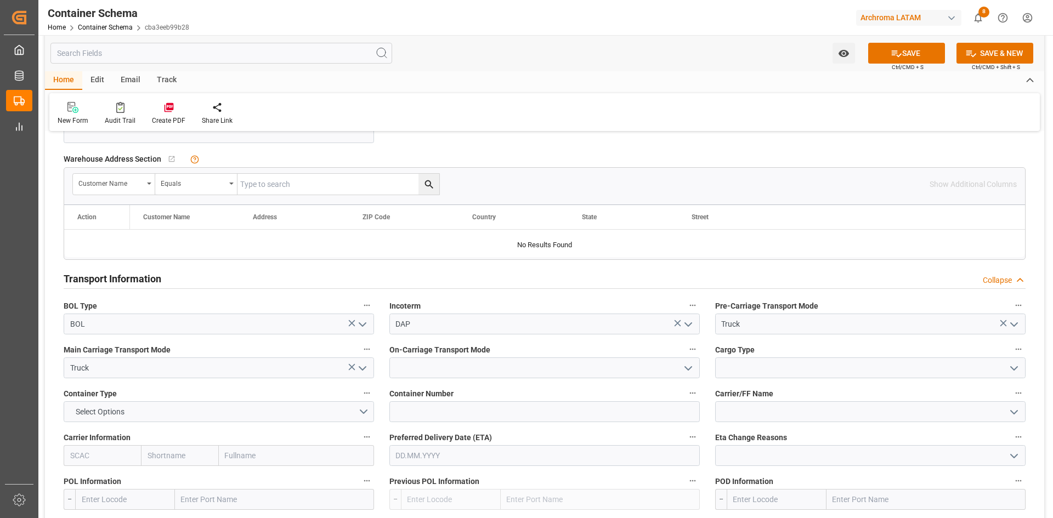
click at [686, 372] on icon "open menu" at bounding box center [688, 368] width 13 height 13
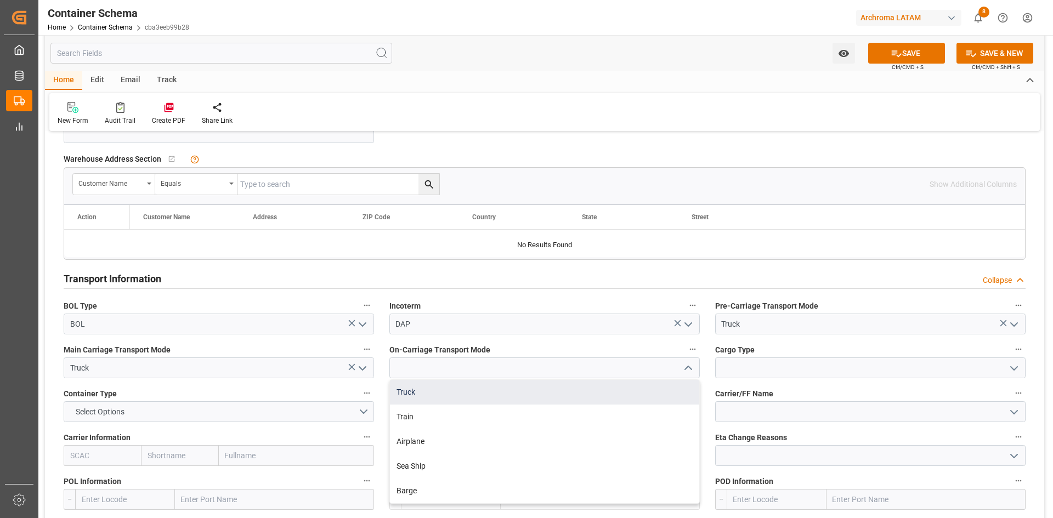
click at [445, 394] on div "Truck" at bounding box center [544, 392] width 309 height 25
type input "Truck"
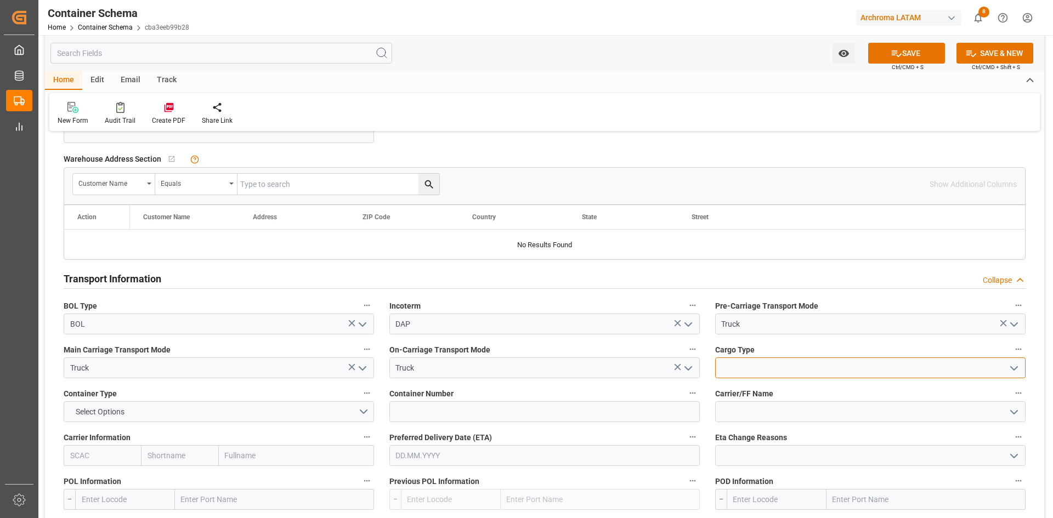
click at [922, 366] on input at bounding box center [870, 368] width 311 height 21
click at [1019, 366] on icon "open menu" at bounding box center [1014, 368] width 13 height 13
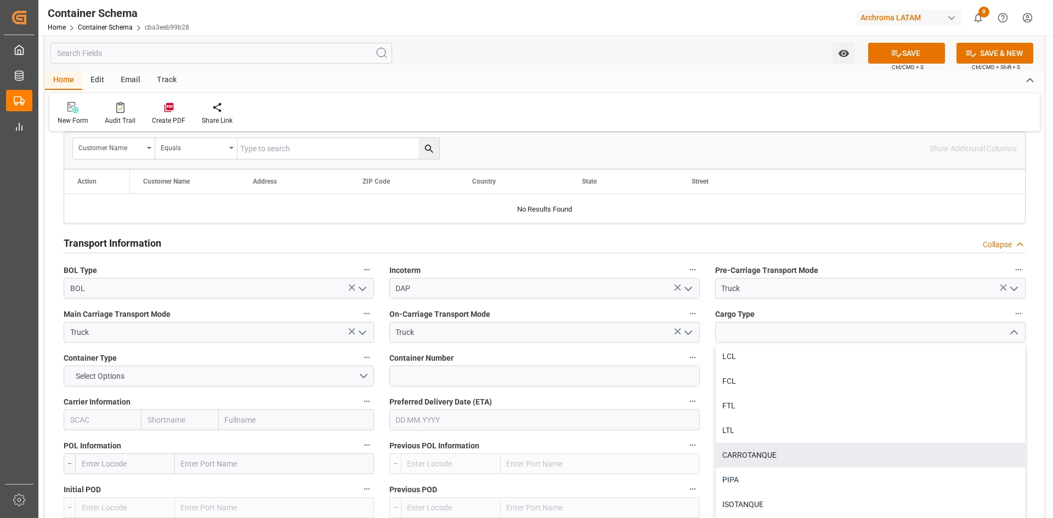
scroll to position [878, 0]
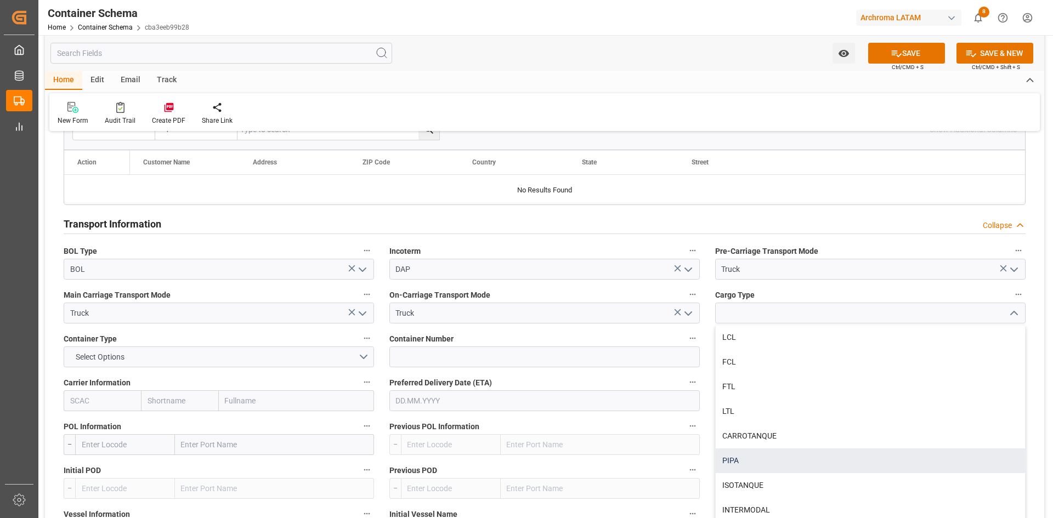
click at [737, 449] on div "PIPA" at bounding box center [870, 461] width 309 height 25
type input "PIPA"
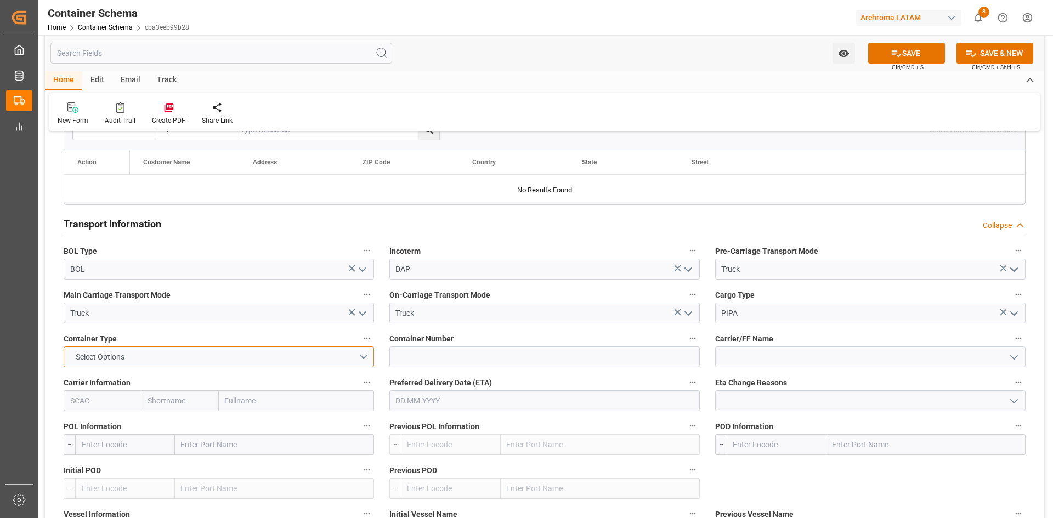
click at [275, 355] on button "Select Options" at bounding box center [219, 357] width 311 height 21
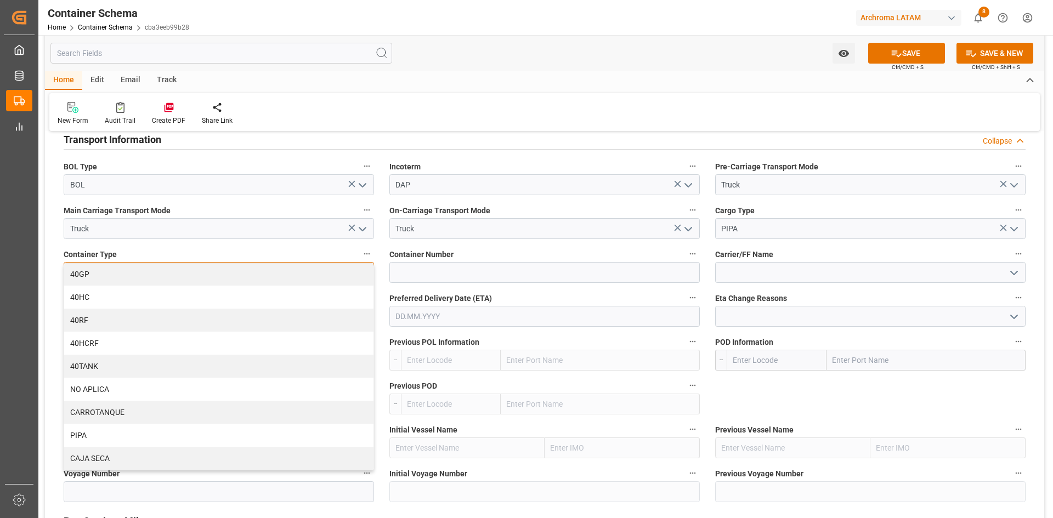
scroll to position [987, 0]
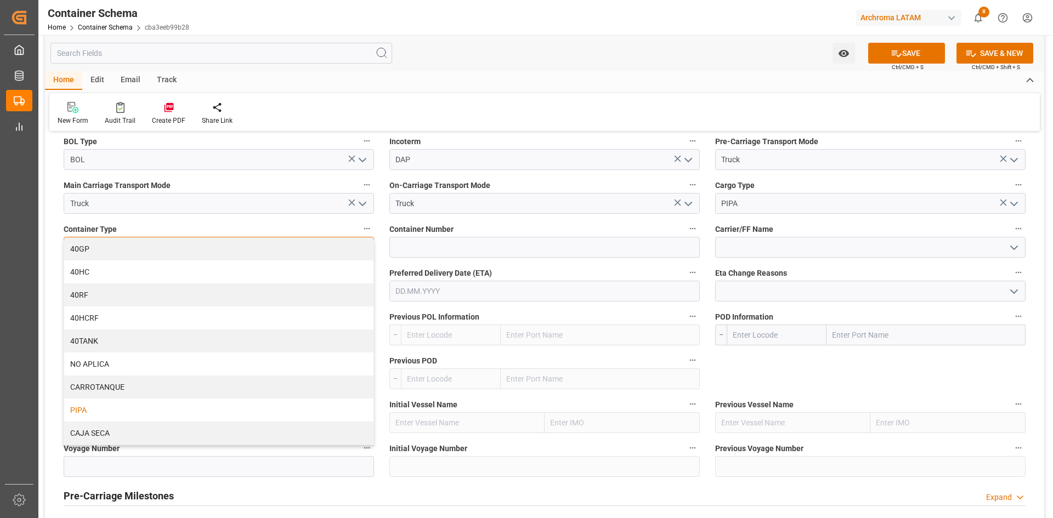
click at [95, 411] on div "PIPA" at bounding box center [218, 410] width 309 height 23
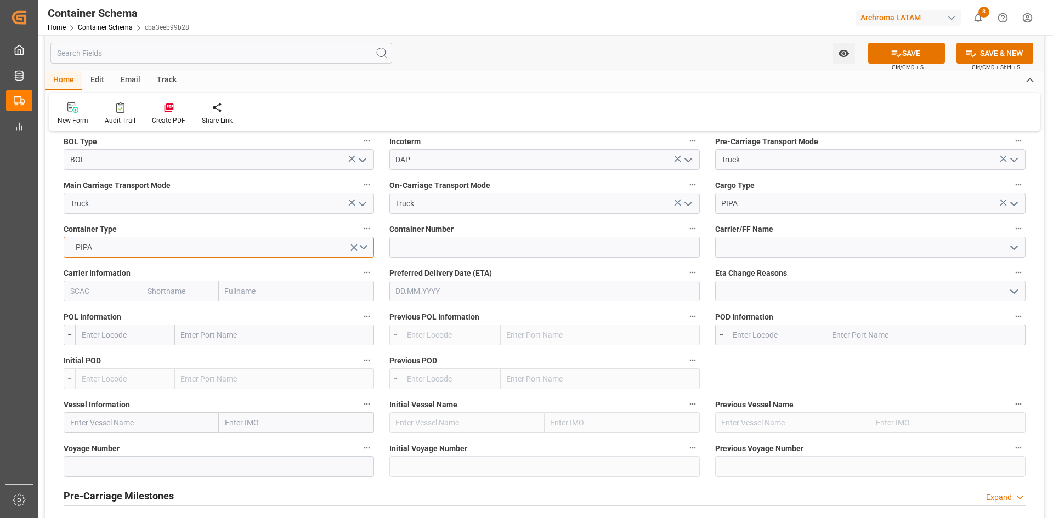
click at [366, 247] on button "PIPA" at bounding box center [219, 247] width 311 height 21
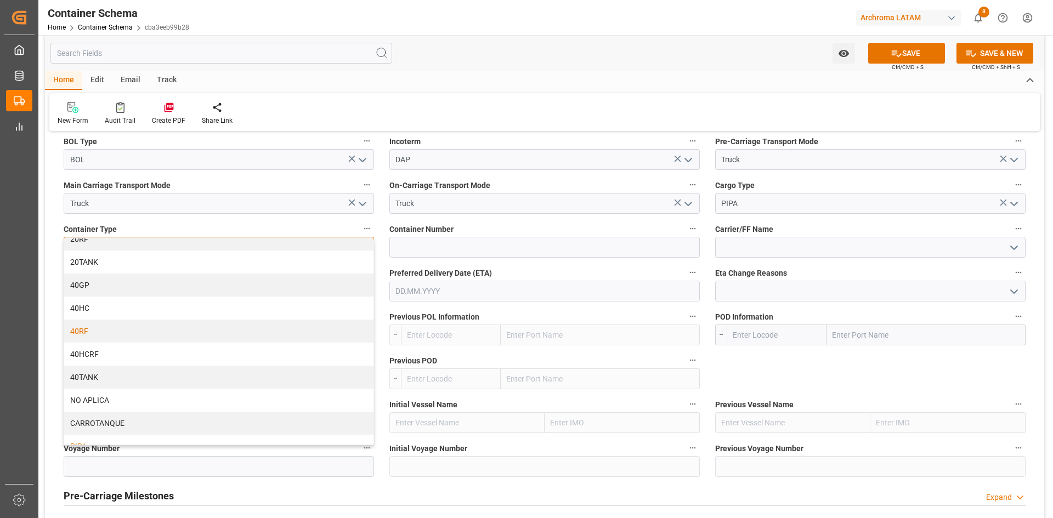
scroll to position [70, 0]
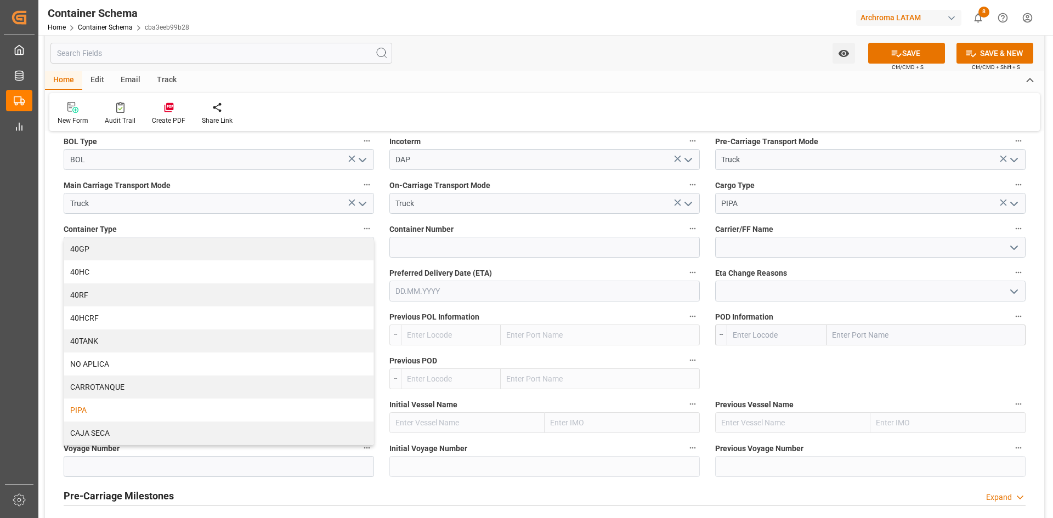
click at [605, 261] on div "Container Number" at bounding box center [545, 240] width 326 height 44
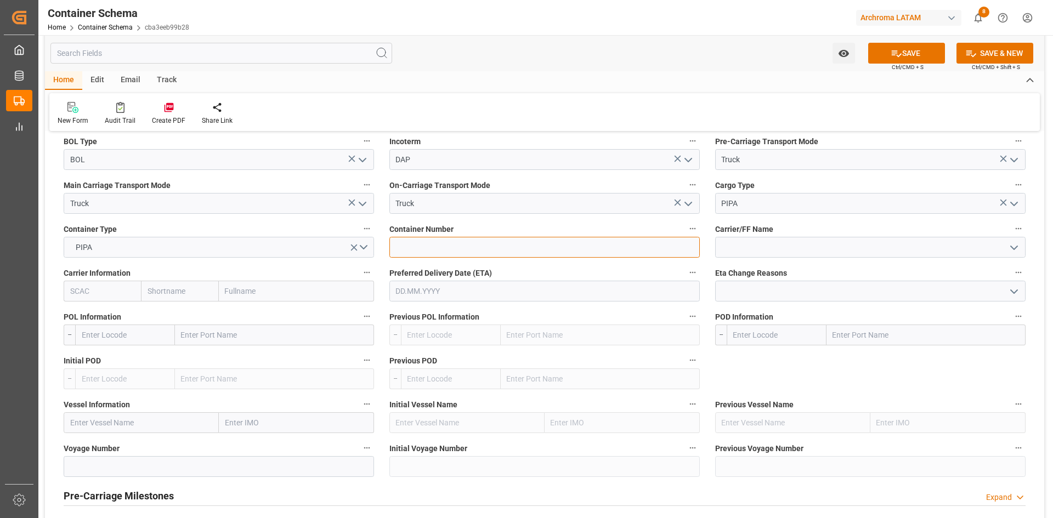
click at [548, 252] on input at bounding box center [545, 247] width 311 height 21
click at [763, 241] on input at bounding box center [870, 247] width 311 height 21
click at [226, 332] on input "text" at bounding box center [274, 335] width 199 height 21
type input "uslrd"
click at [219, 356] on span "Laredo - USLRD" at bounding box center [207, 359] width 50 height 9
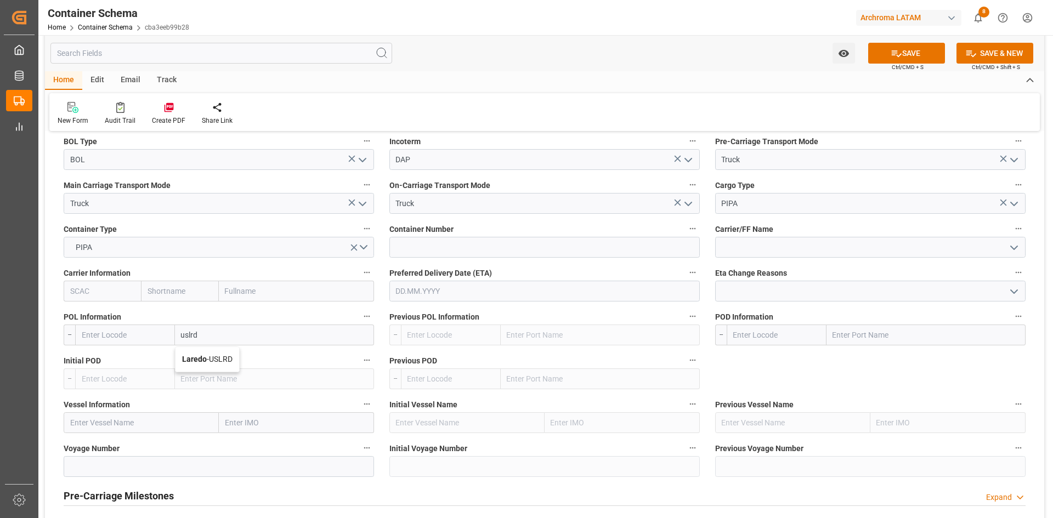
type input "USLRD"
type input "Laredo"
click at [848, 332] on input "text" at bounding box center [926, 335] width 199 height 21
type input "mxnld"
click at [868, 356] on b "Nuevo Laredo" at bounding box center [858, 359] width 49 height 9
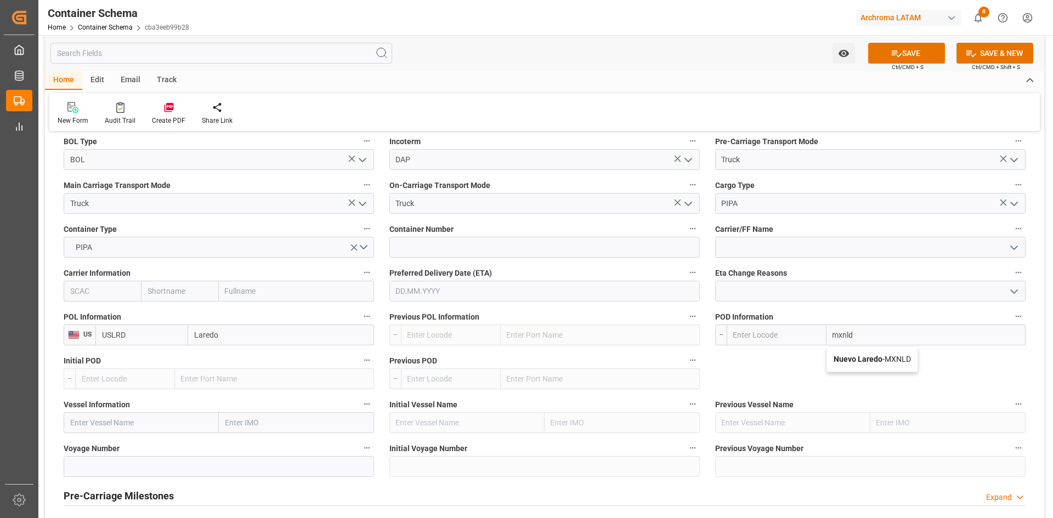
type input "MXNLD"
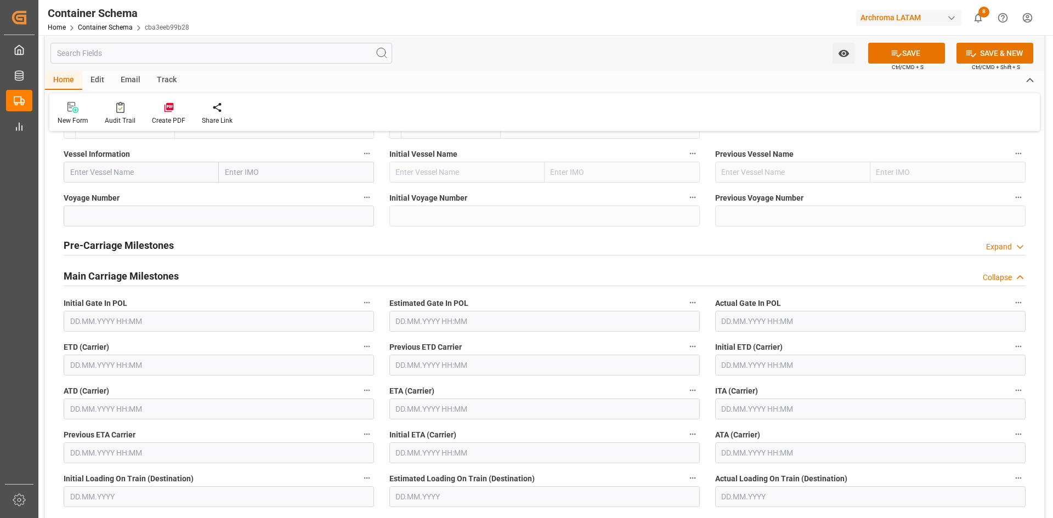
scroll to position [1262, 0]
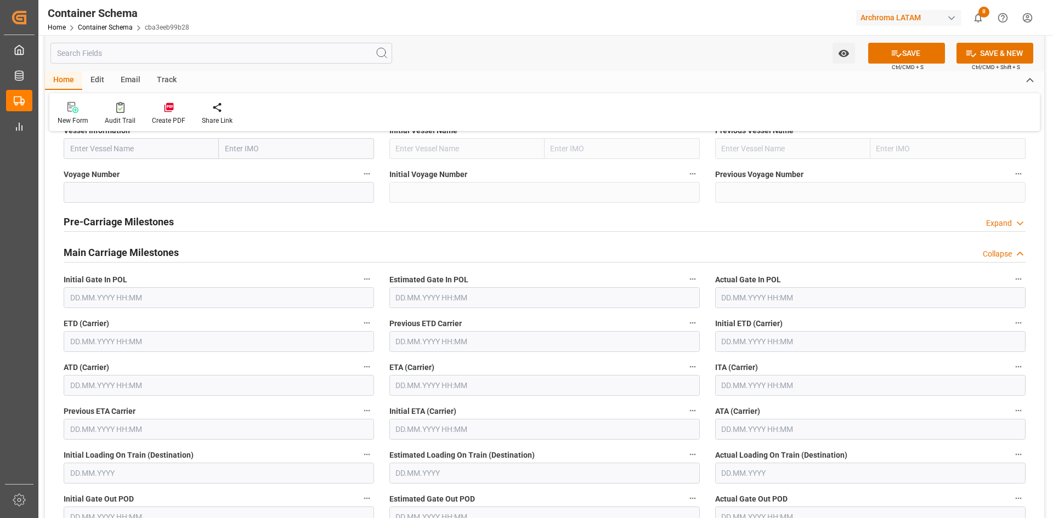
type input "Nuevo Laredo"
click at [133, 342] on input "text" at bounding box center [219, 341] width 311 height 21
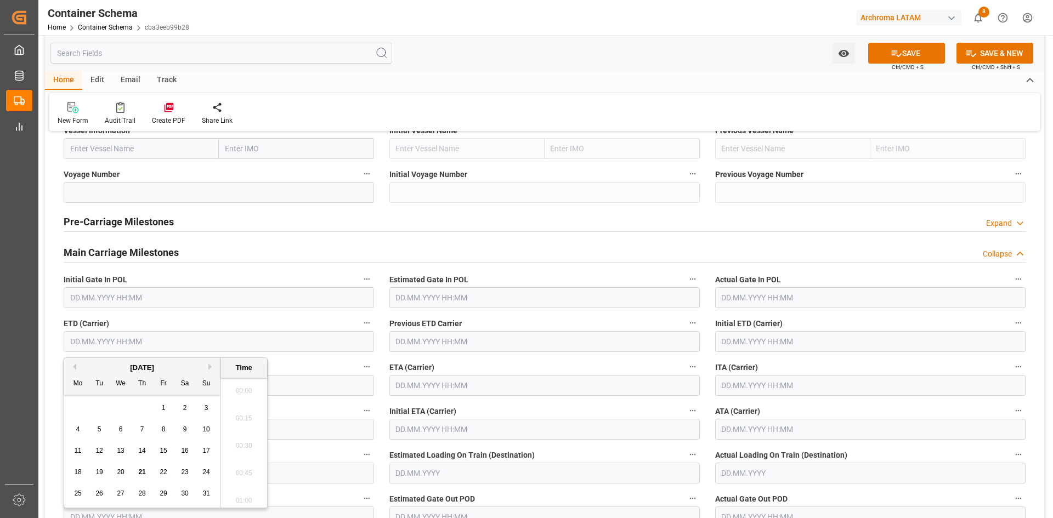
scroll to position [1266, 0]
click at [88, 404] on div "28 29 30 31 1 2 3" at bounding box center [142, 408] width 150 height 21
click at [123, 472] on span "20" at bounding box center [120, 473] width 7 height 8
type input "[DATE] 00:00"
click at [475, 385] on input "text" at bounding box center [545, 385] width 311 height 21
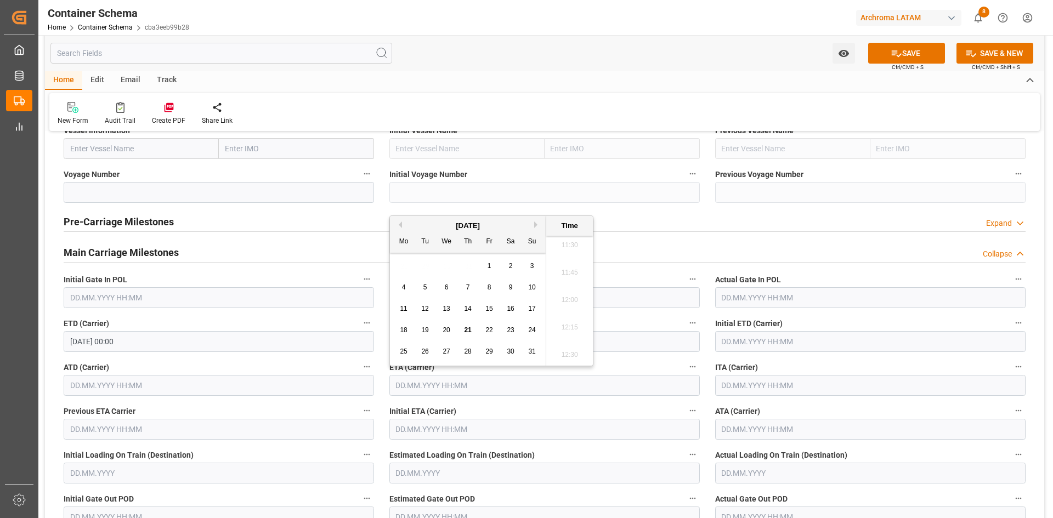
click at [485, 328] on div "22" at bounding box center [490, 330] width 14 height 13
type input "[DATE] 00:00"
click at [923, 54] on button "SAVE" at bounding box center [906, 53] width 77 height 21
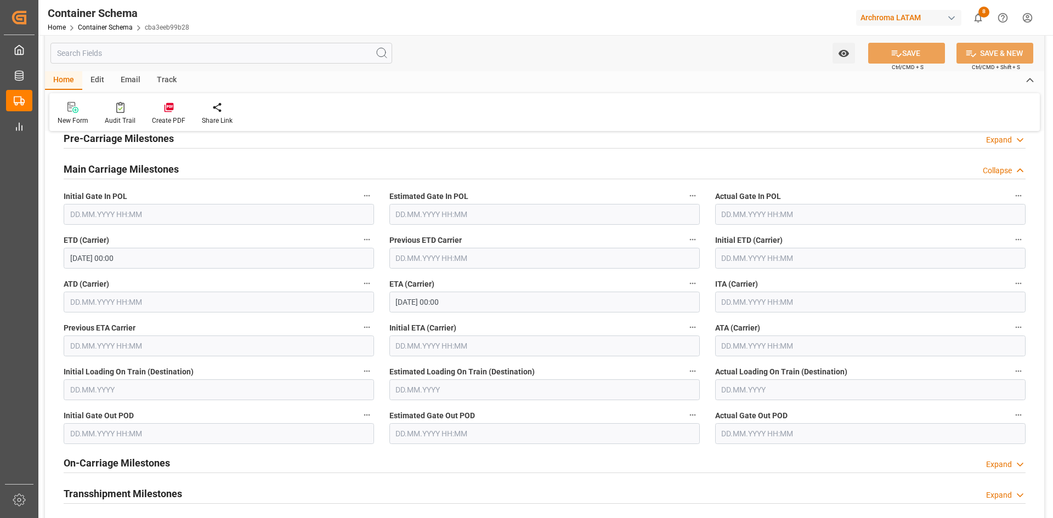
scroll to position [1320, 0]
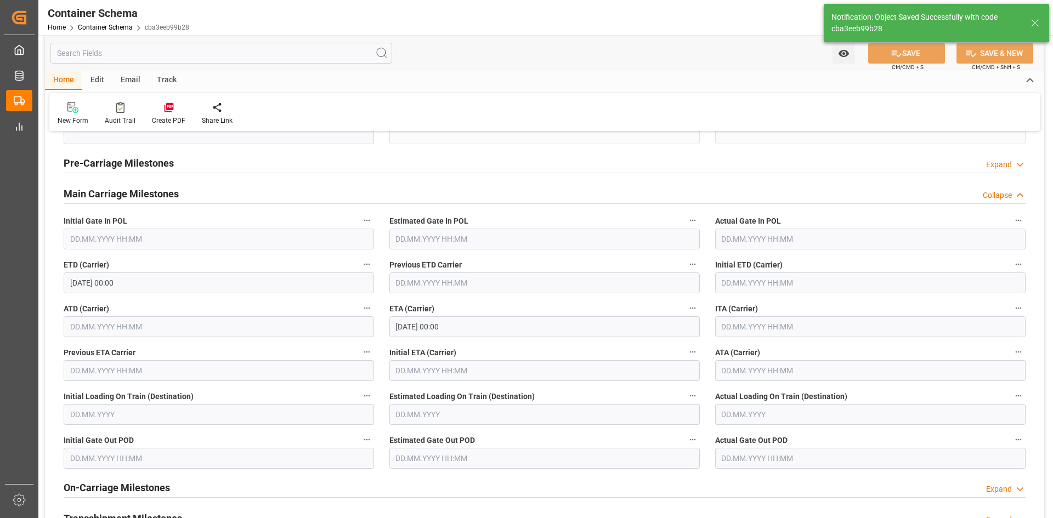
type input "Document Sent"
type input "1 PIPA"
type textarea "BIO PAPEL"
type textarea "[GEOGRAPHIC_DATA][PERSON_NAME], [GEOGRAPHIC_DATA], [STREET_ADDRESS][PERSON_NAME…"
type input "MXNLD"
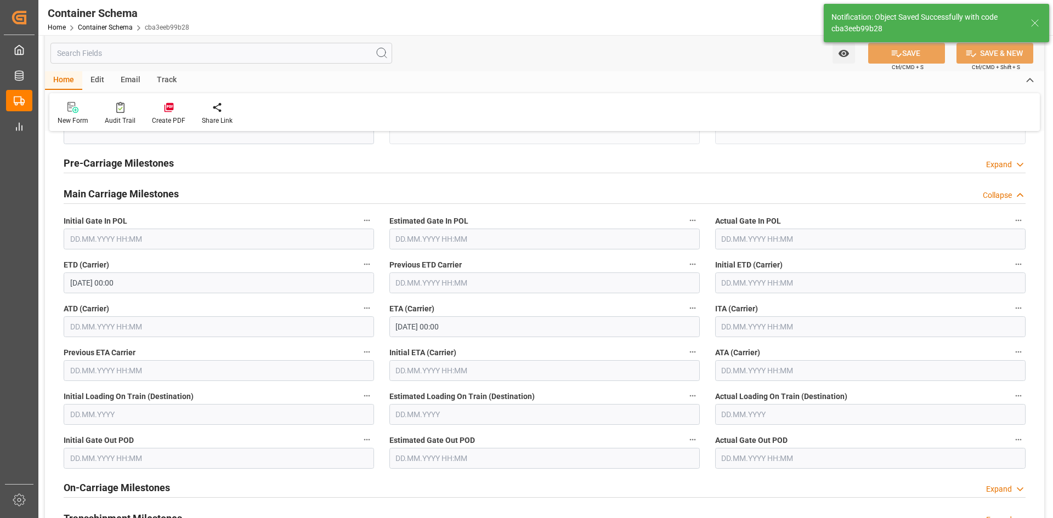
type input "Nuevo Laredo"
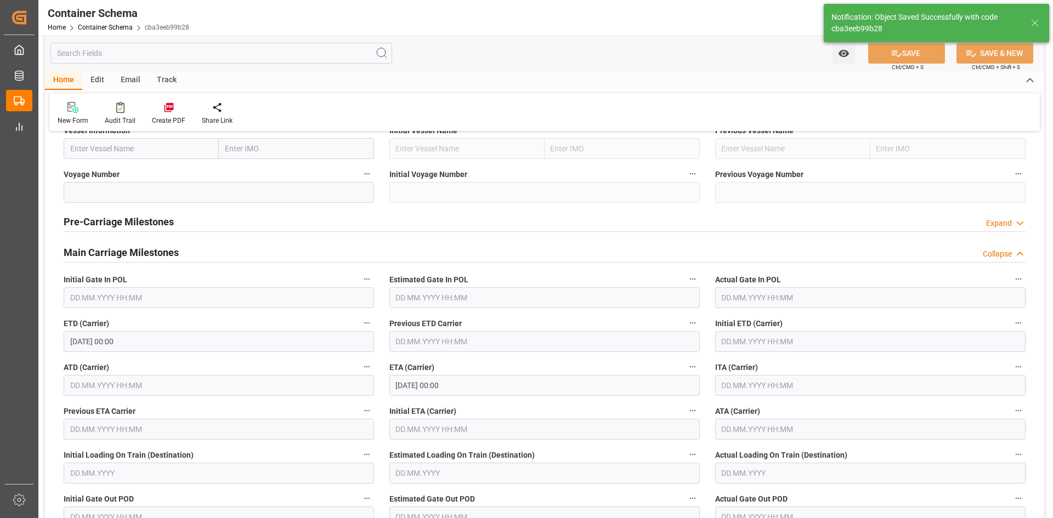
type input "[DATE] 00:00"
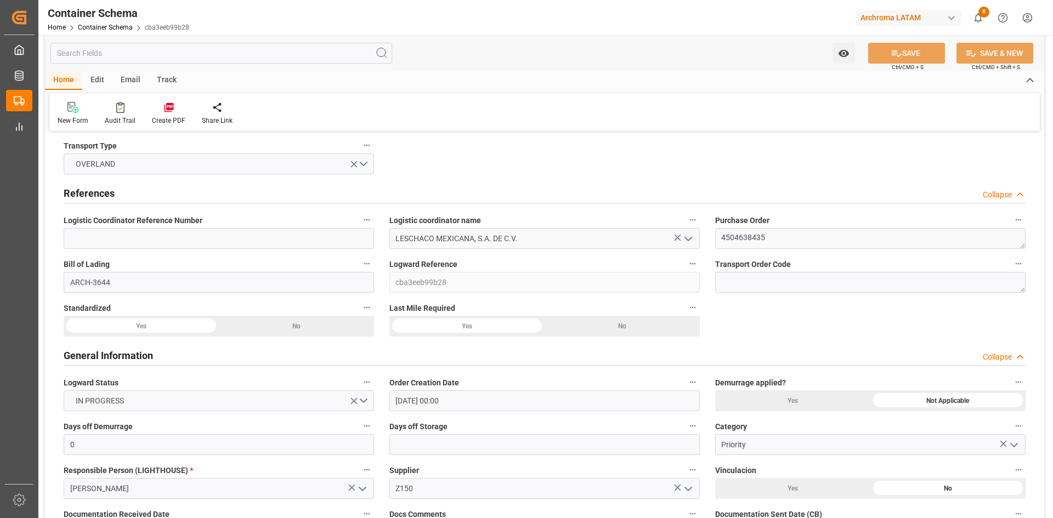
scroll to position [0, 0]
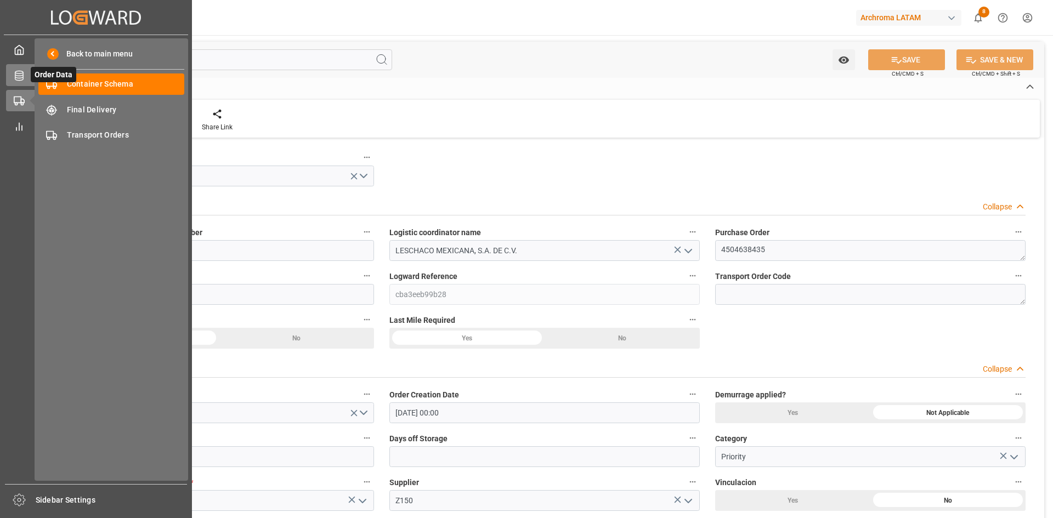
click at [23, 81] on div "Order Data Order Data" at bounding box center [96, 74] width 180 height 21
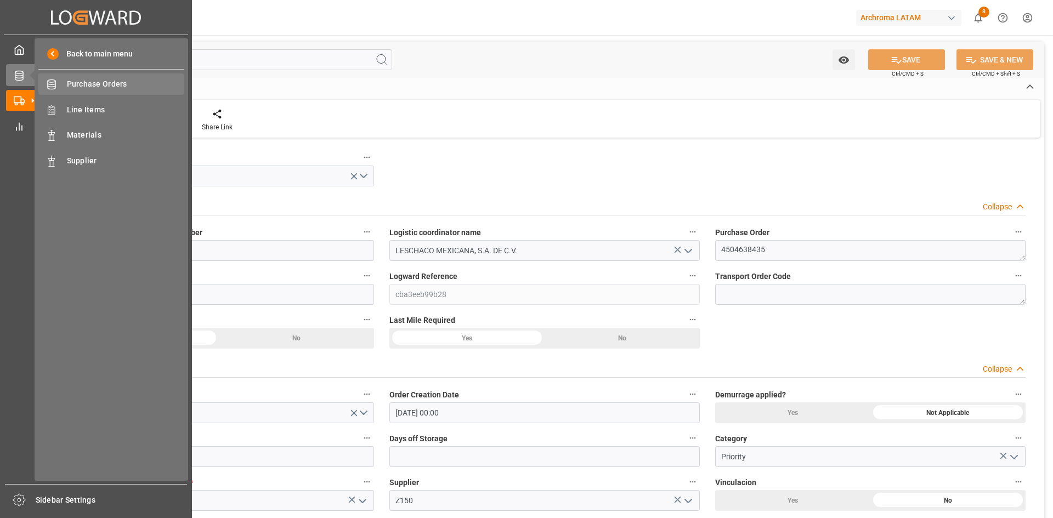
click at [84, 83] on span "Purchase Orders" at bounding box center [126, 84] width 118 height 12
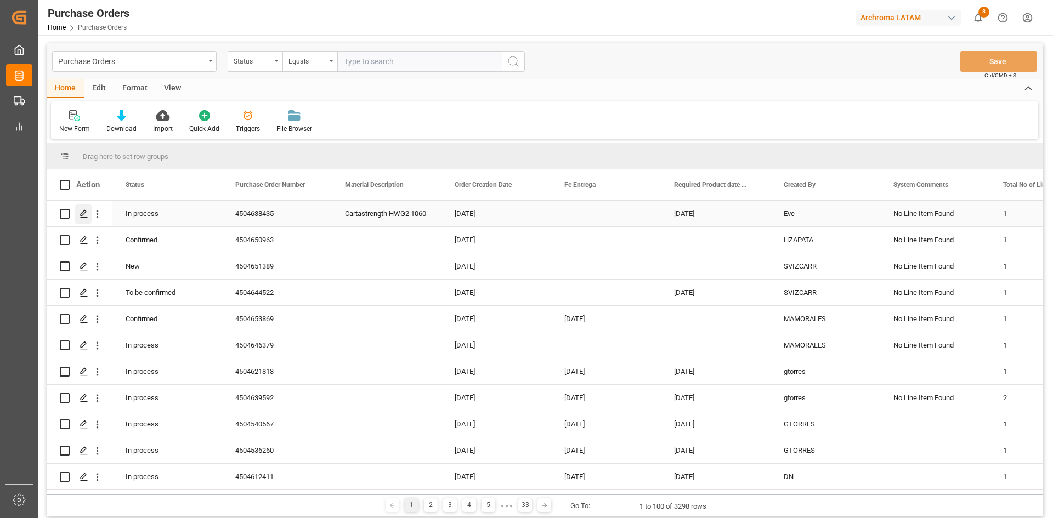
click at [78, 214] on div "Press SPACE to select this row." at bounding box center [83, 214] width 16 height 20
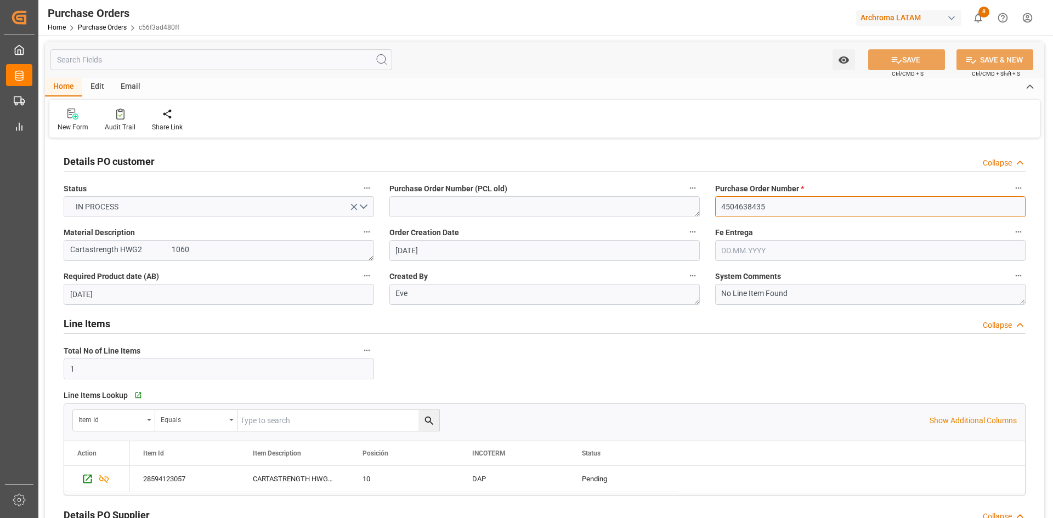
click at [780, 204] on input "4504638435" at bounding box center [870, 206] width 311 height 21
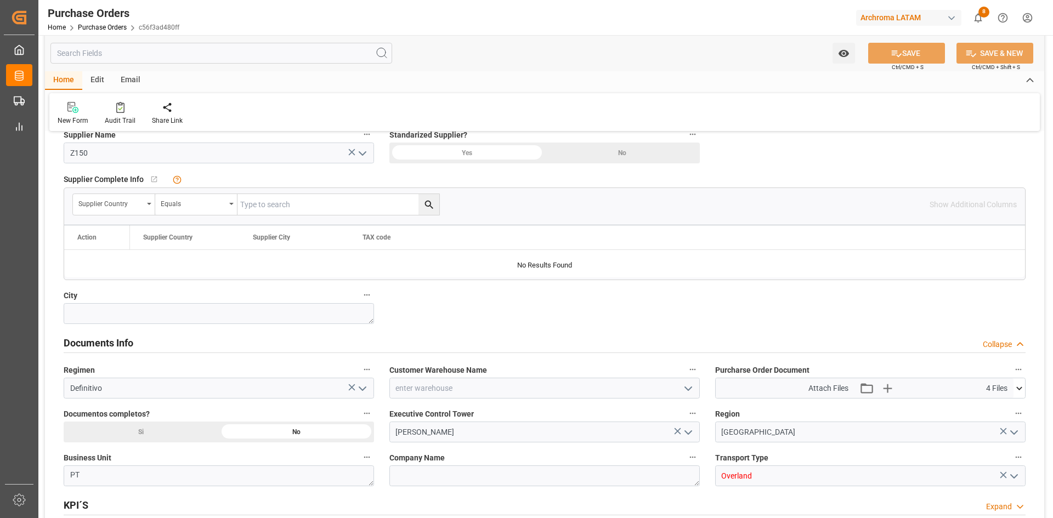
scroll to position [640, 0]
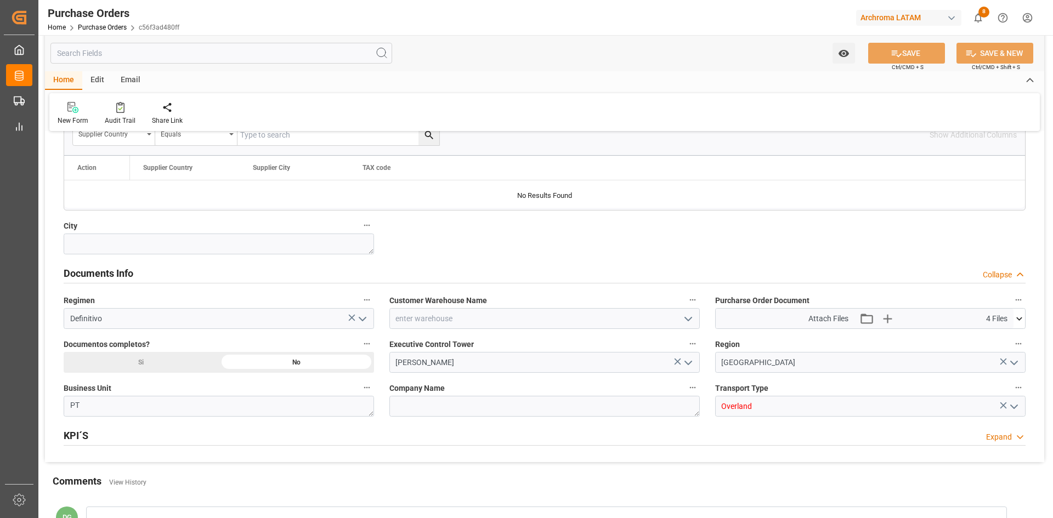
click at [1014, 408] on polyline "open menu" at bounding box center [1014, 406] width 7 height 3
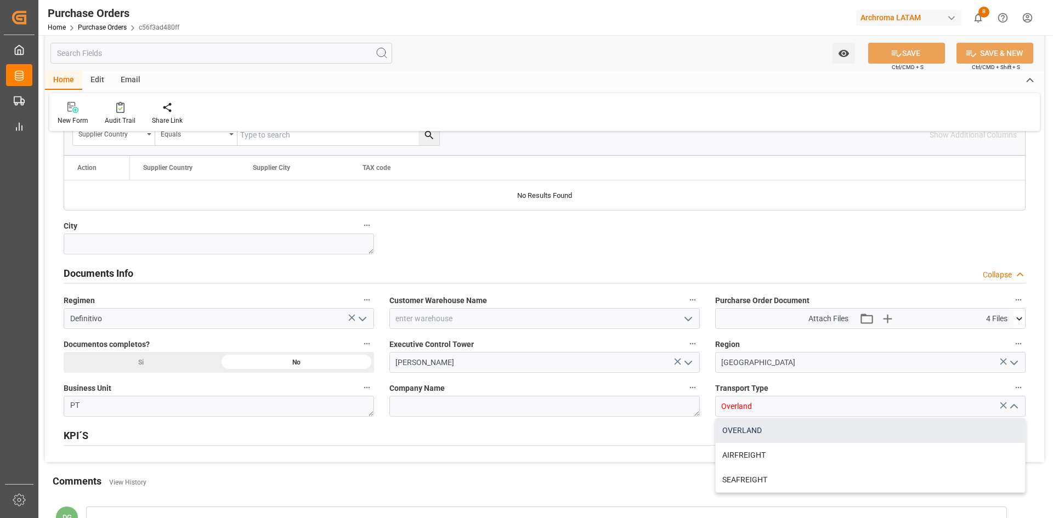
click at [770, 434] on div "OVERLAND" at bounding box center [870, 431] width 309 height 25
type input "OVERLAND"
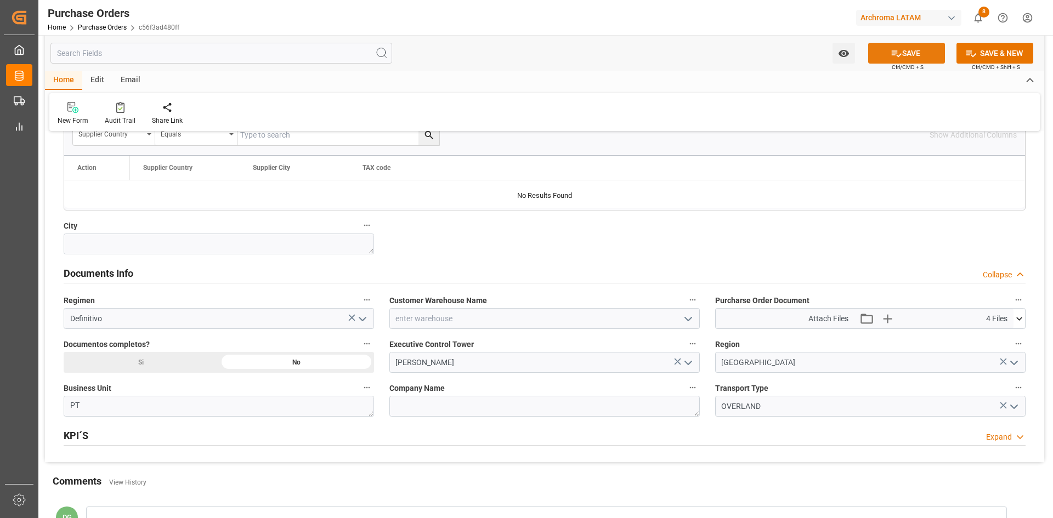
click at [901, 54] on button "SAVE" at bounding box center [906, 53] width 77 height 21
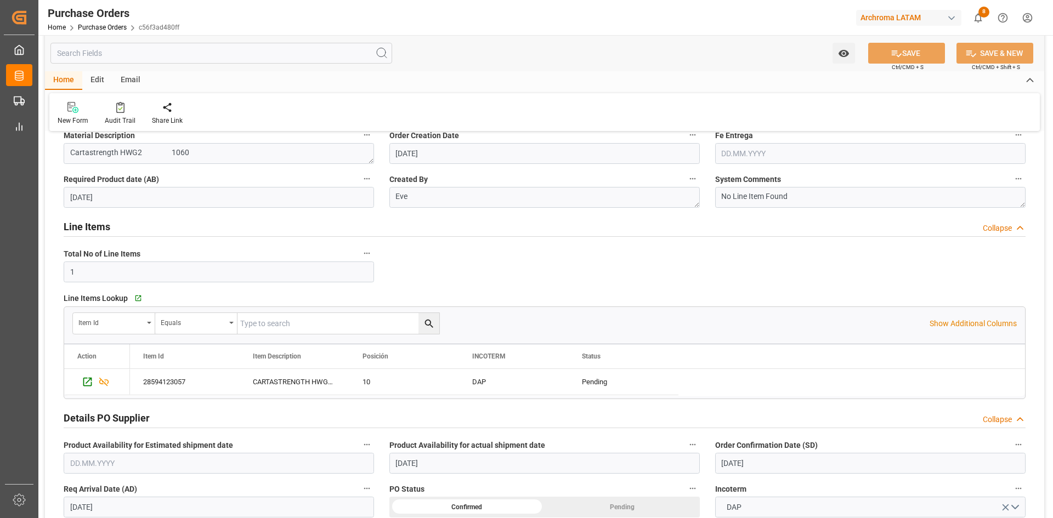
scroll to position [0, 0]
